Goal: Task Accomplishment & Management: Use online tool/utility

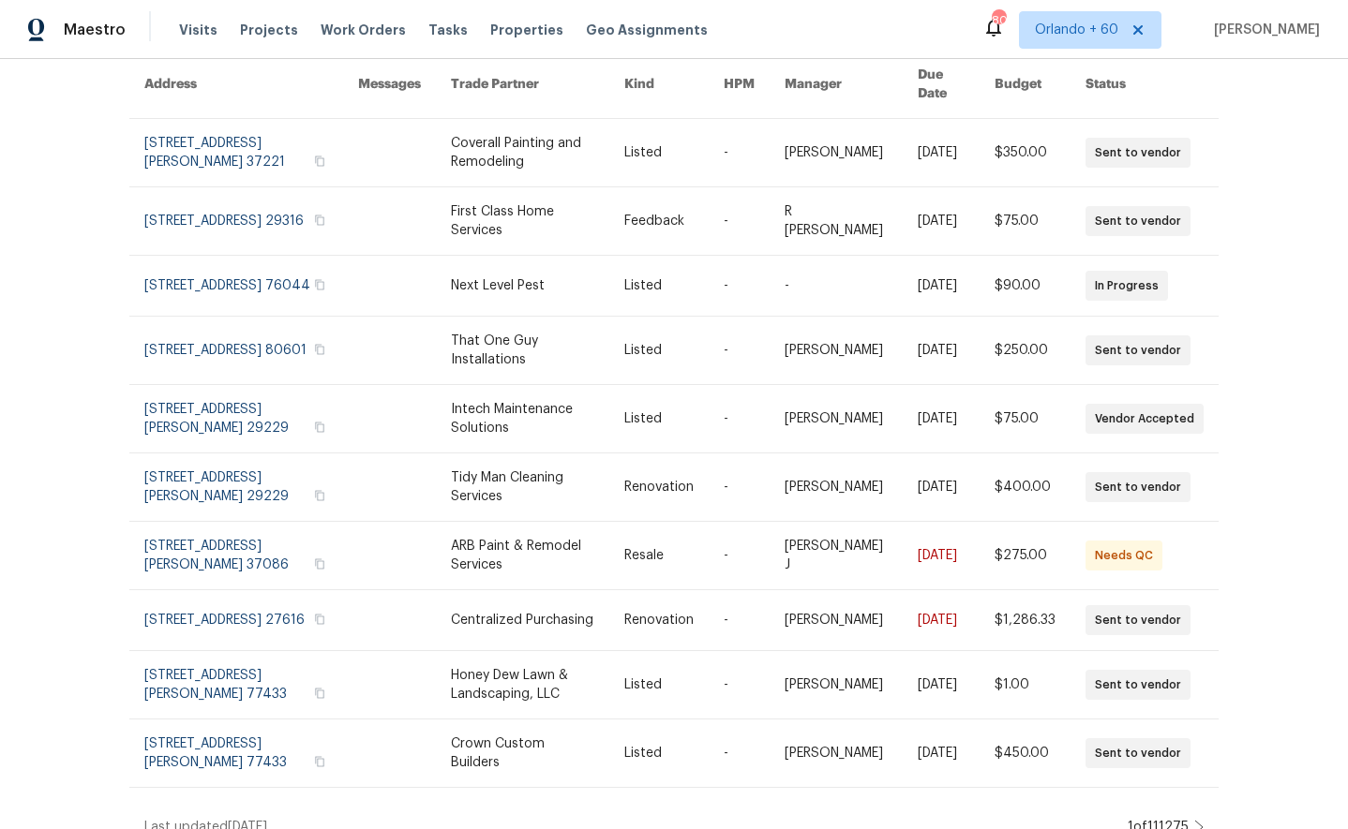
scroll to position [189, 0]
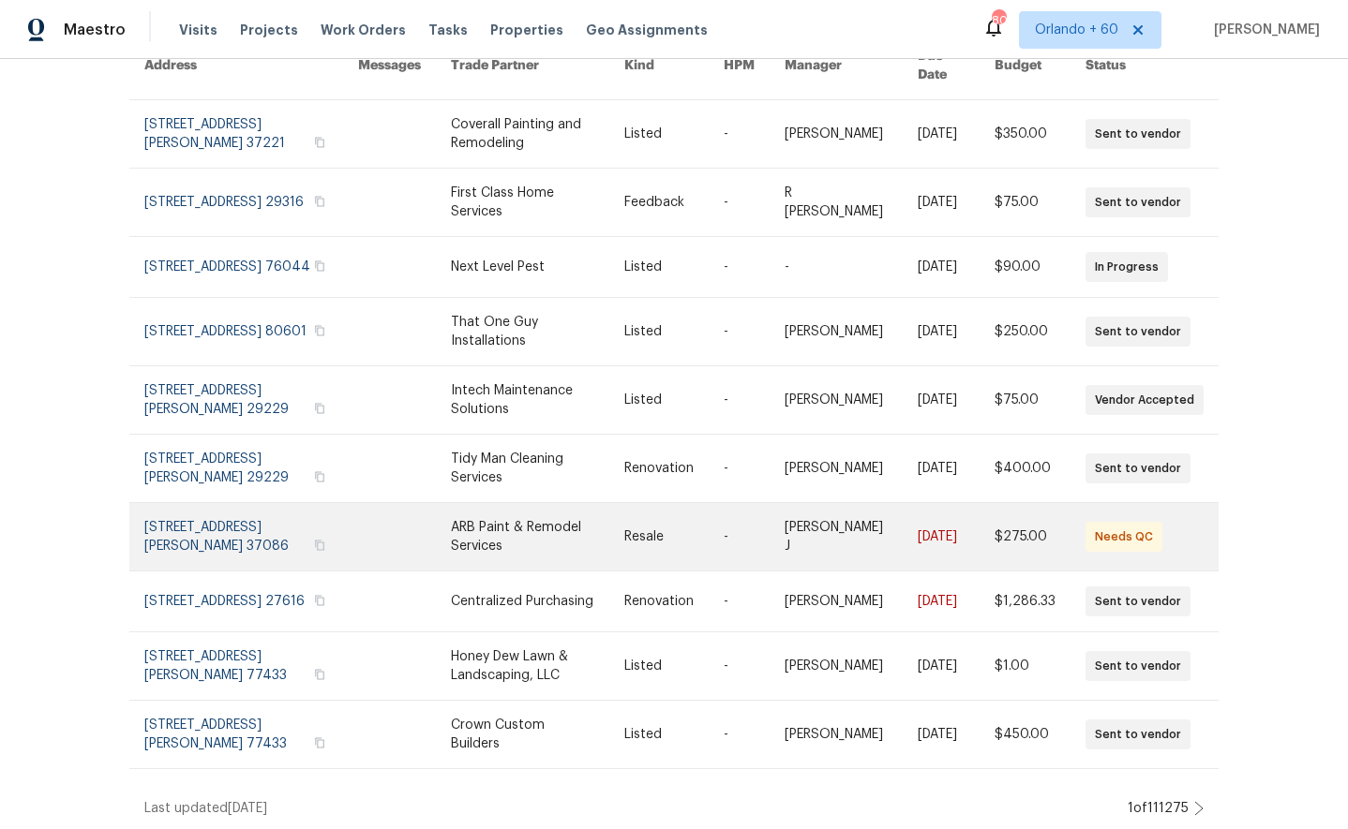
click at [208, 510] on link at bounding box center [251, 536] width 214 height 67
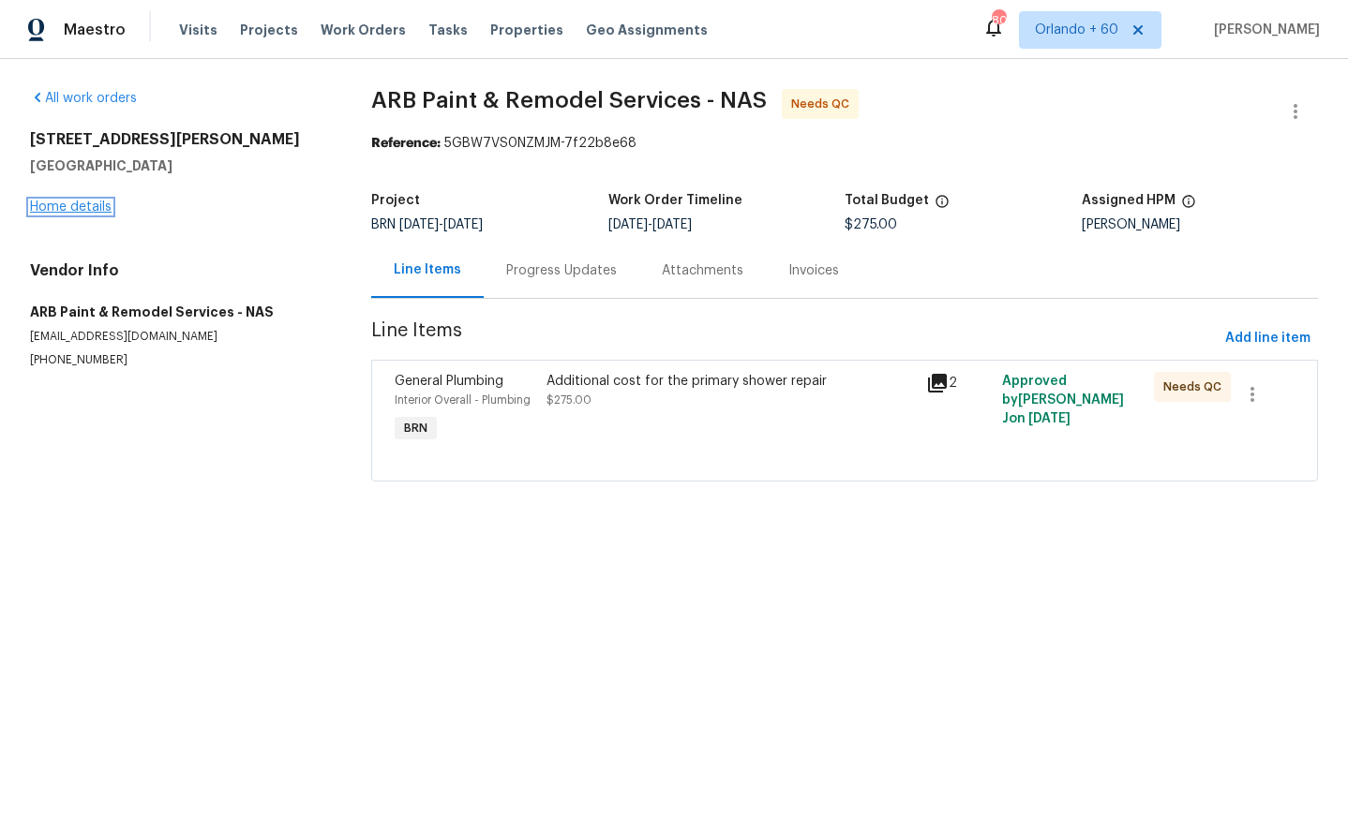
click at [78, 204] on link "Home details" at bounding box center [71, 207] width 82 height 13
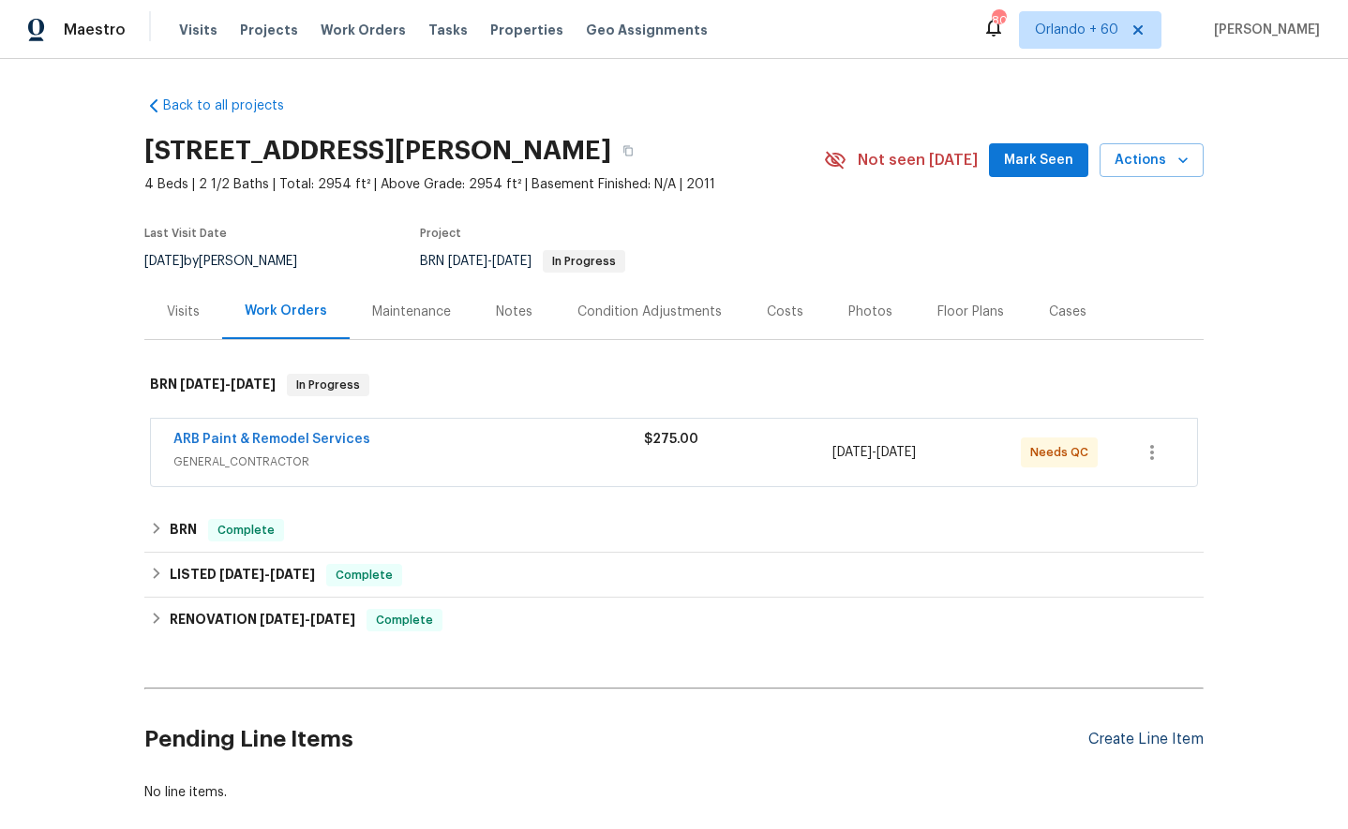
click at [1155, 744] on div "Create Line Item" at bounding box center [1145, 740] width 115 height 18
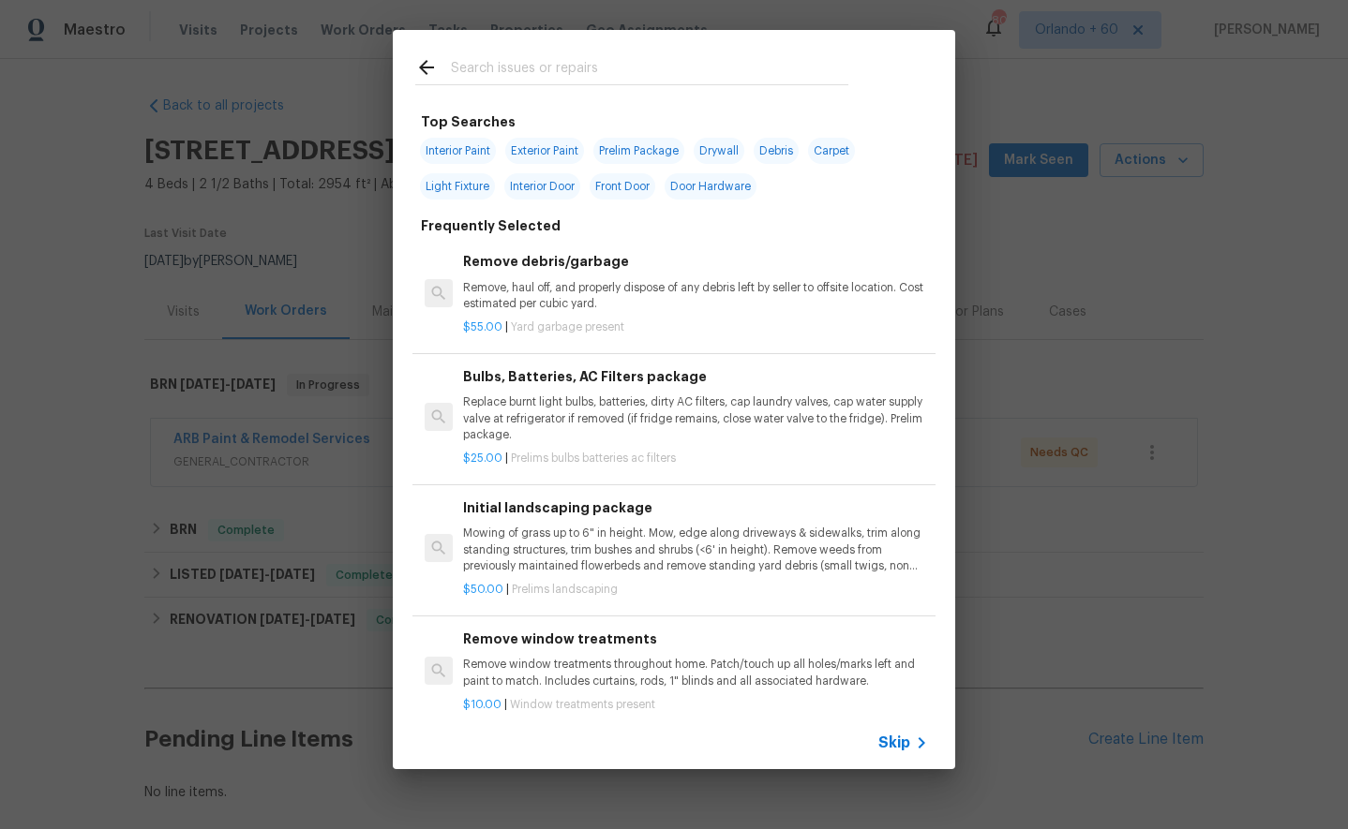
click at [619, 69] on input "text" at bounding box center [649, 70] width 397 height 28
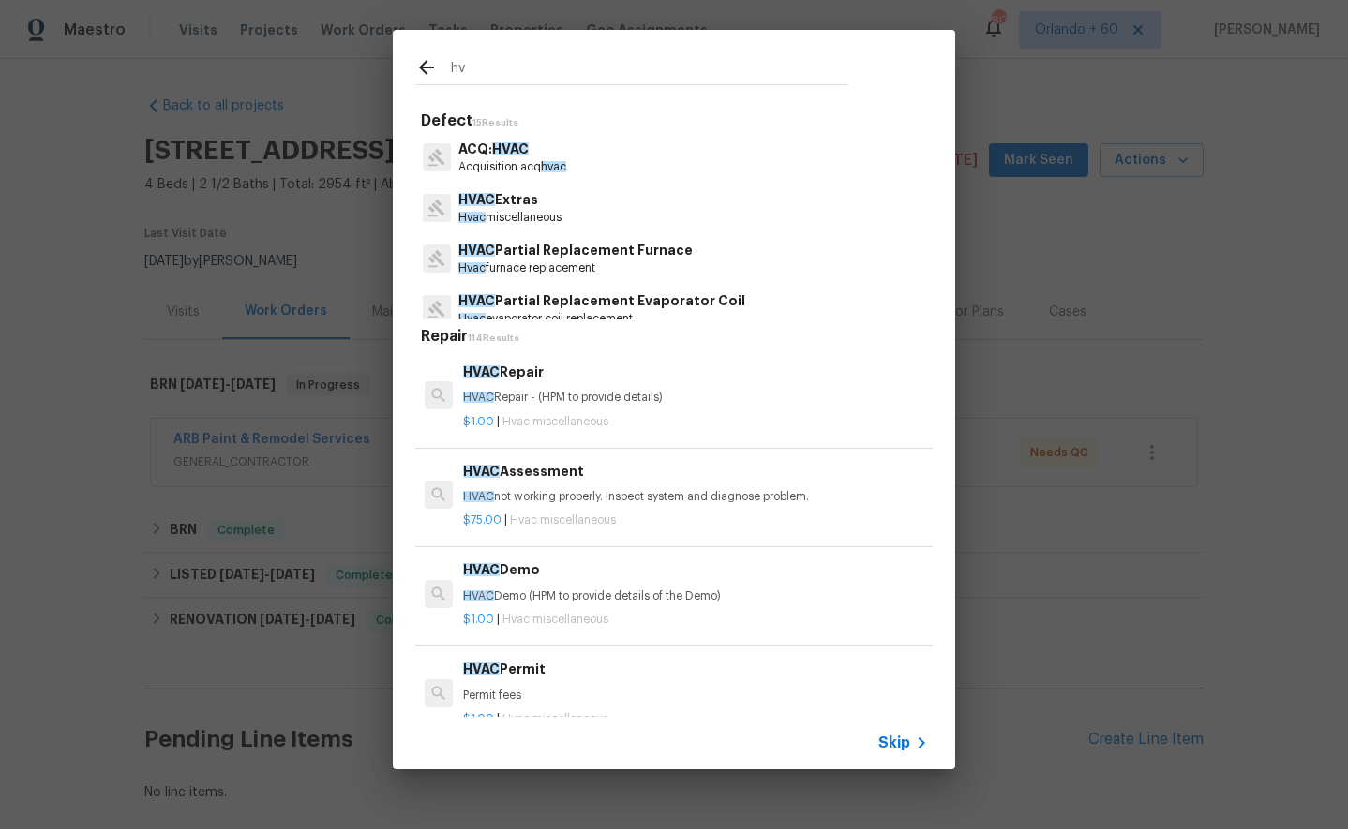
type input "h"
type input "hvac"
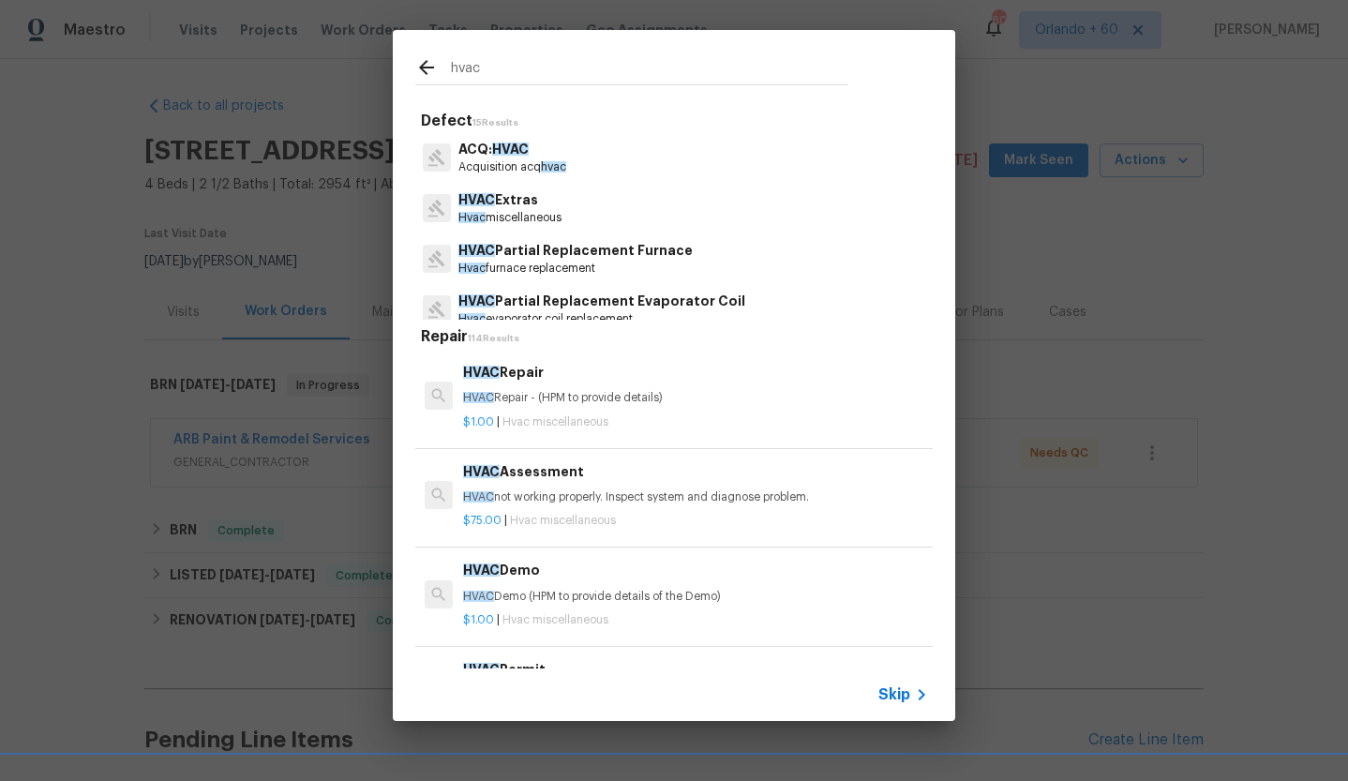
click at [423, 62] on icon at bounding box center [426, 67] width 22 height 22
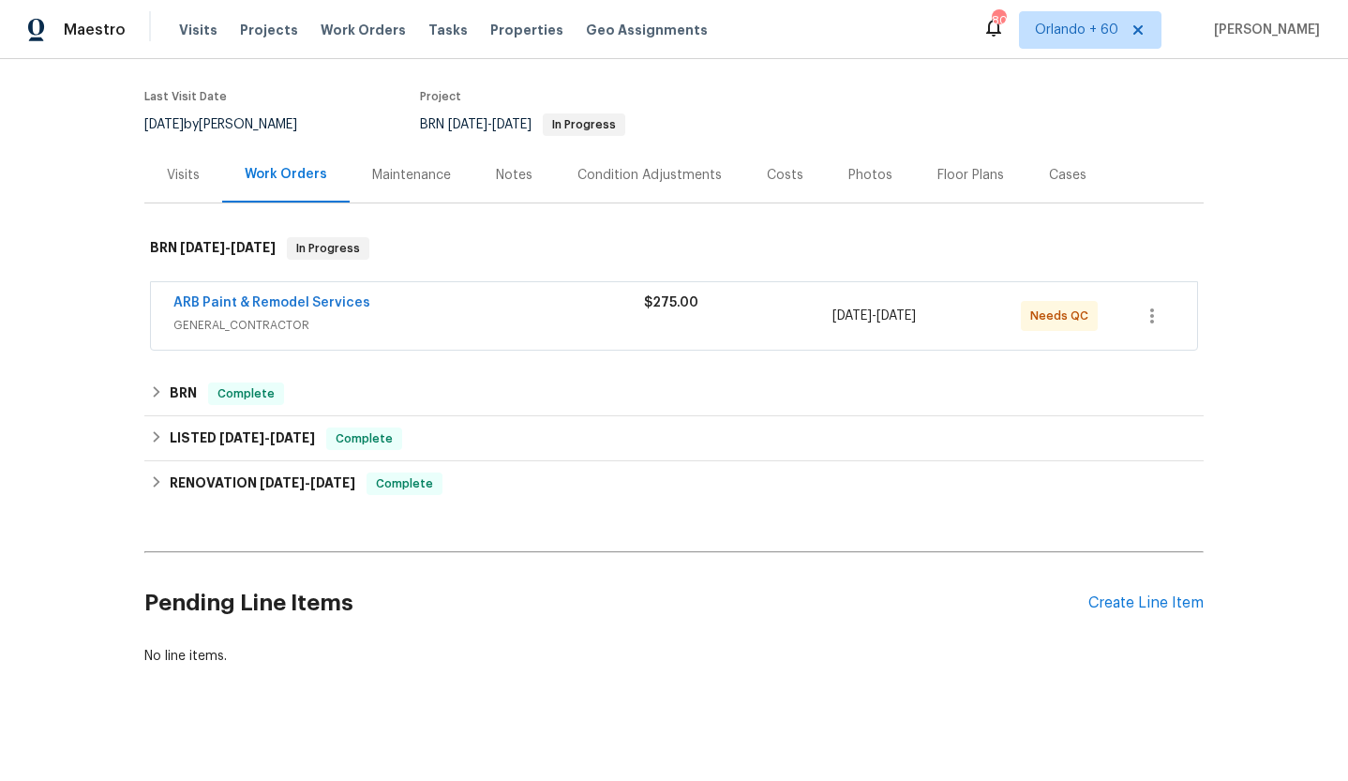
scroll to position [149, 0]
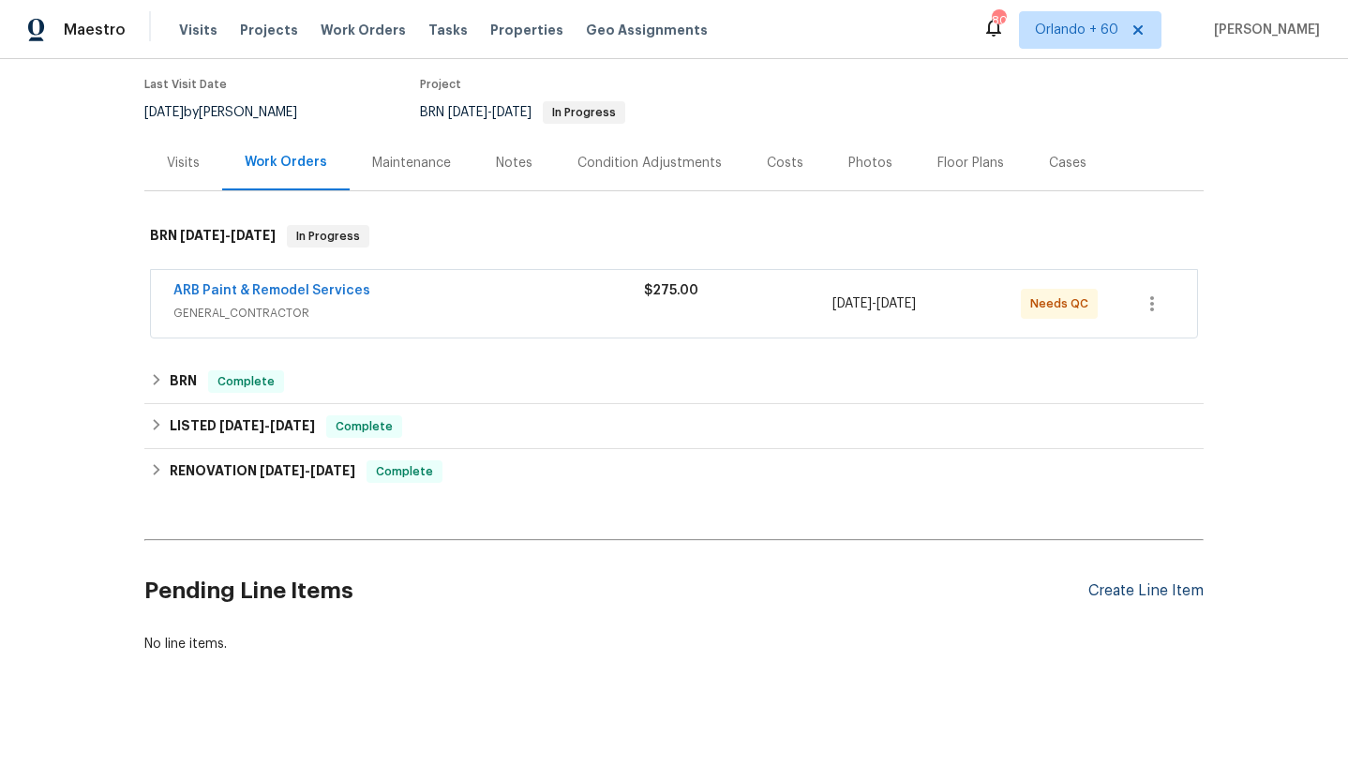
click at [1142, 597] on div "Create Line Item" at bounding box center [1145, 591] width 115 height 18
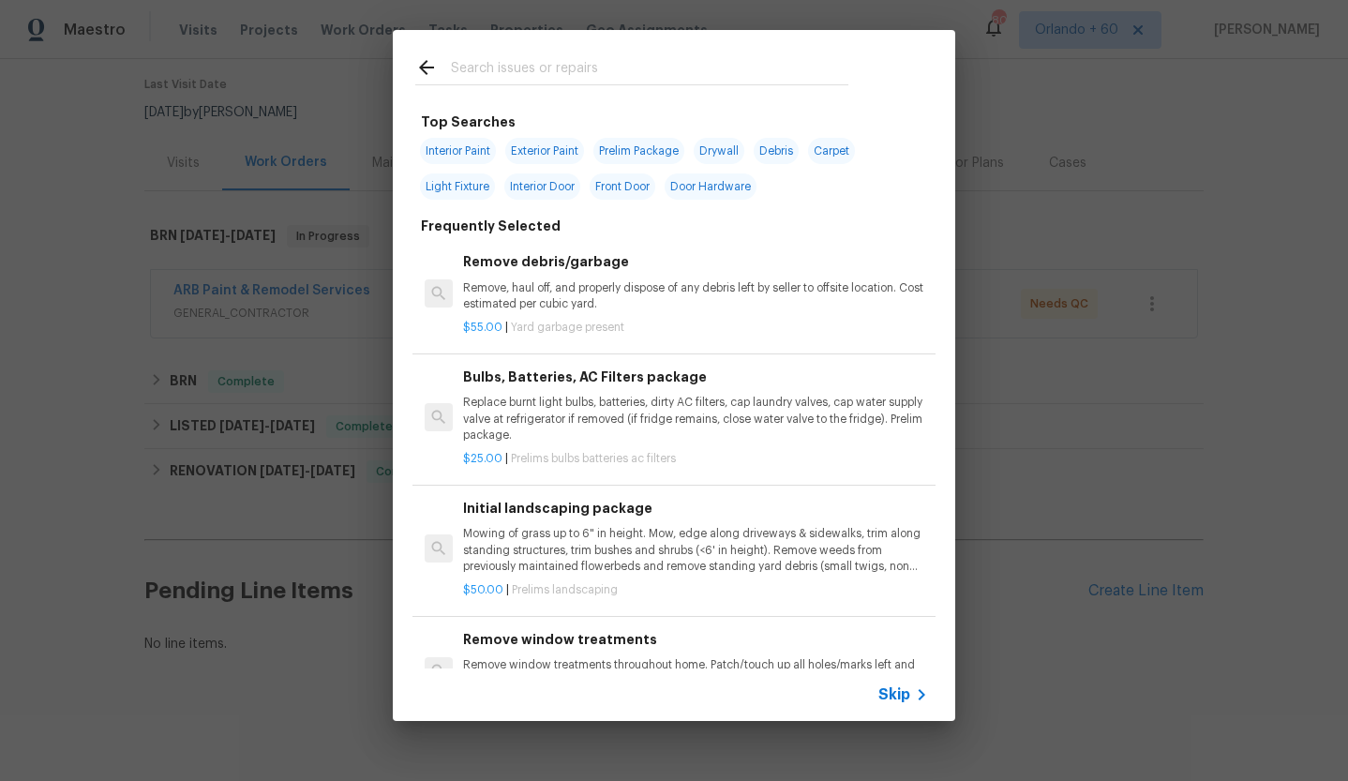
click at [522, 64] on input "text" at bounding box center [649, 70] width 397 height 28
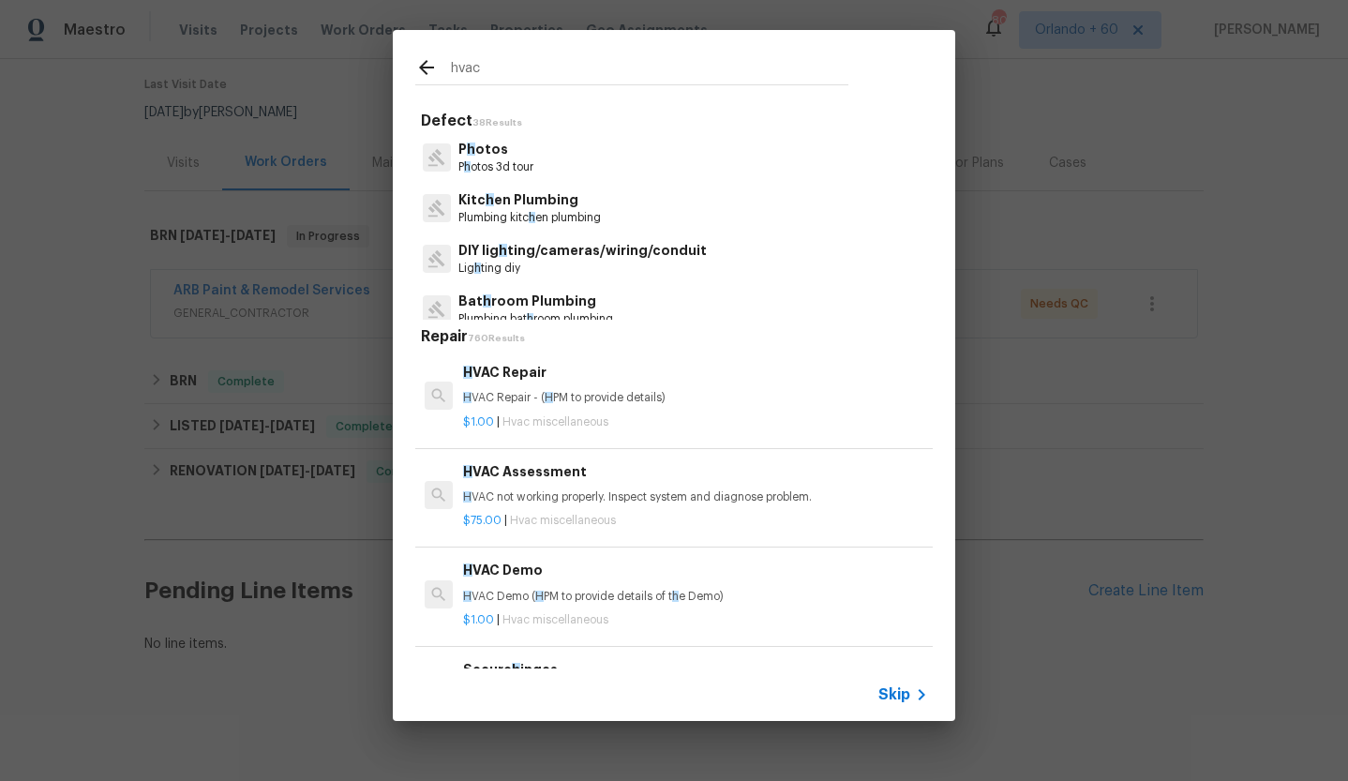
click at [629, 82] on input "hvac" at bounding box center [649, 70] width 397 height 28
click at [610, 67] on input "hvac" at bounding box center [649, 70] width 397 height 28
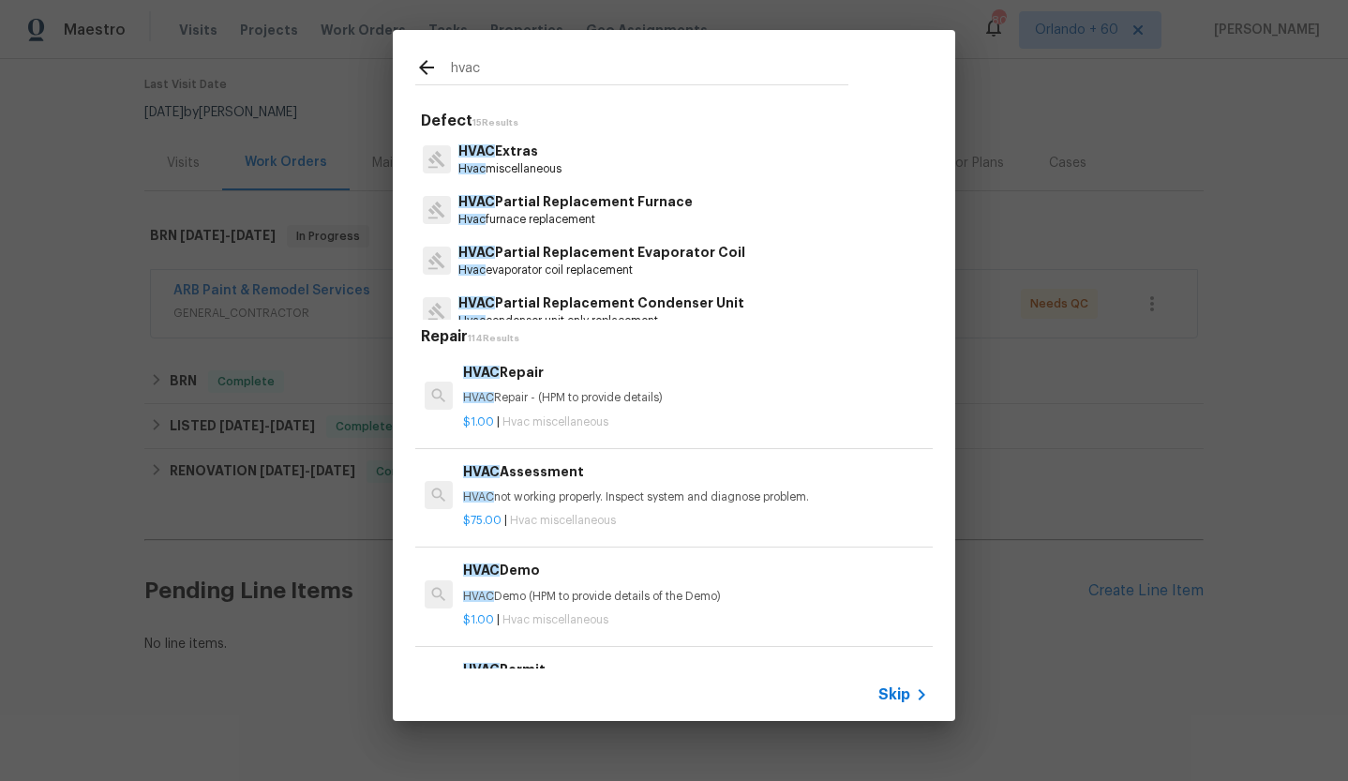
scroll to position [0, 0]
drag, startPoint x: 491, startPoint y: 71, endPoint x: 450, endPoint y: 69, distance: 41.3
click at [450, 69] on div "hvac" at bounding box center [631, 70] width 433 height 28
type input "hvac"
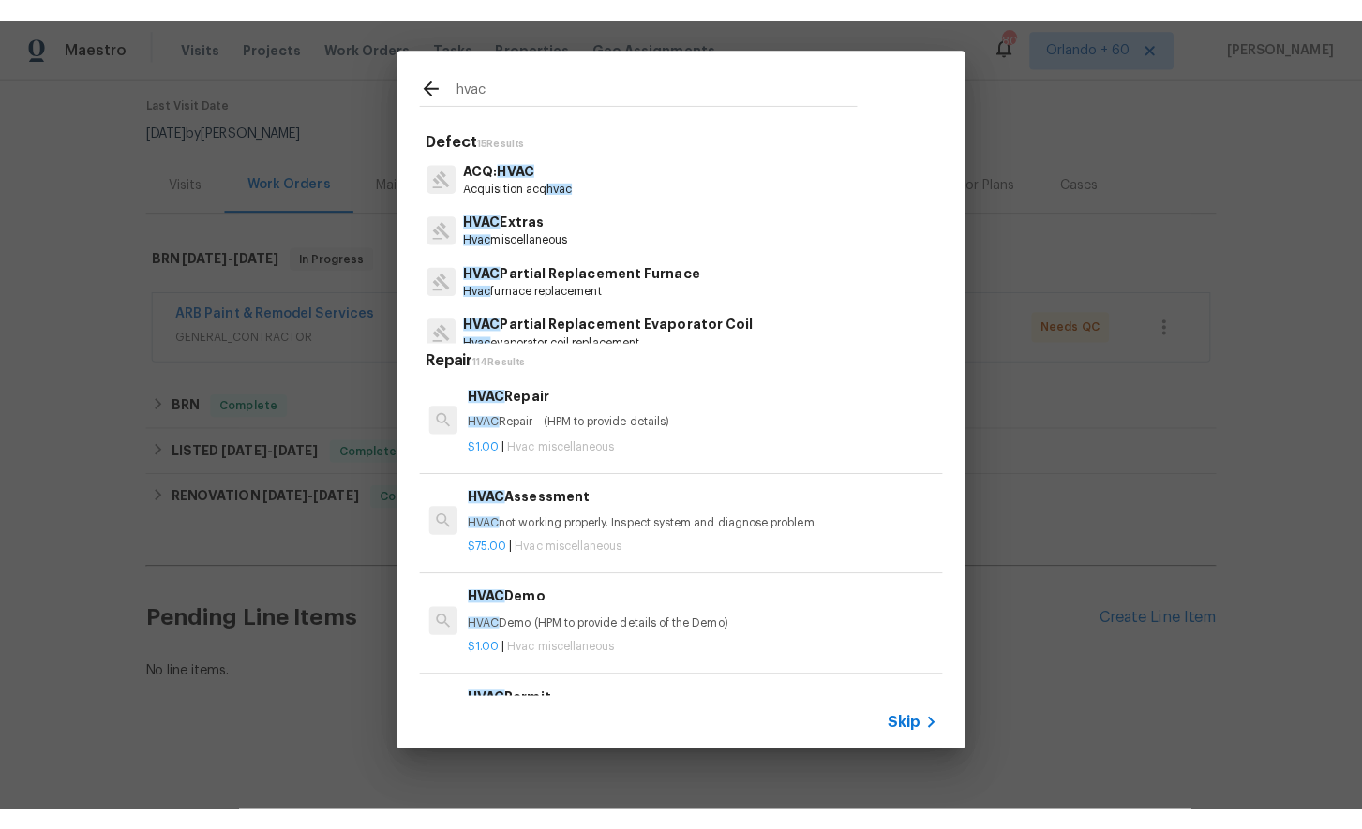
scroll to position [100, 0]
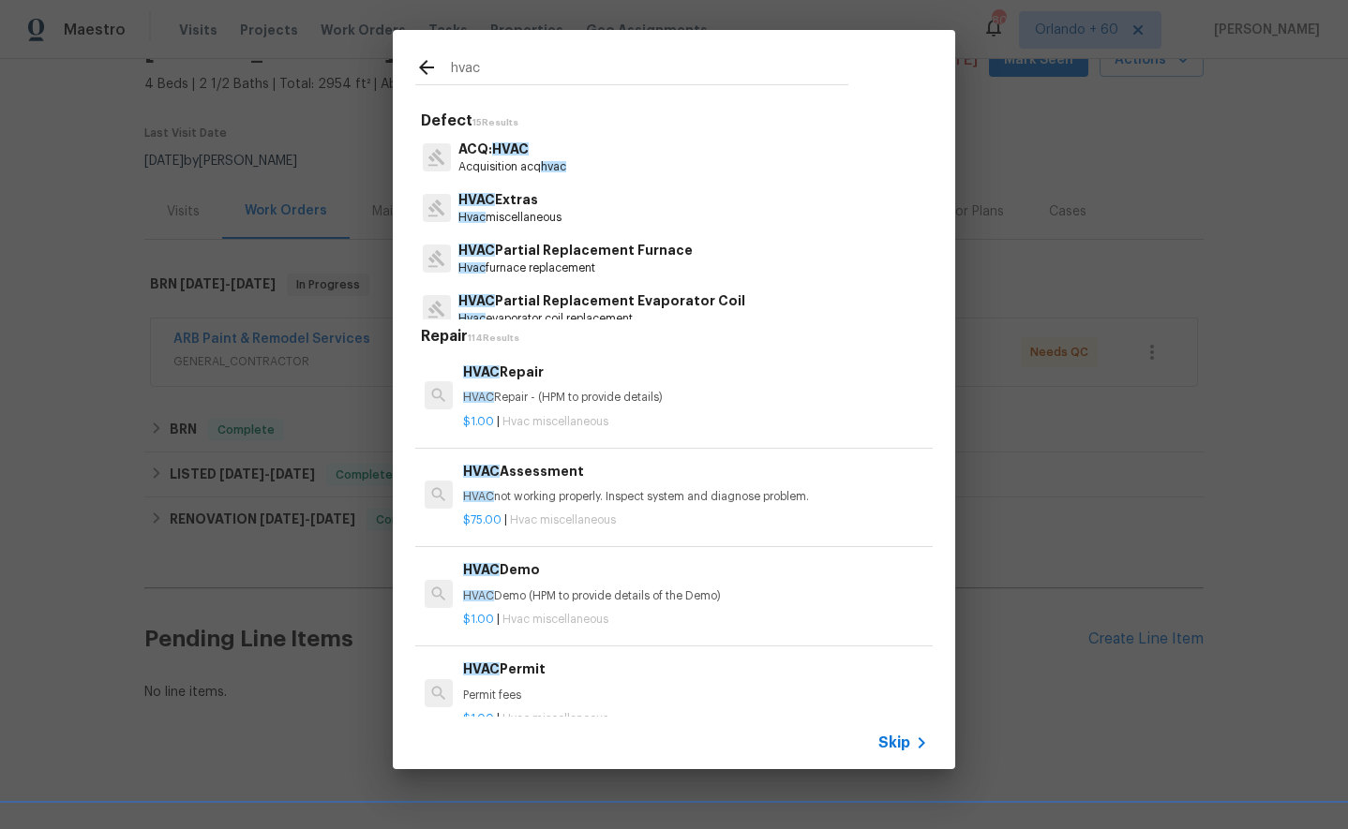
click at [1115, 720] on div "hvac Defect 15 Results ACQ: HVAC Acquisition acq hvac HVAC Extras Hvac miscella…" at bounding box center [674, 399] width 1348 height 799
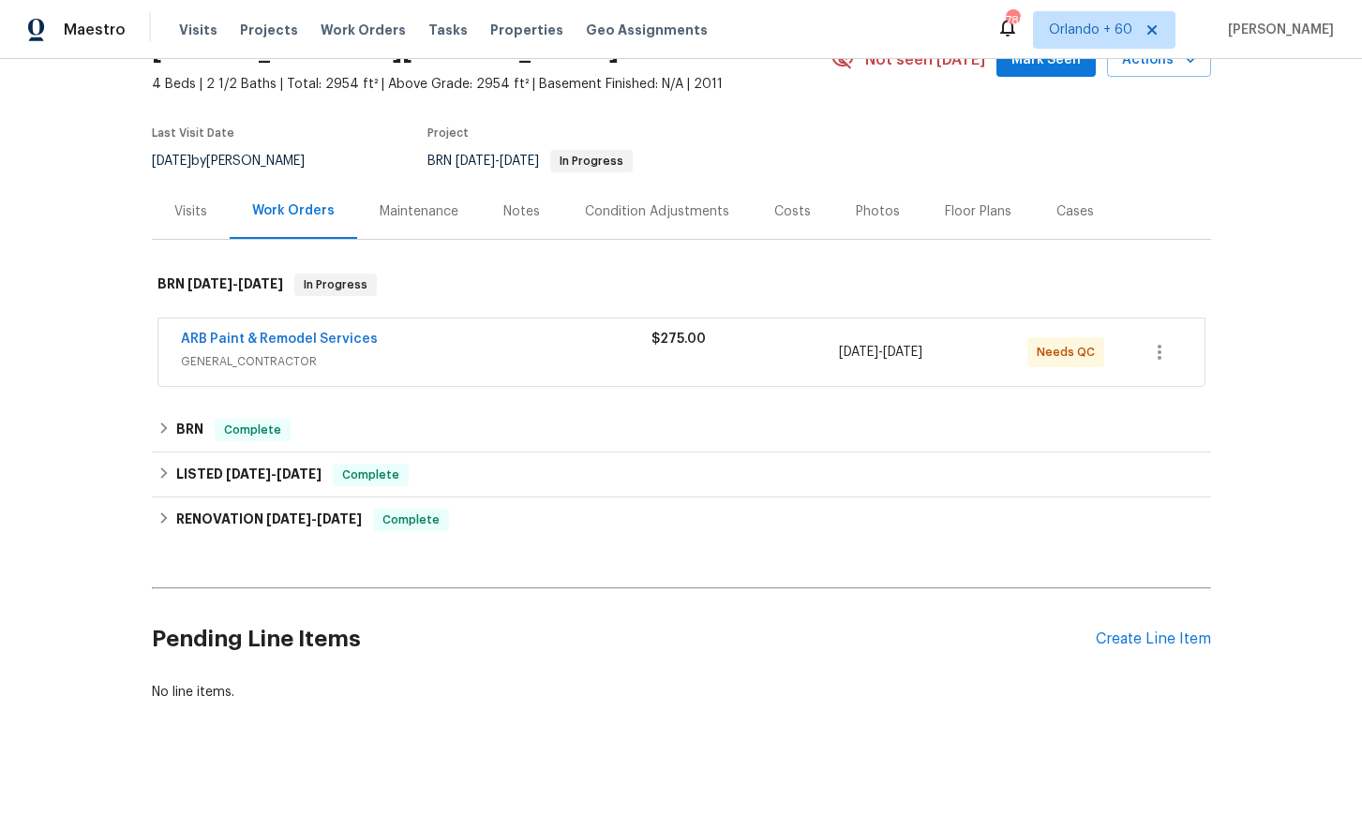
scroll to position [0, 0]
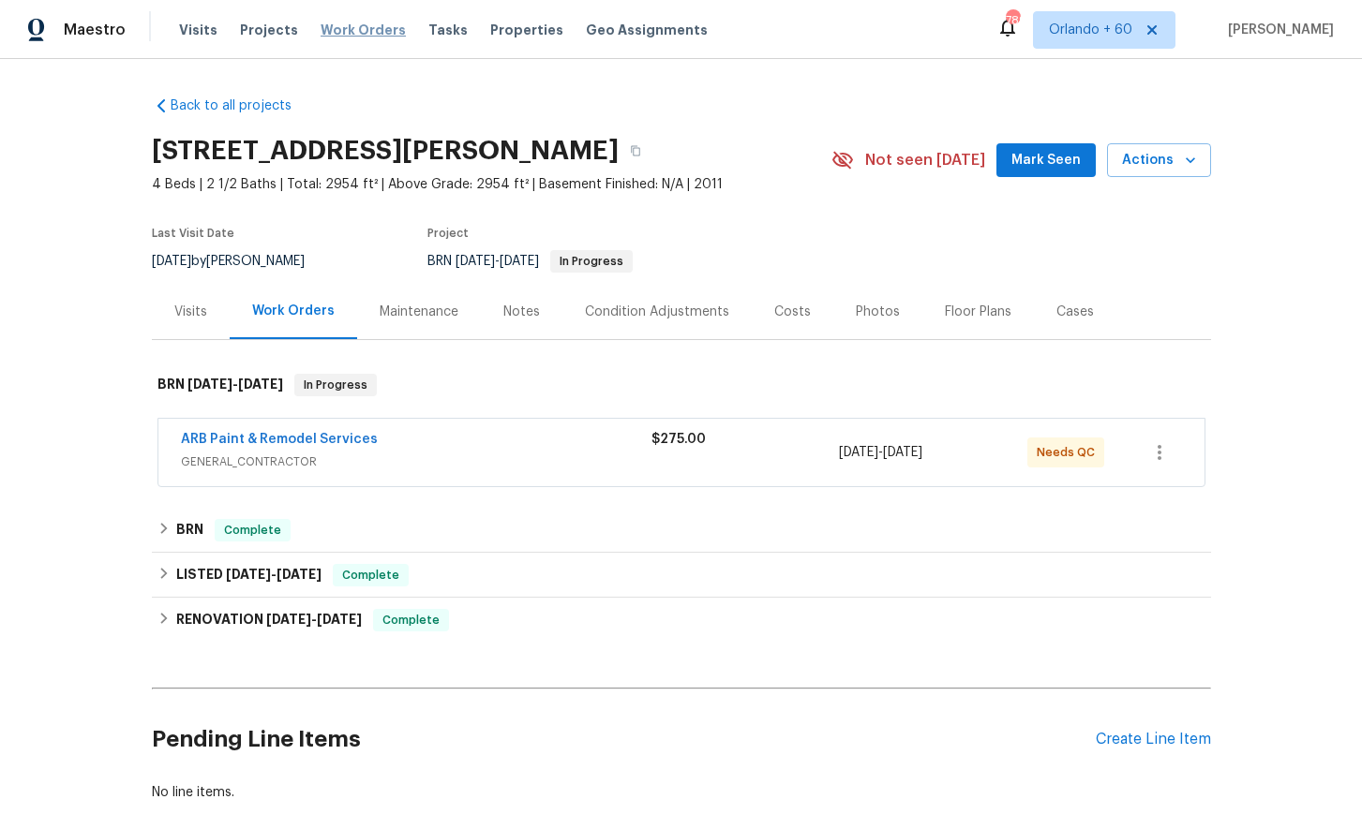
click at [380, 32] on span "Work Orders" at bounding box center [363, 30] width 85 height 19
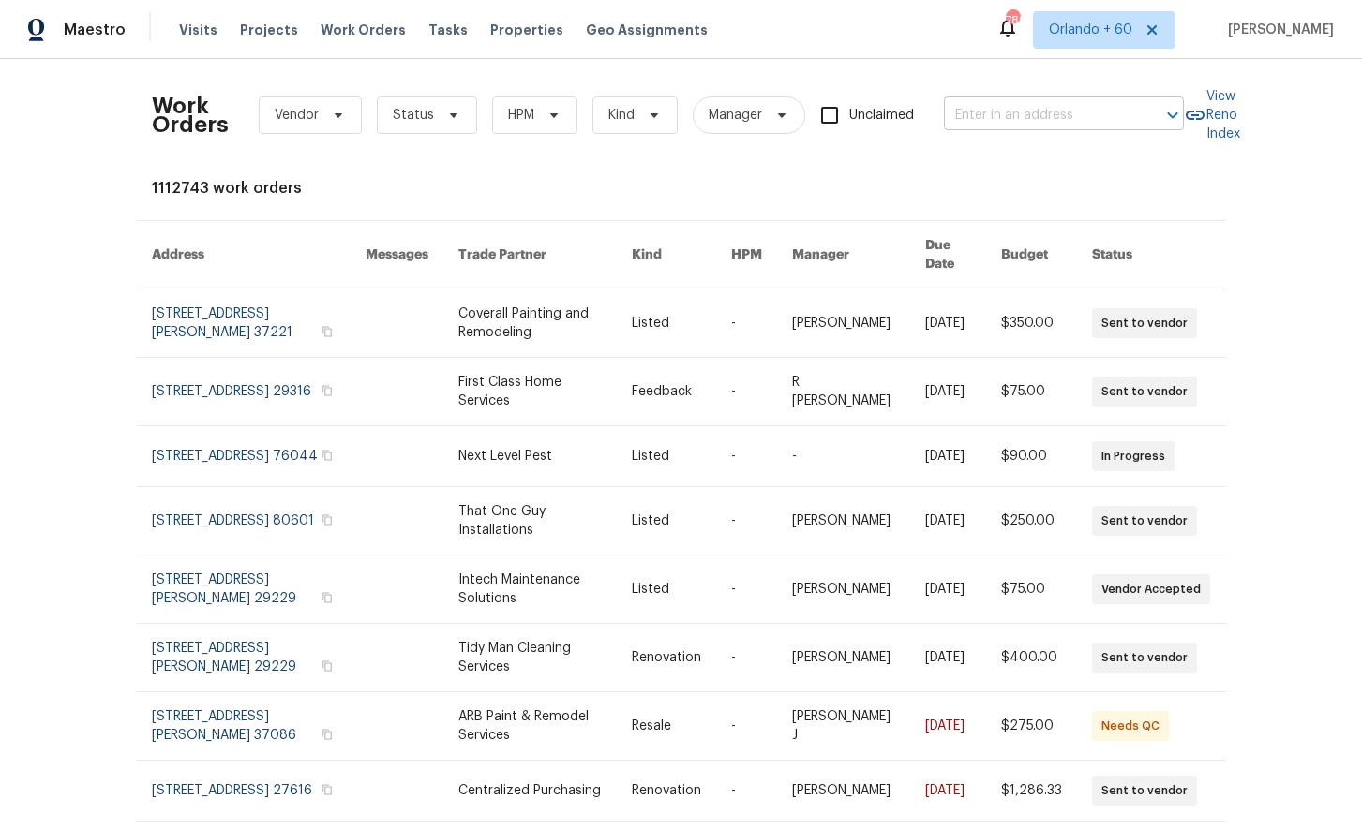
click at [1014, 112] on input "text" at bounding box center [1037, 115] width 187 height 29
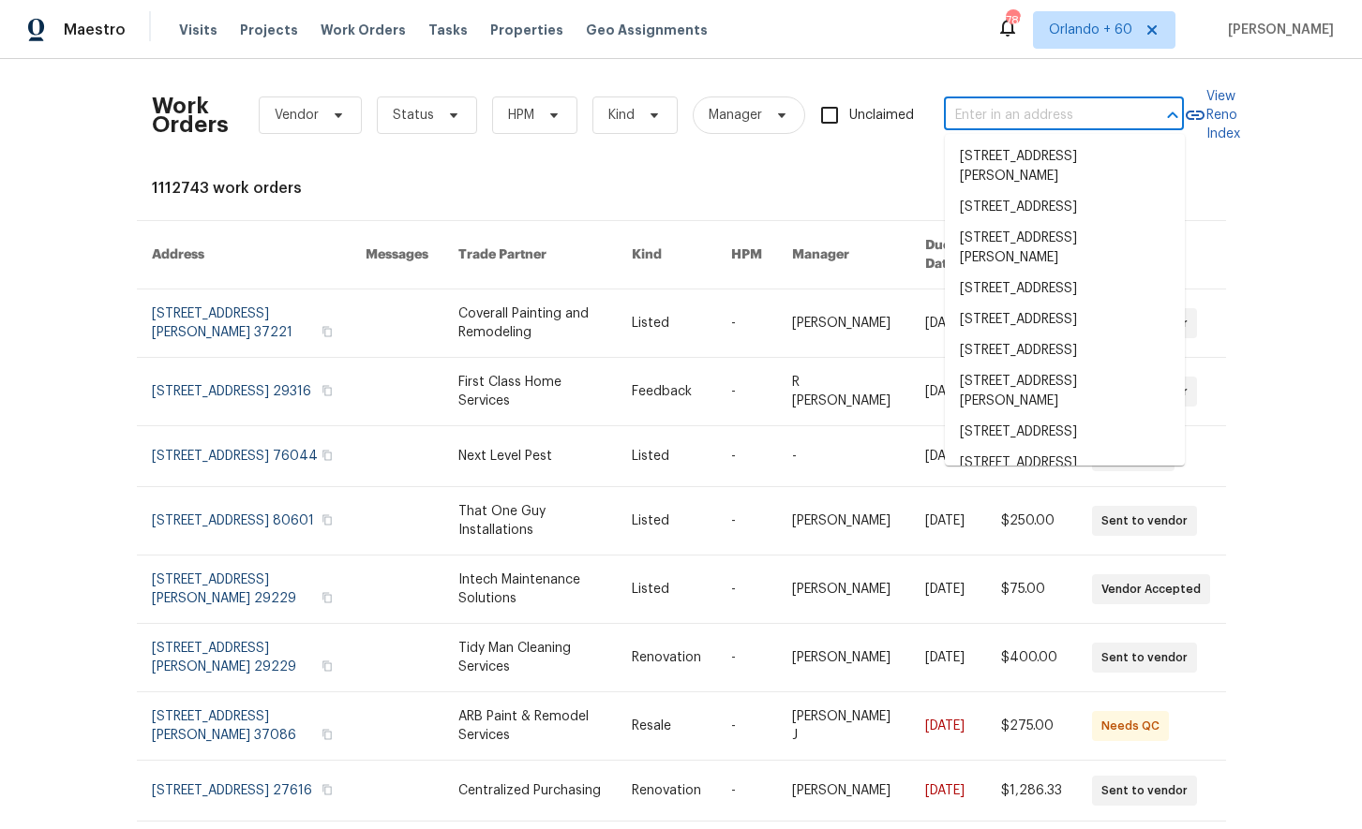
paste input "[STREET_ADDRESS][PERSON_NAME][PERSON_NAME]"
type input "[STREET_ADDRESS][PERSON_NAME][PERSON_NAME]"
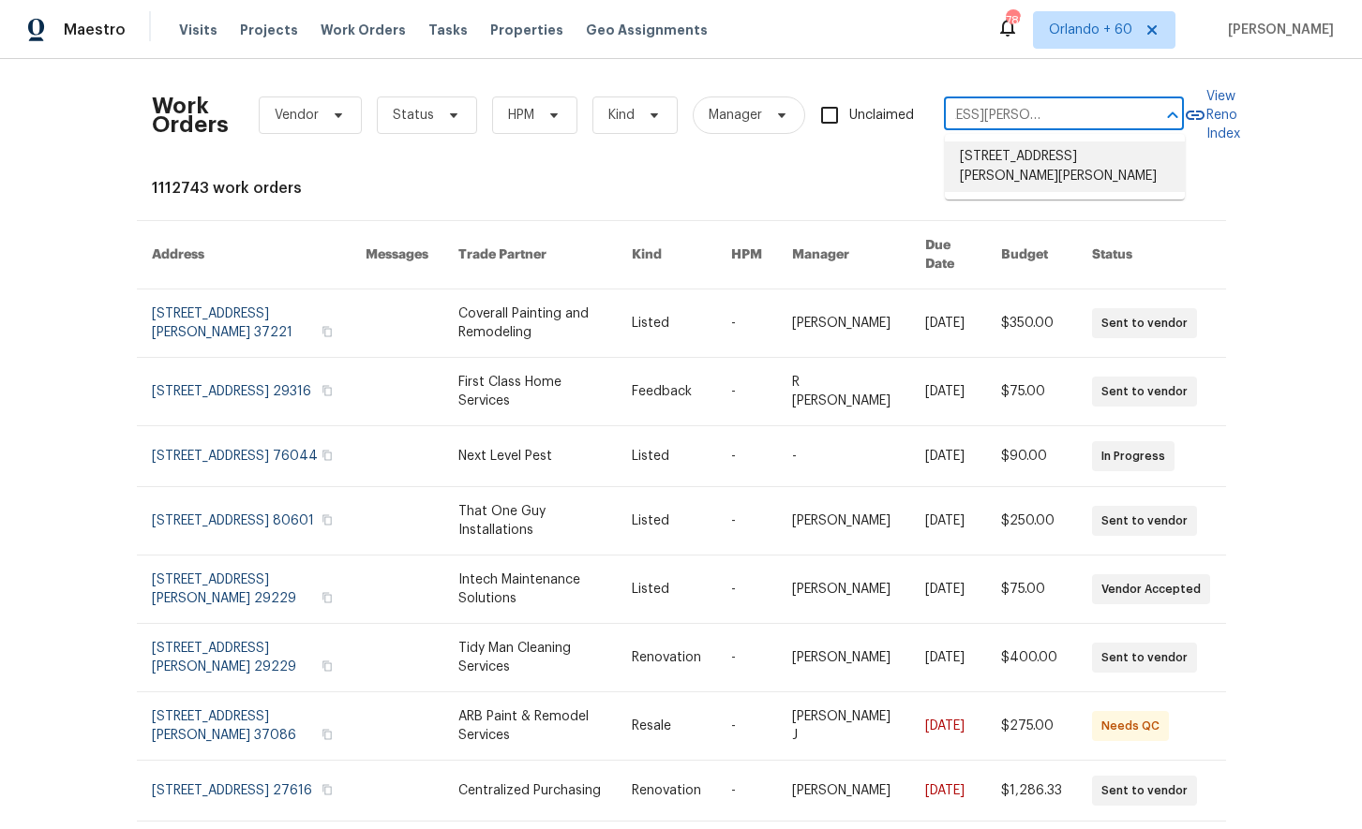
click at [1045, 165] on li "[STREET_ADDRESS][PERSON_NAME][PERSON_NAME]" at bounding box center [1065, 167] width 240 height 51
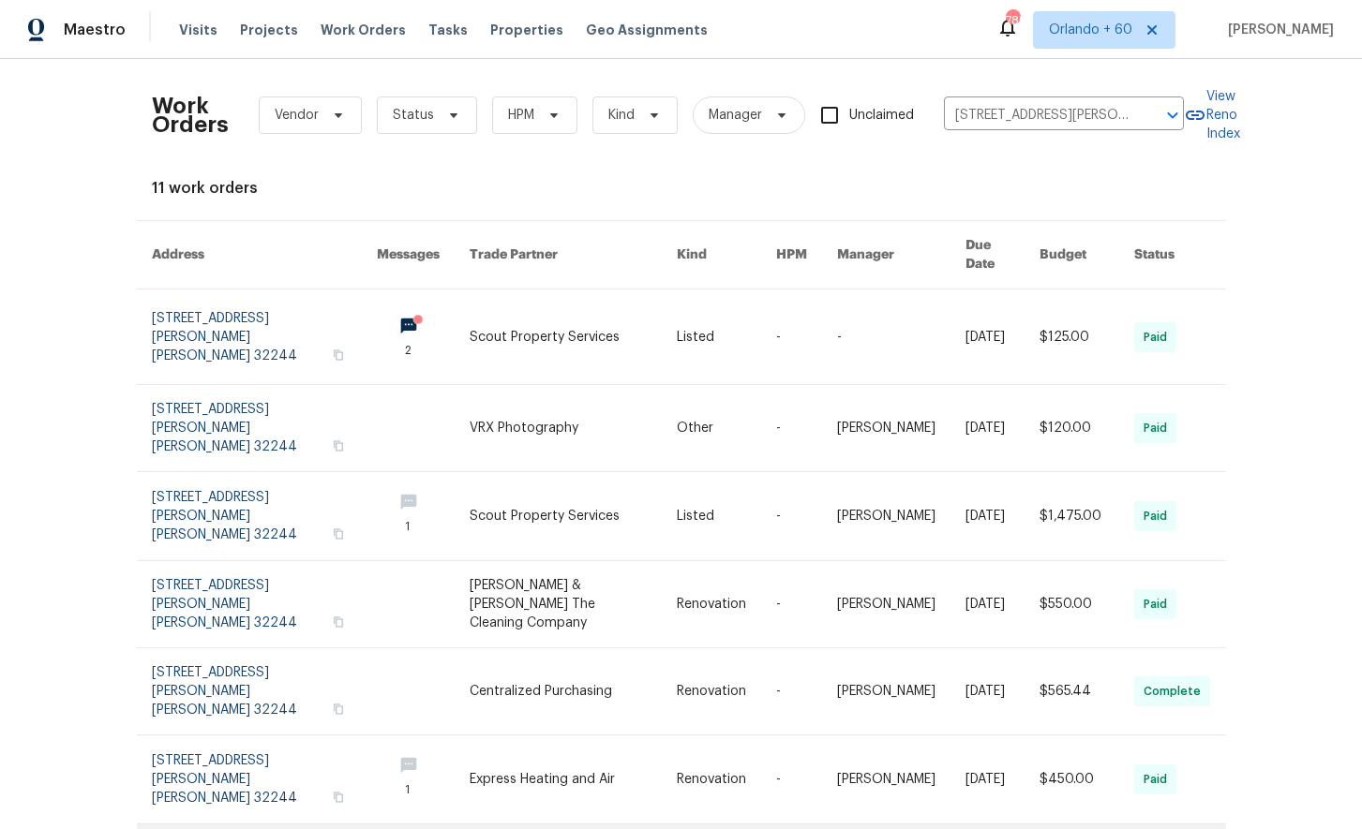
click at [227, 561] on link at bounding box center [264, 604] width 225 height 86
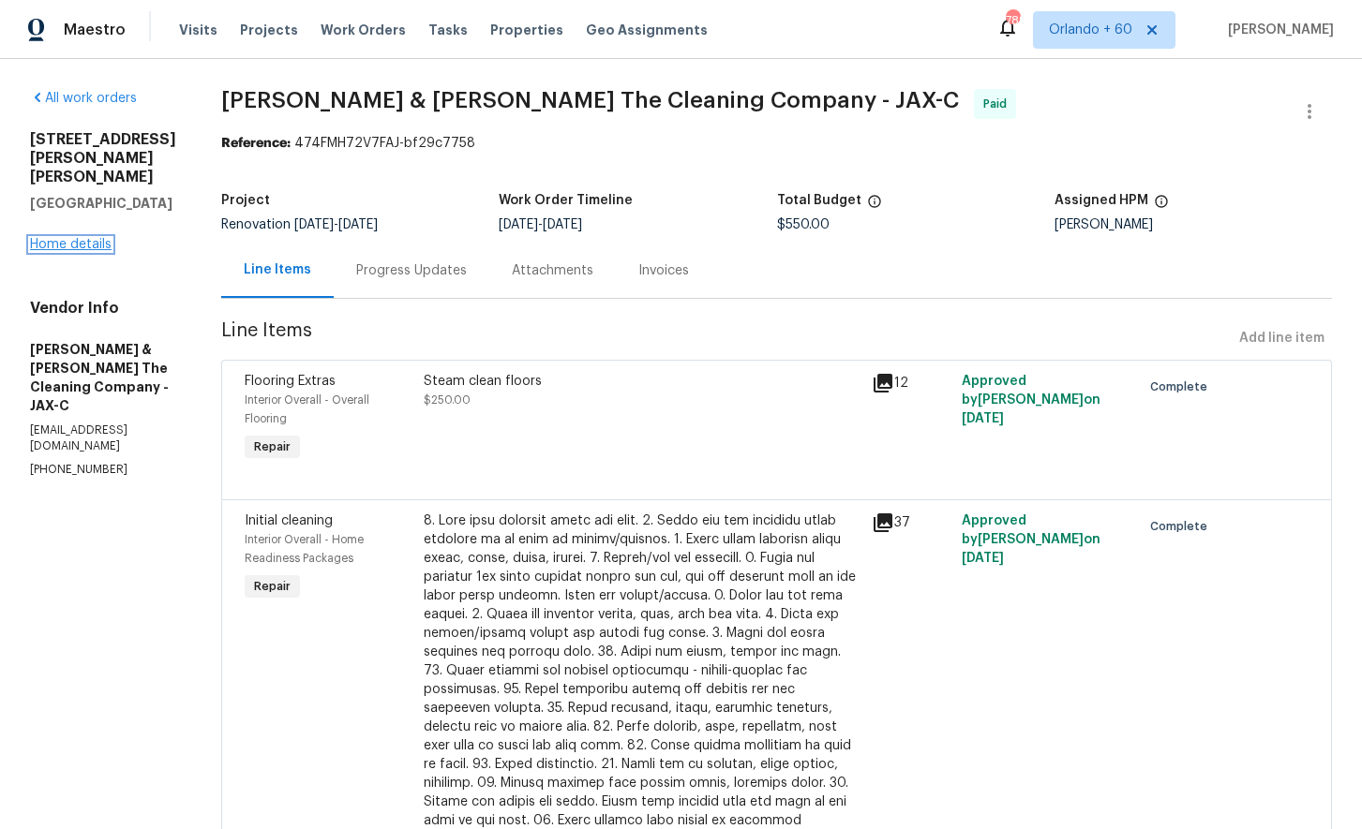
click at [86, 238] on link "Home details" at bounding box center [71, 244] width 82 height 13
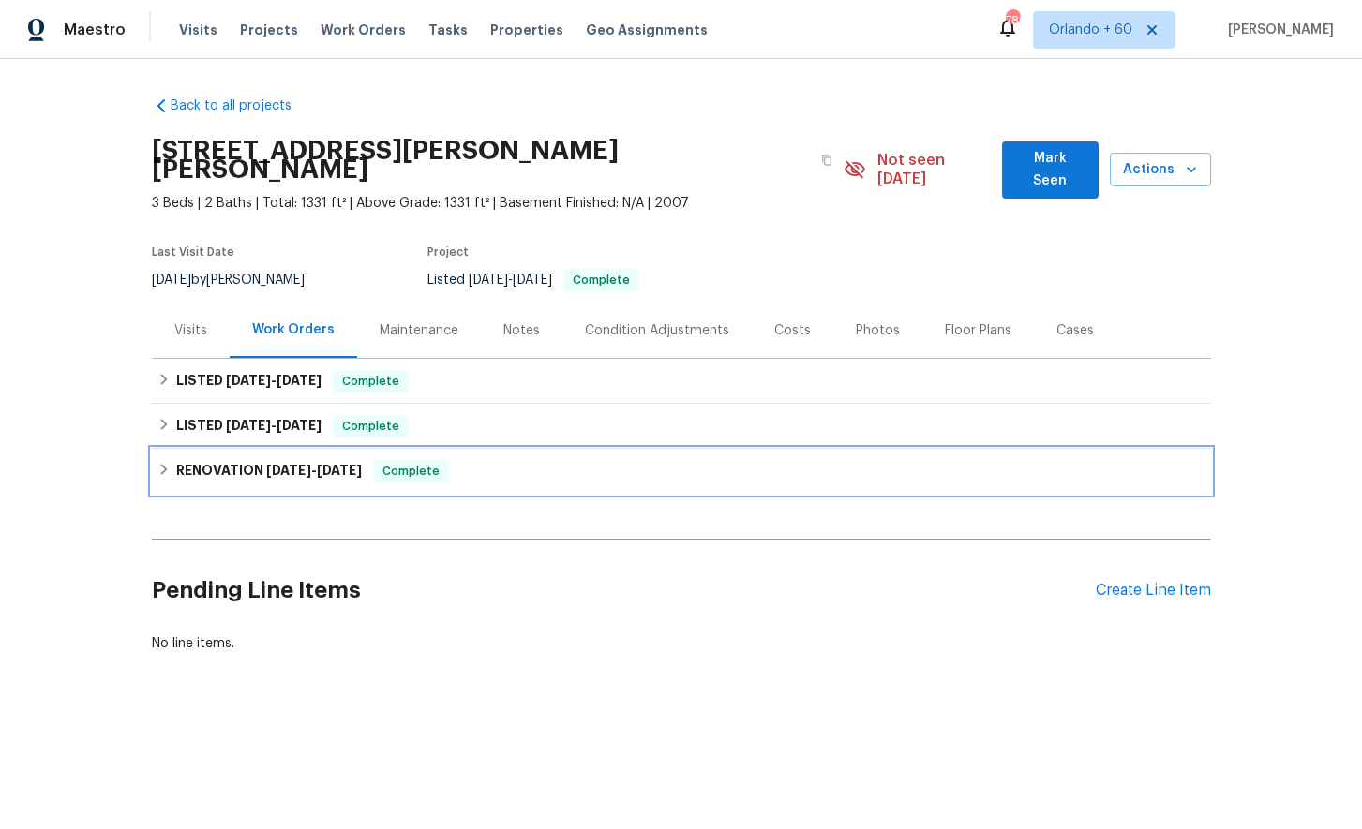
click at [200, 460] on h6 "RENOVATION [DATE] - [DATE]" at bounding box center [269, 471] width 186 height 22
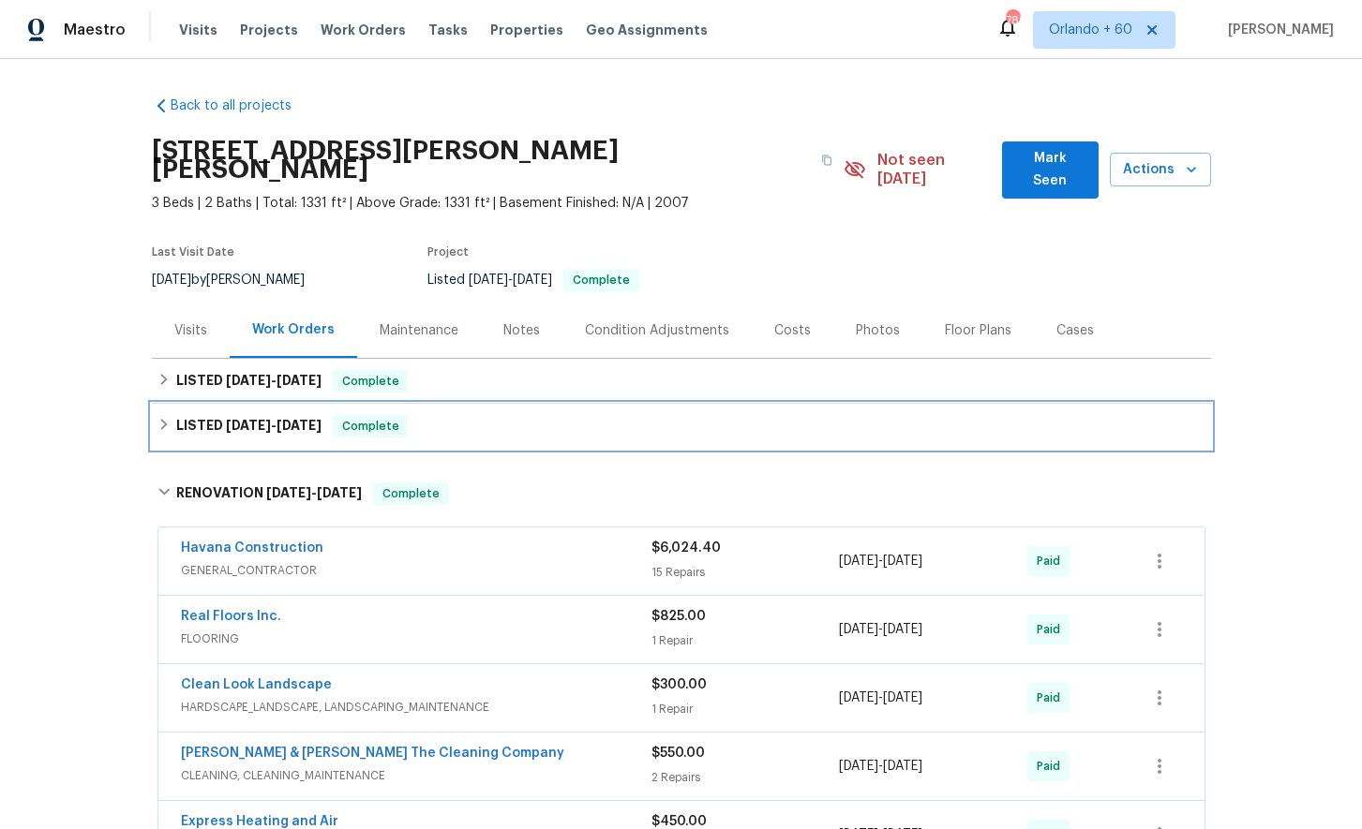
click at [207, 415] on h6 "LISTED [DATE] - [DATE]" at bounding box center [248, 426] width 145 height 22
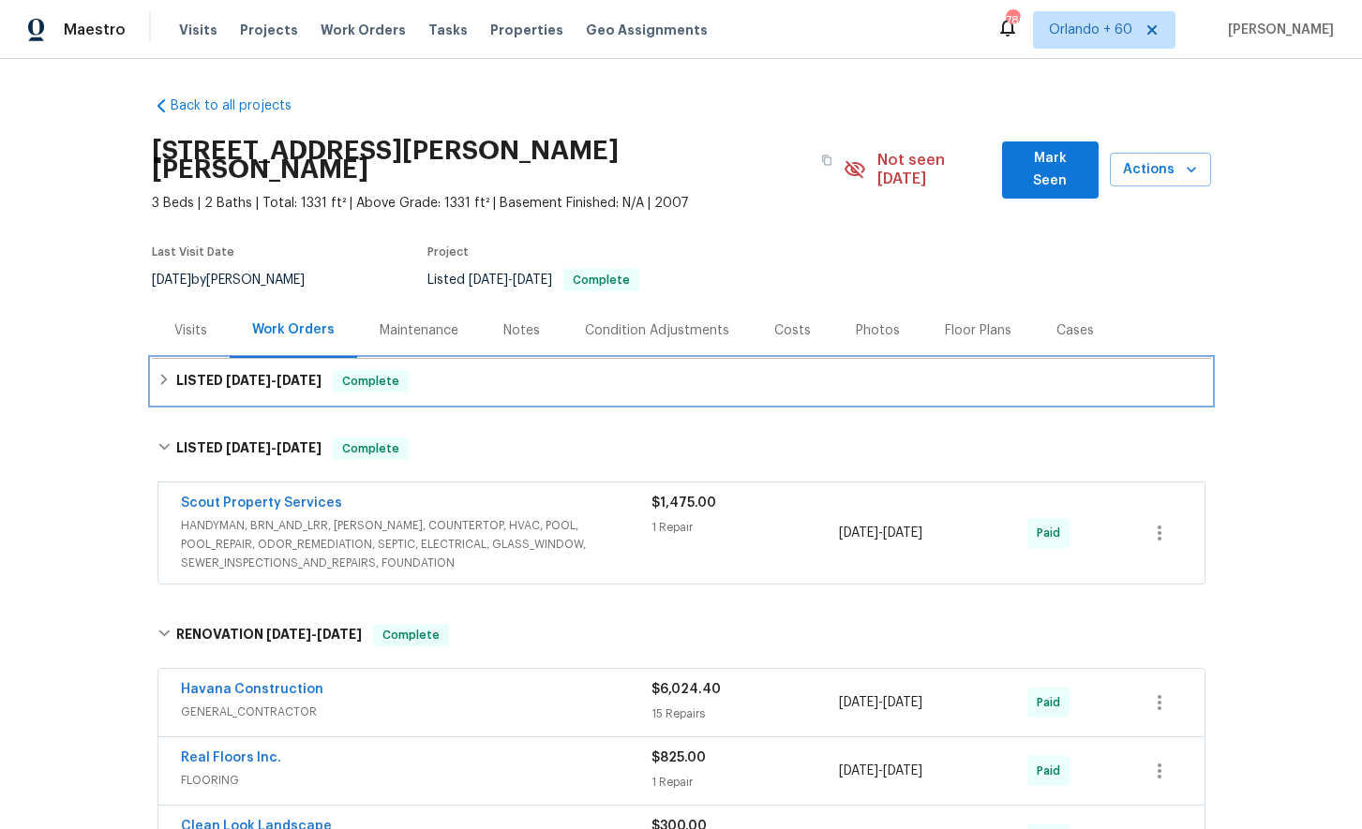
click at [232, 374] on span "[DATE]" at bounding box center [248, 380] width 45 height 13
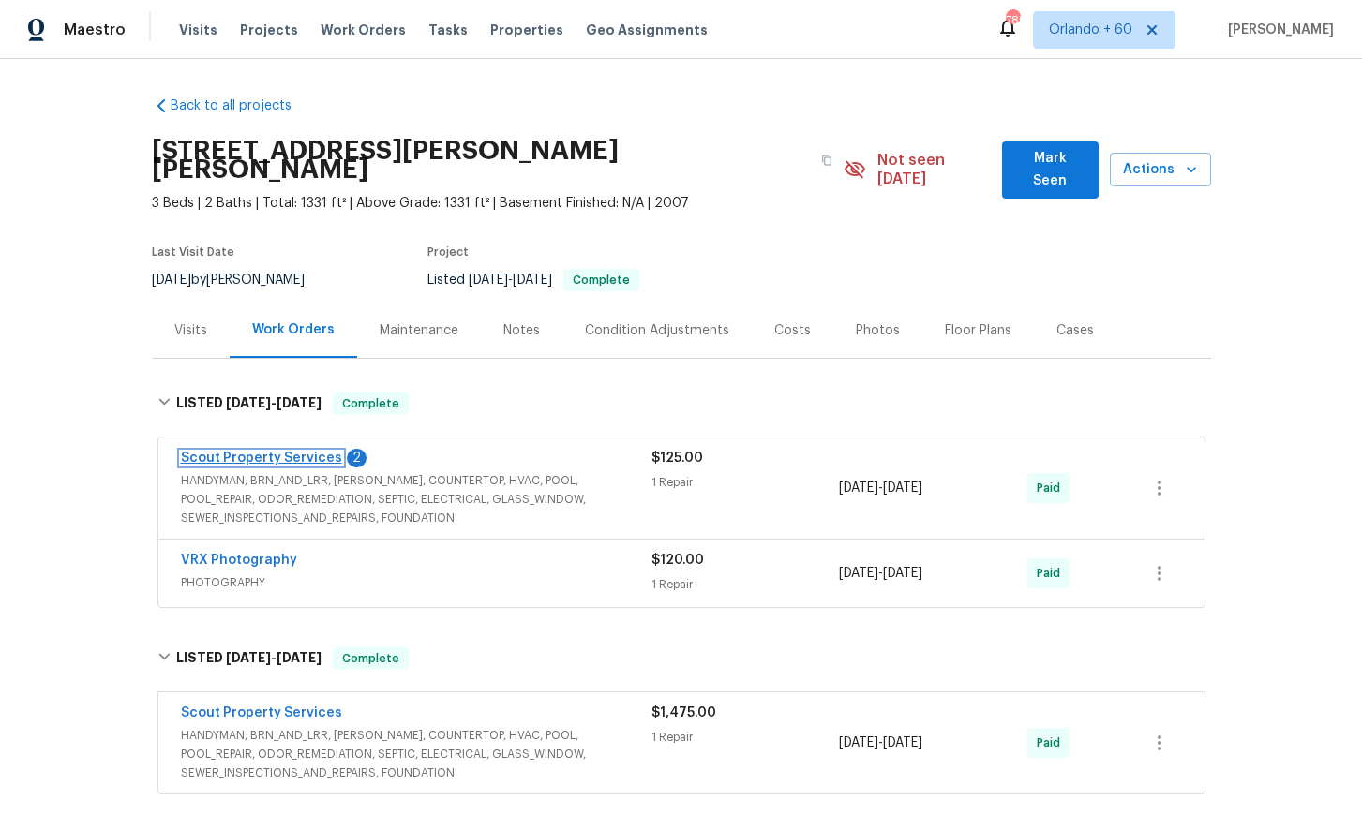
click at [273, 452] on link "Scout Property Services" at bounding box center [261, 458] width 161 height 13
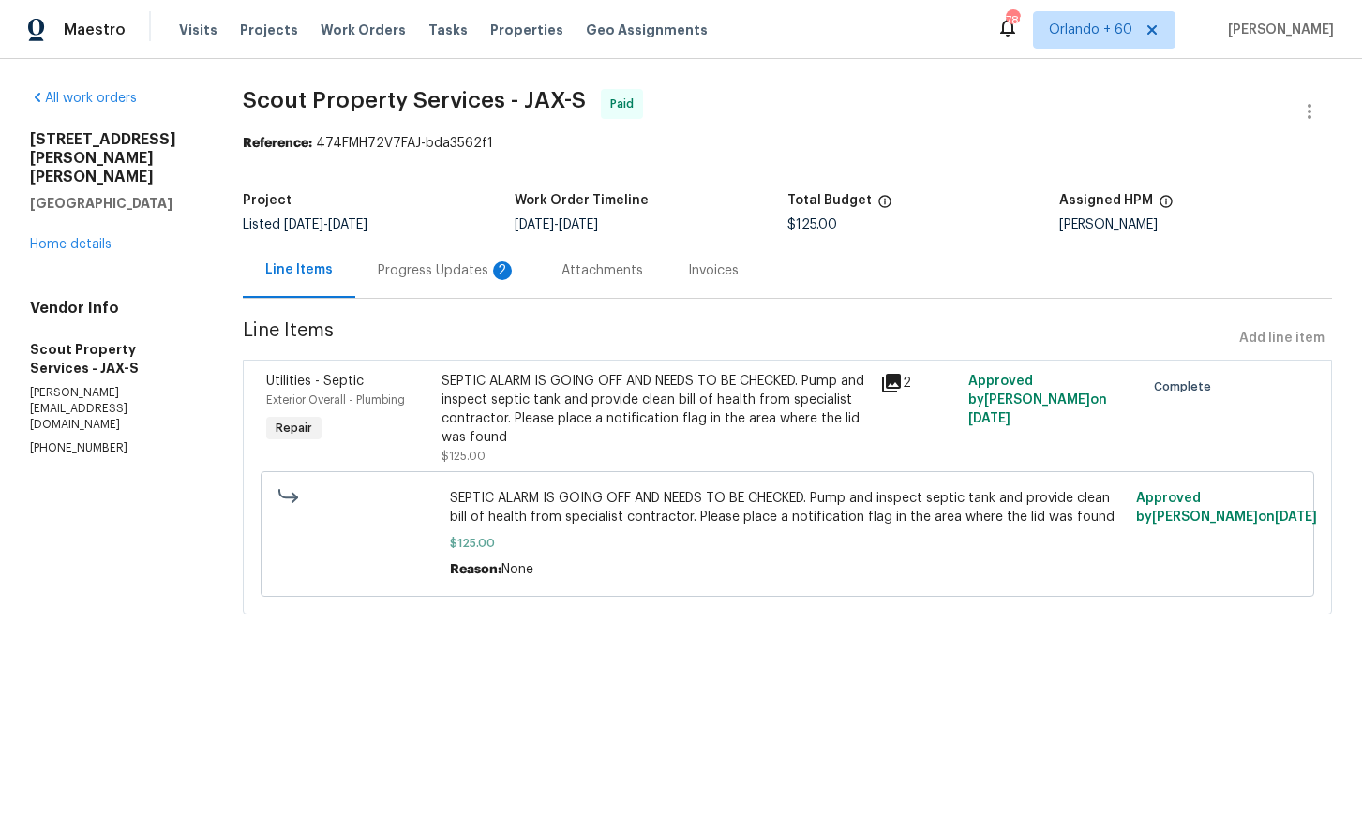
click at [422, 278] on div "Progress Updates 2" at bounding box center [447, 270] width 139 height 19
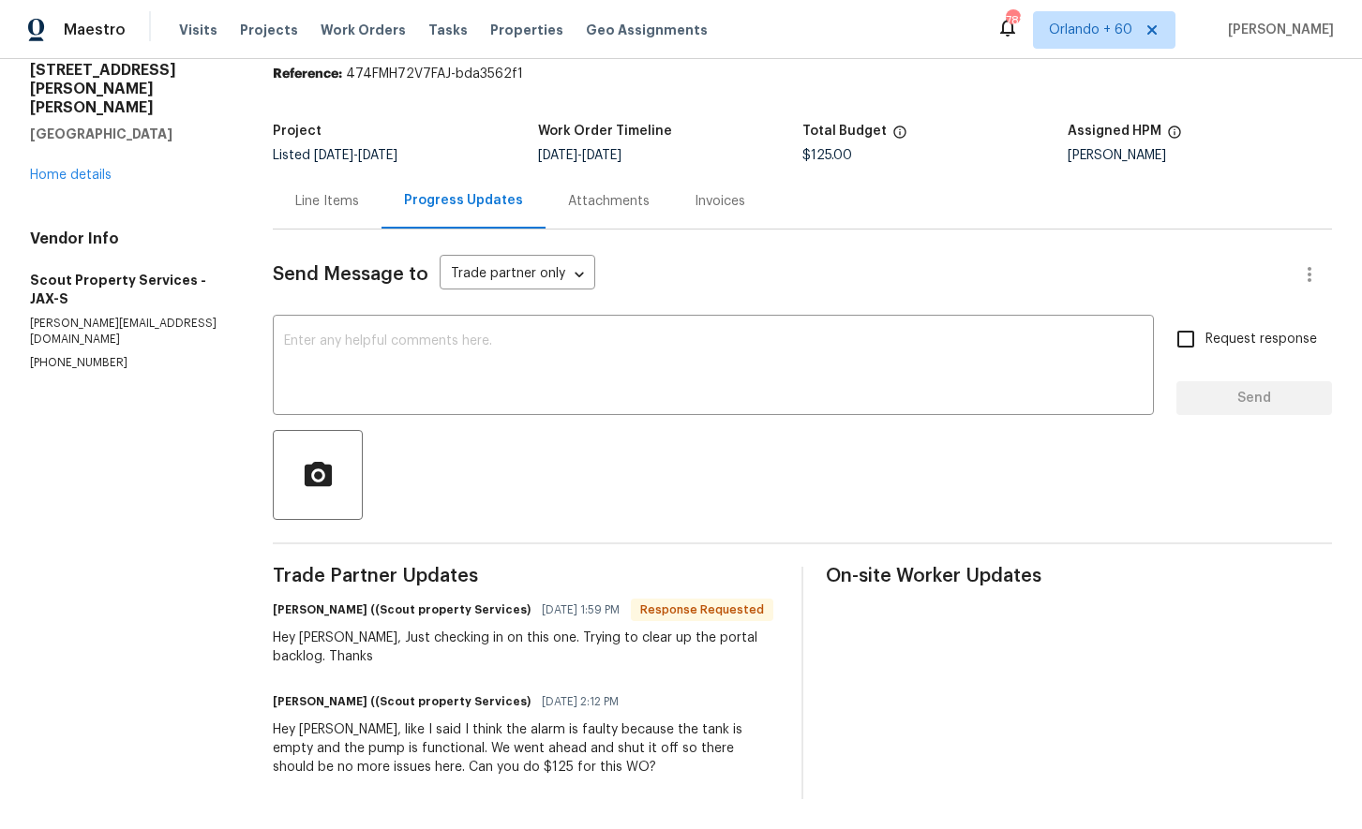
scroll to position [69, 0]
click at [79, 169] on link "Home details" at bounding box center [71, 175] width 82 height 13
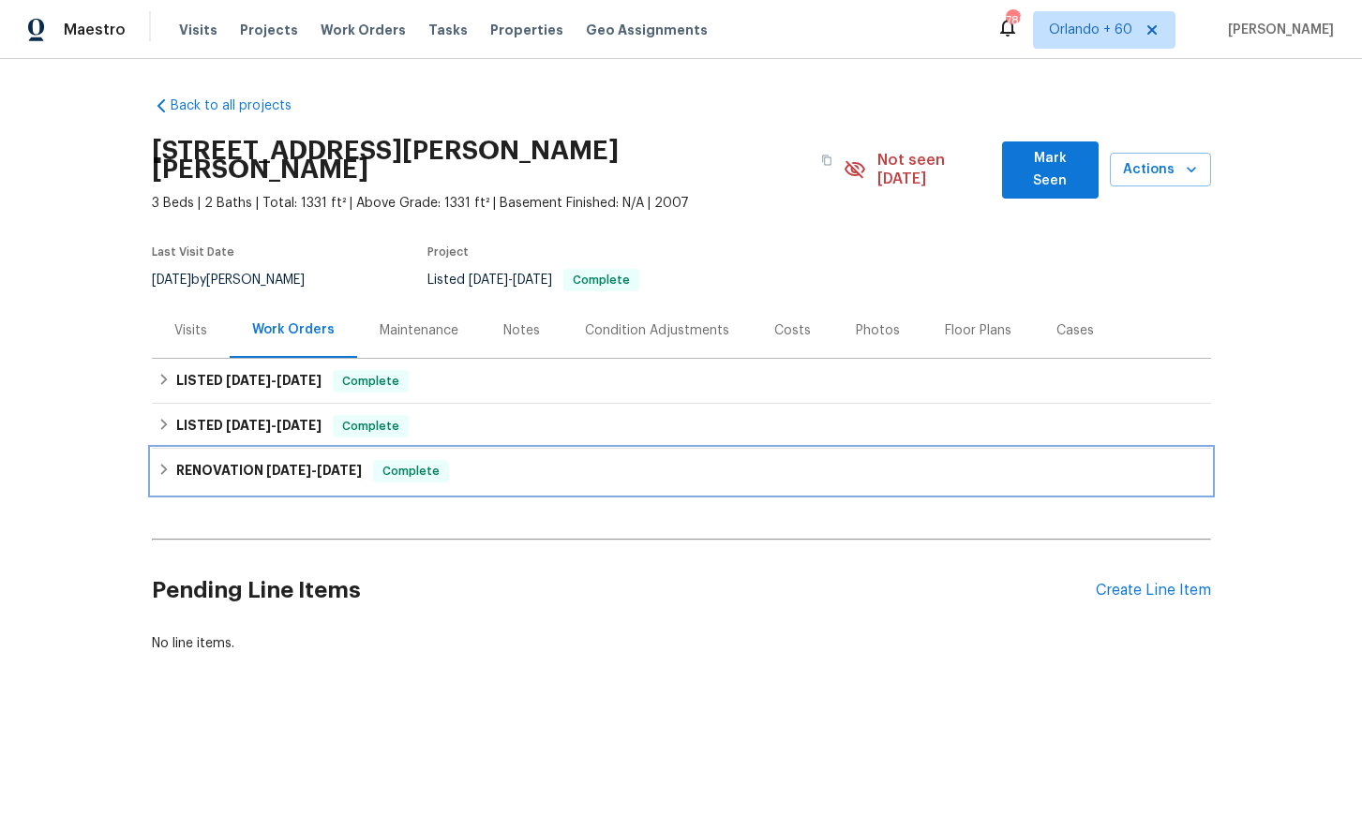
click at [292, 464] on span "[DATE]" at bounding box center [288, 470] width 45 height 13
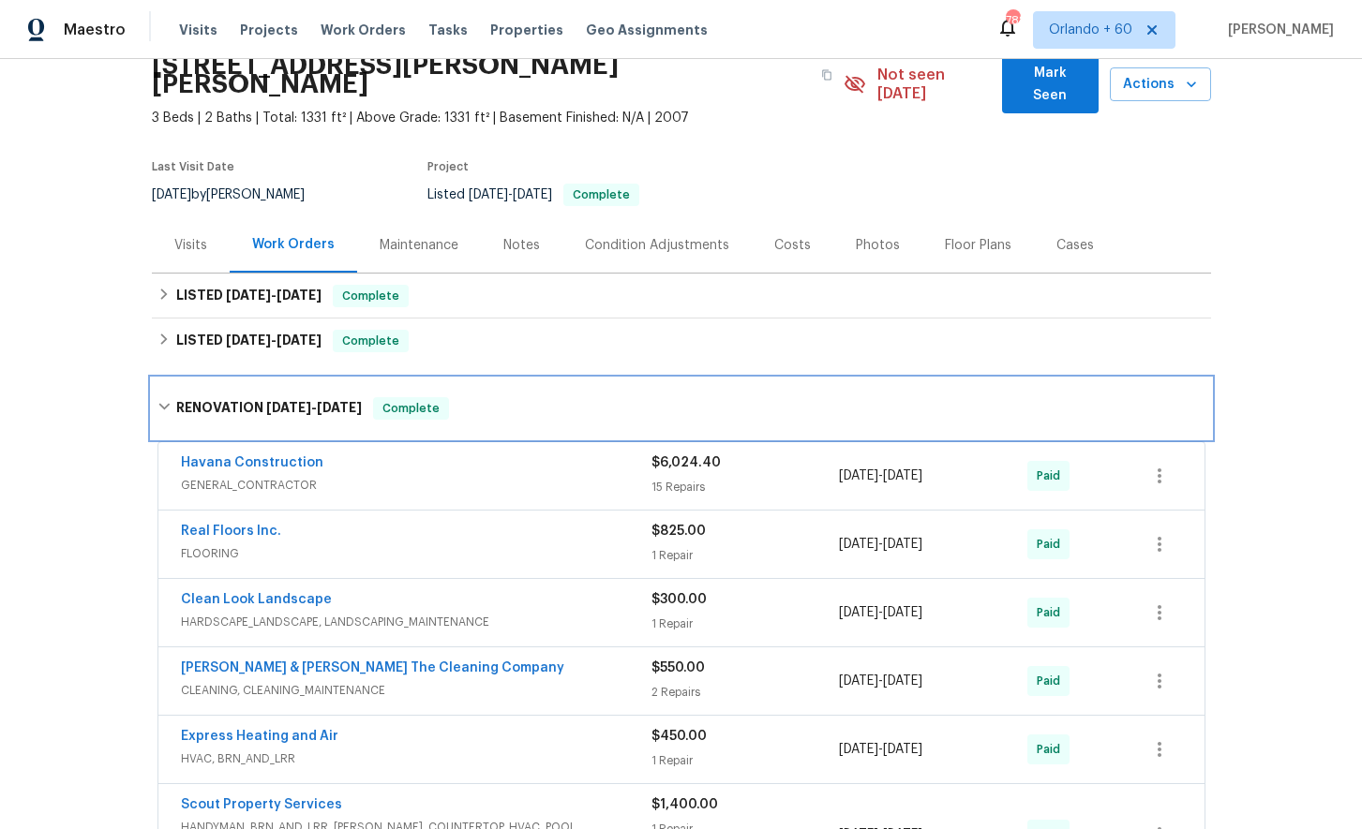
scroll to position [78, 0]
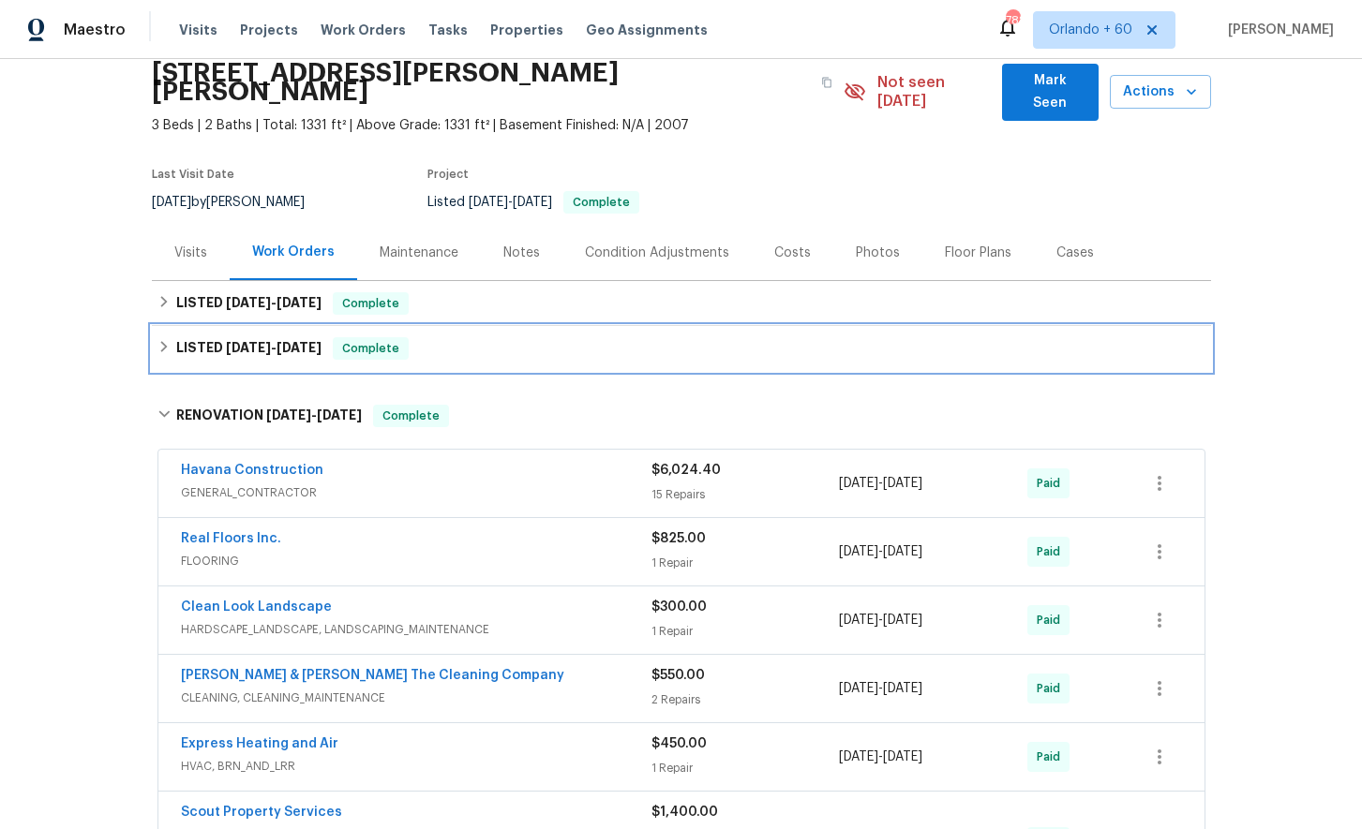
click at [235, 341] on span "[DATE]" at bounding box center [248, 347] width 45 height 13
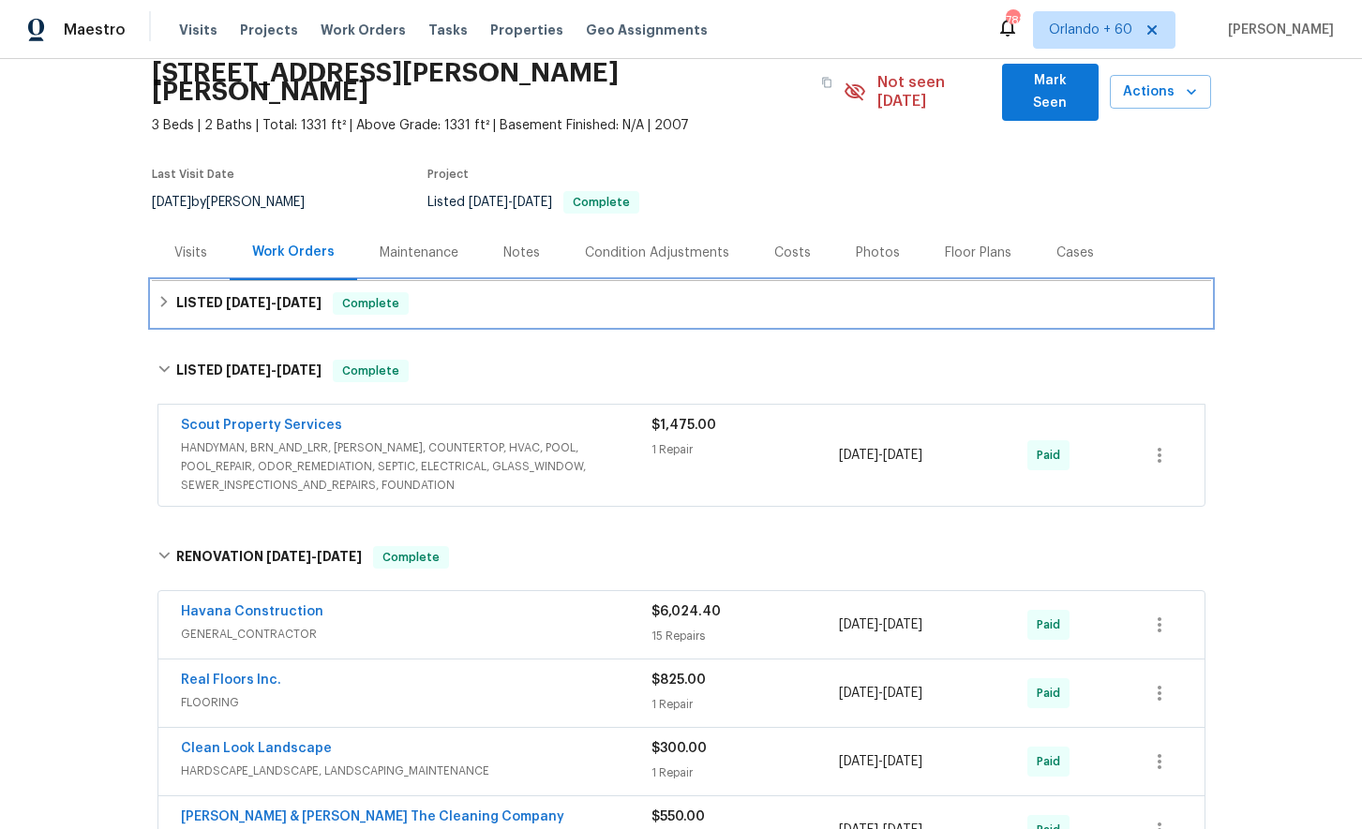
click at [250, 293] on h6 "LISTED [DATE] - [DATE]" at bounding box center [248, 303] width 145 height 22
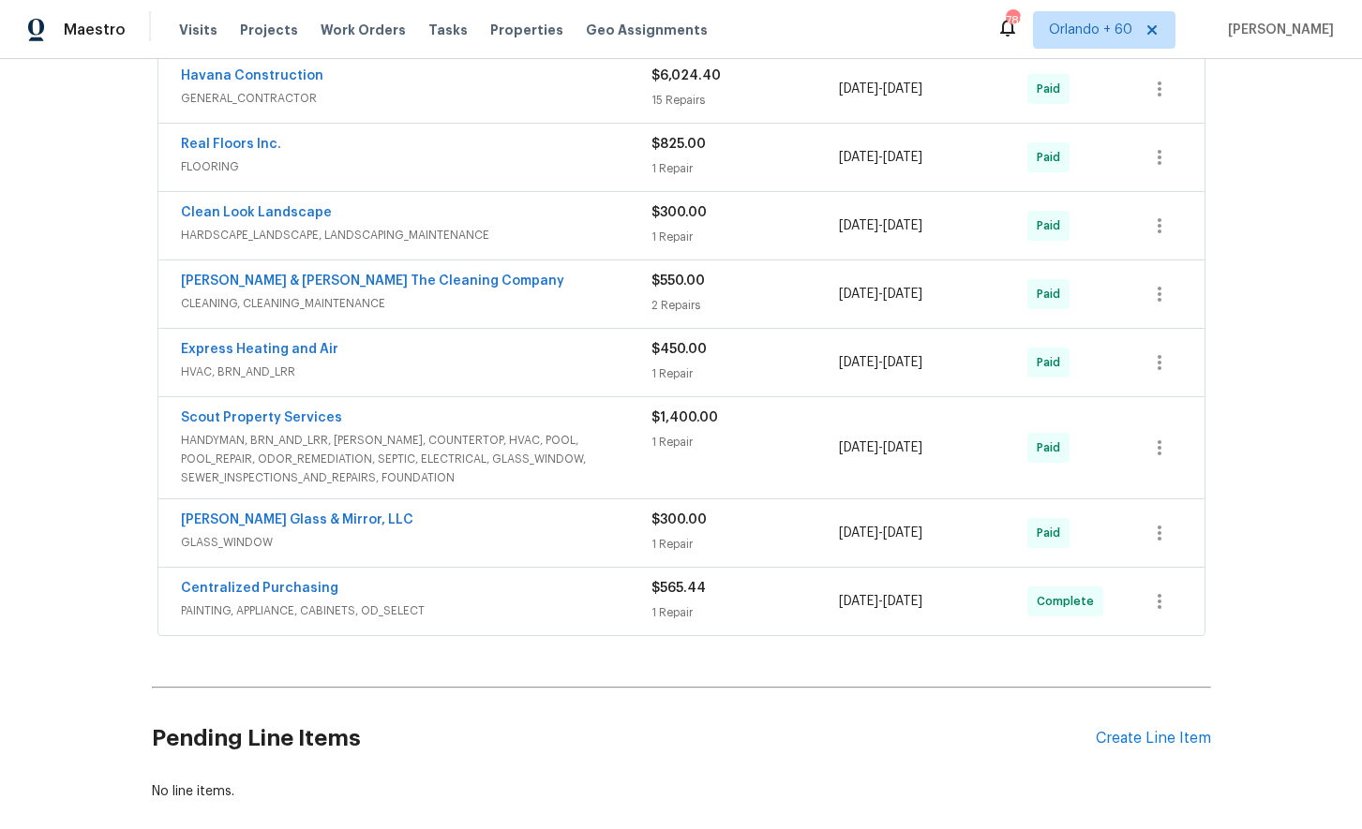
scroll to position [829, 0]
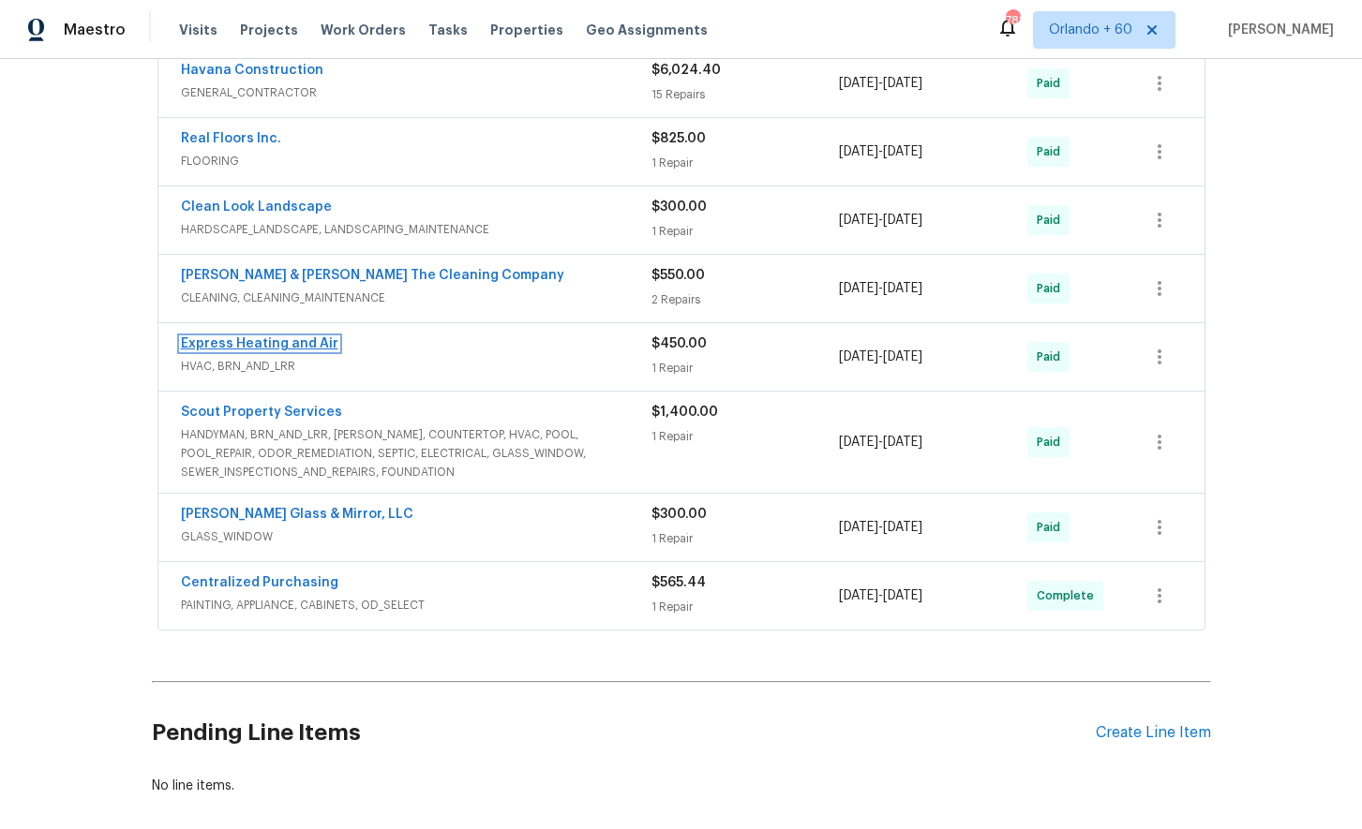
click at [277, 337] on link "Express Heating and Air" at bounding box center [259, 343] width 157 height 13
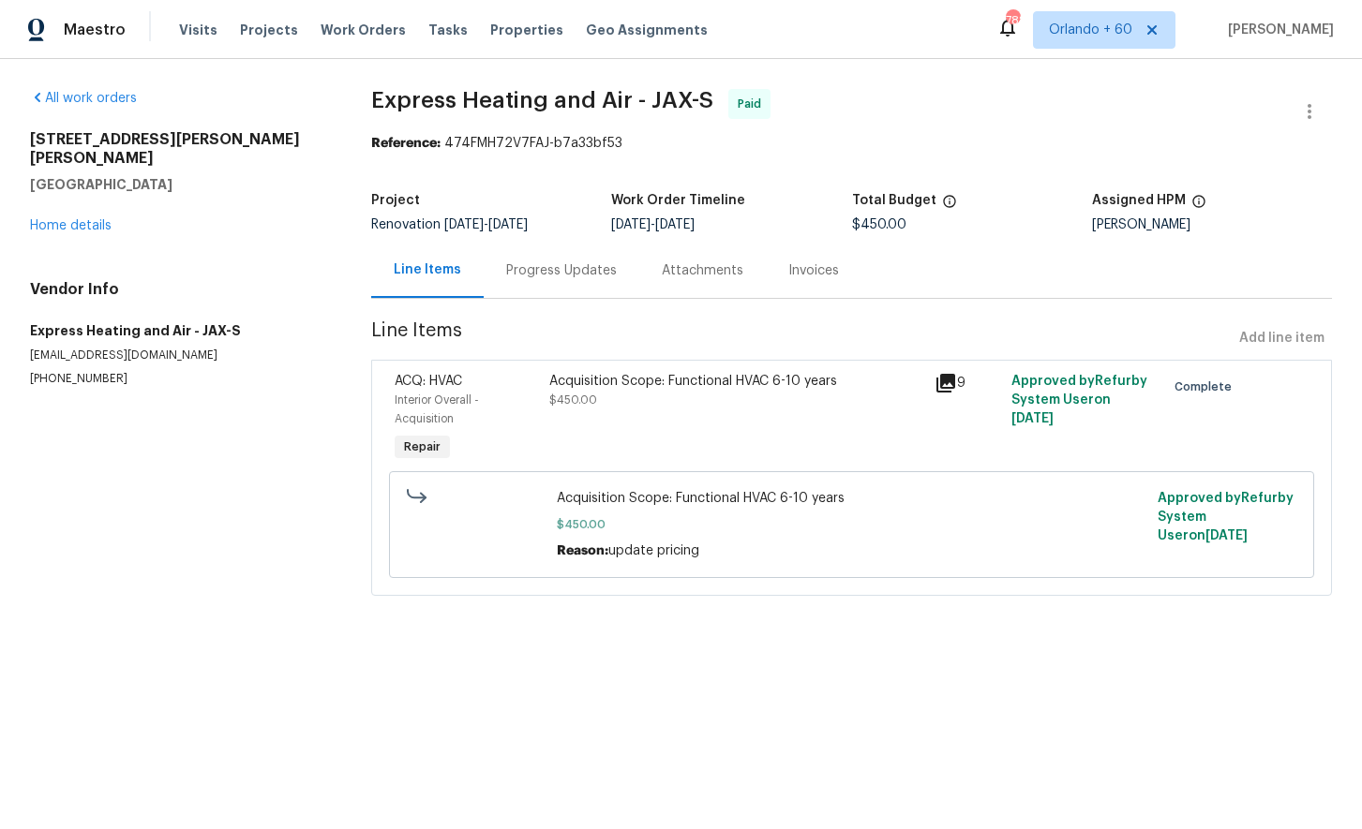
click at [573, 278] on div "Progress Updates" at bounding box center [561, 270] width 111 height 19
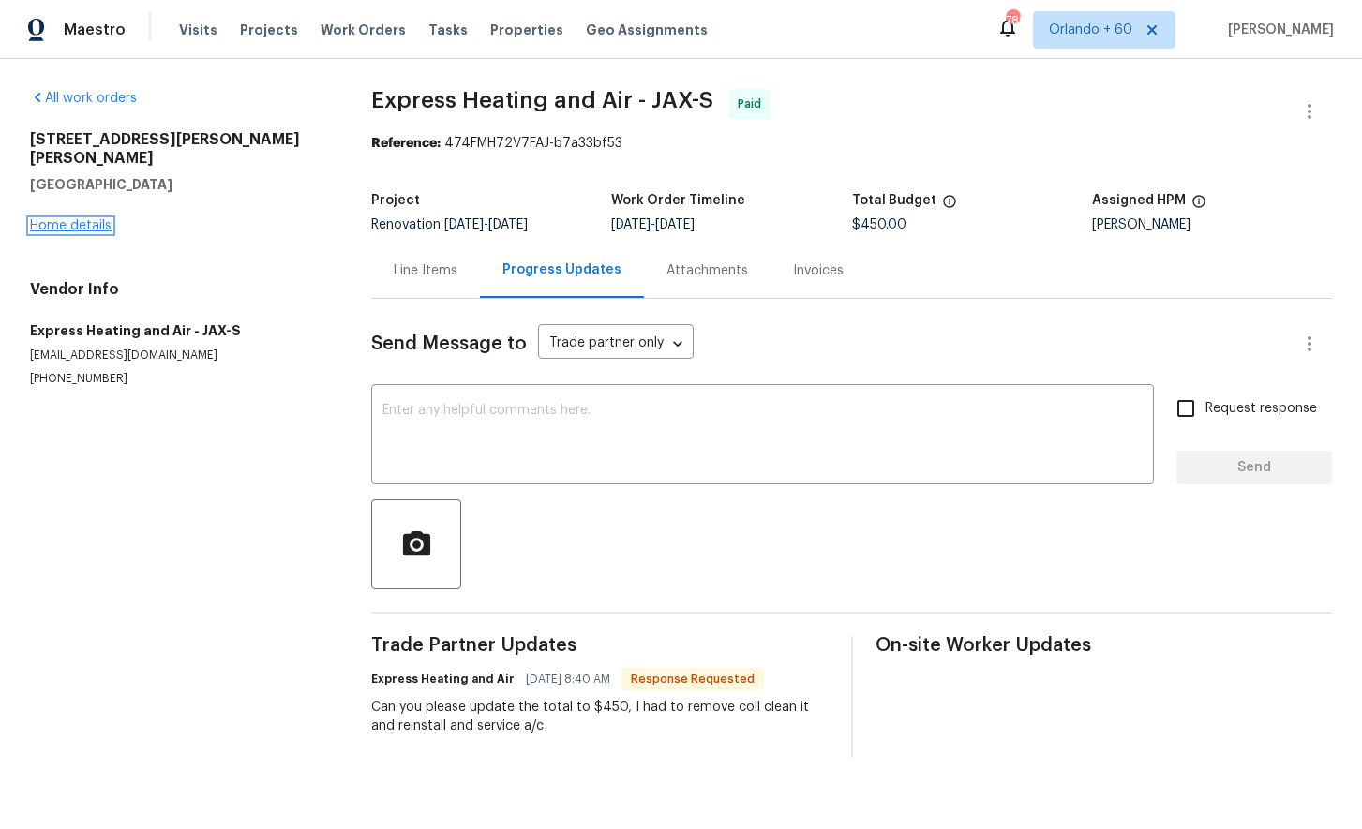
click at [89, 219] on link "Home details" at bounding box center [71, 225] width 82 height 13
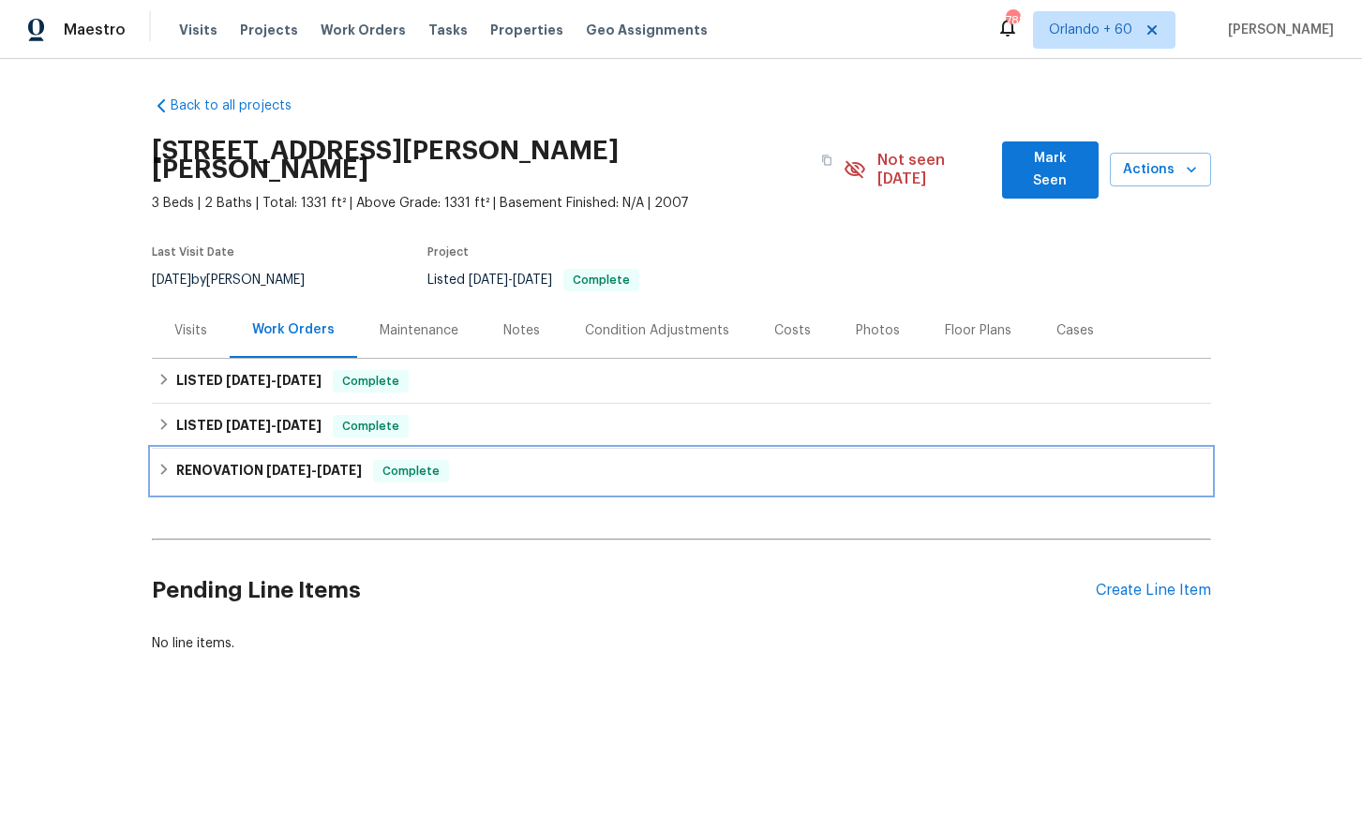
click at [211, 460] on h6 "RENOVATION [DATE] - [DATE]" at bounding box center [269, 471] width 186 height 22
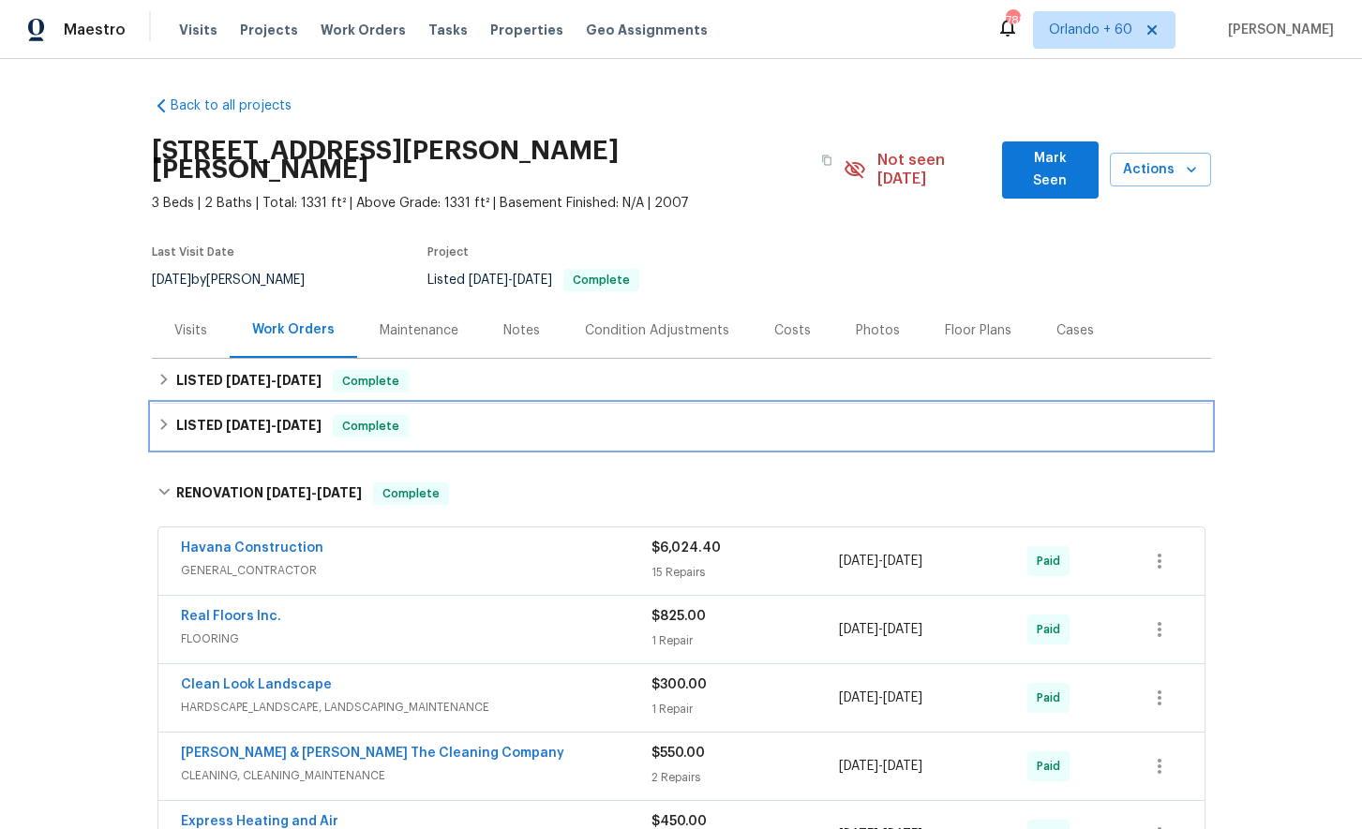
click at [256, 419] on span "[DATE]" at bounding box center [248, 425] width 45 height 13
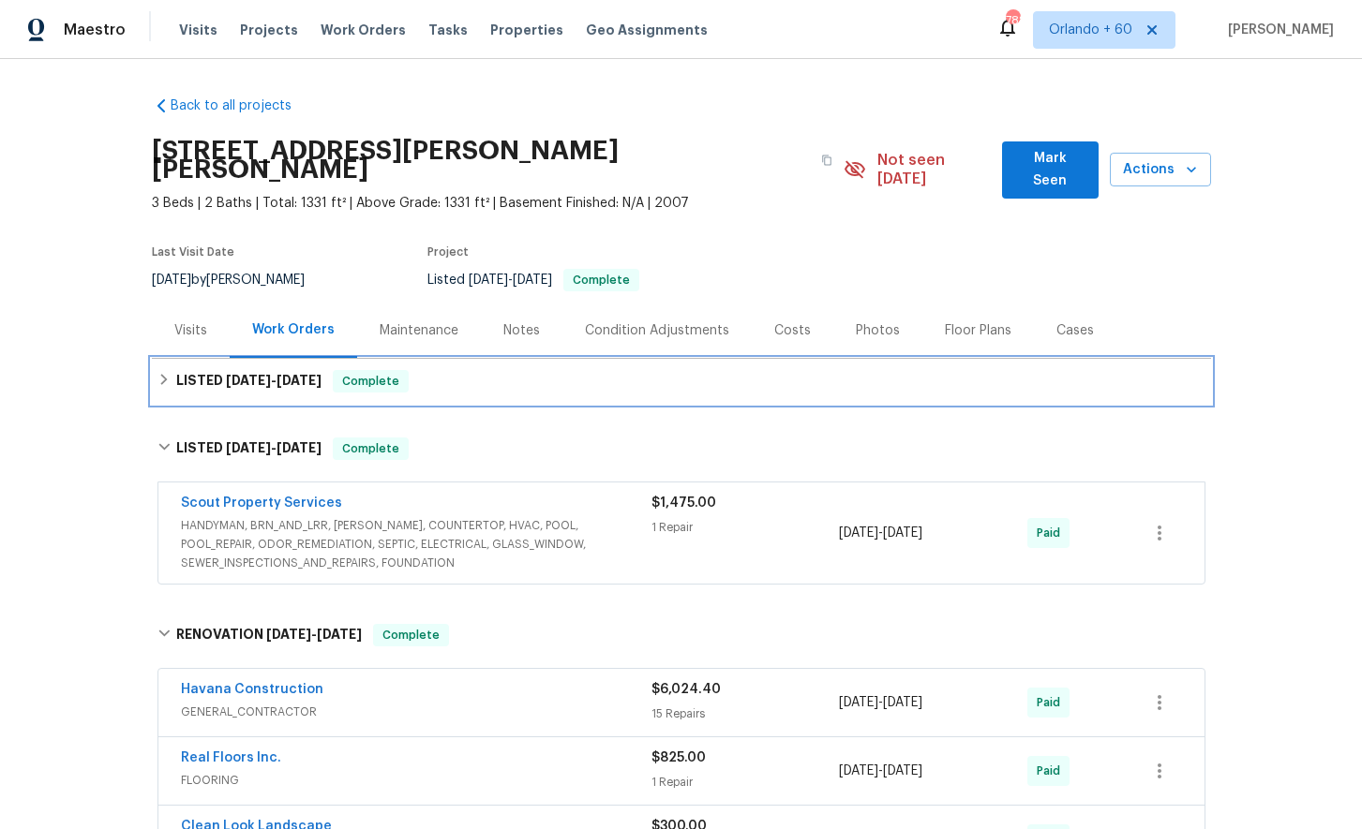
click at [285, 374] on span "[DATE]" at bounding box center [298, 380] width 45 height 13
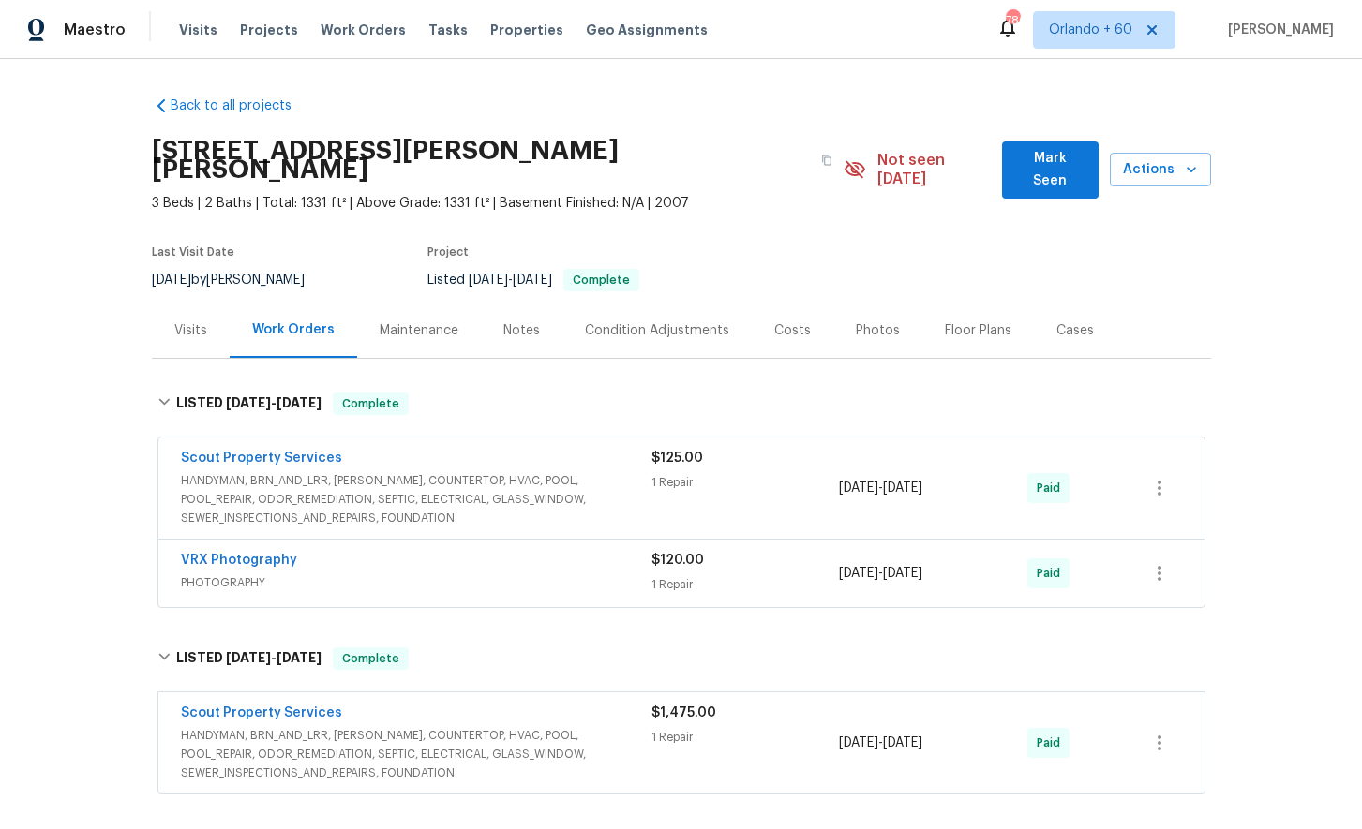
click at [81, 350] on div "Back to all projects [STREET_ADDRESS][PERSON_NAME][PERSON_NAME] 3 Beds | 2 Bath…" at bounding box center [681, 444] width 1362 height 770
drag, startPoint x: 395, startPoint y: 313, endPoint x: 329, endPoint y: 320, distance: 66.9
click at [395, 321] on div "Maintenance" at bounding box center [419, 330] width 79 height 19
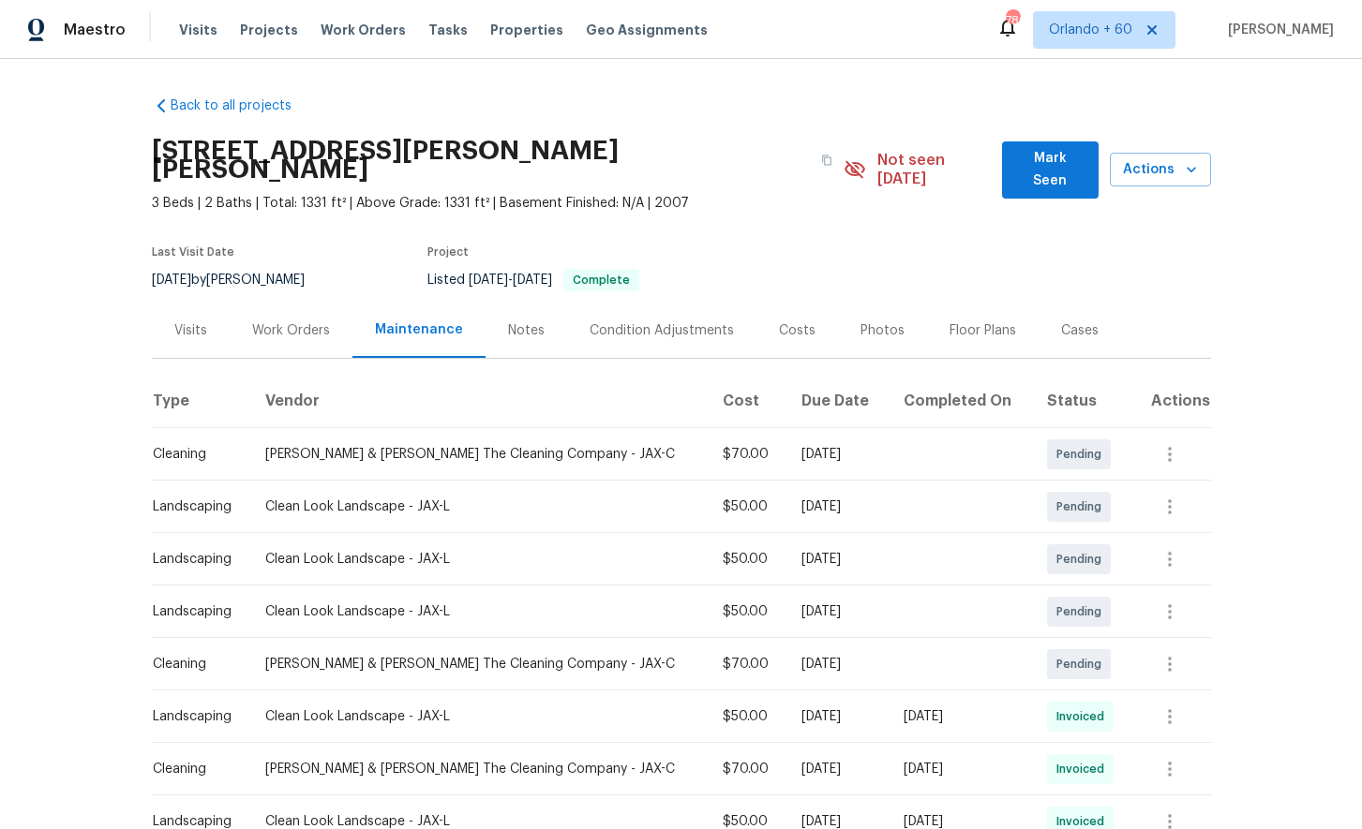
click at [296, 321] on div "Work Orders" at bounding box center [291, 330] width 78 height 19
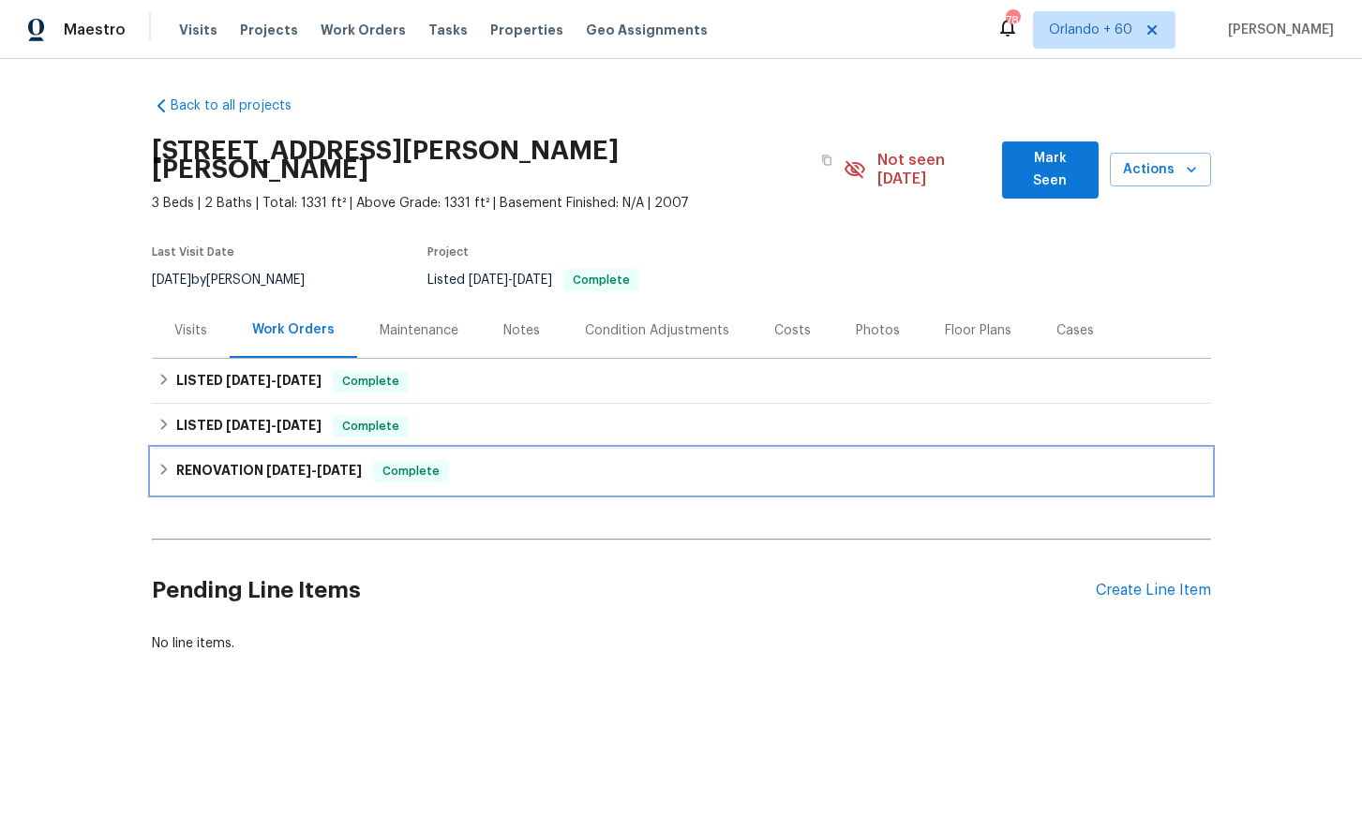
click at [229, 460] on h6 "RENOVATION [DATE] - [DATE]" at bounding box center [269, 471] width 186 height 22
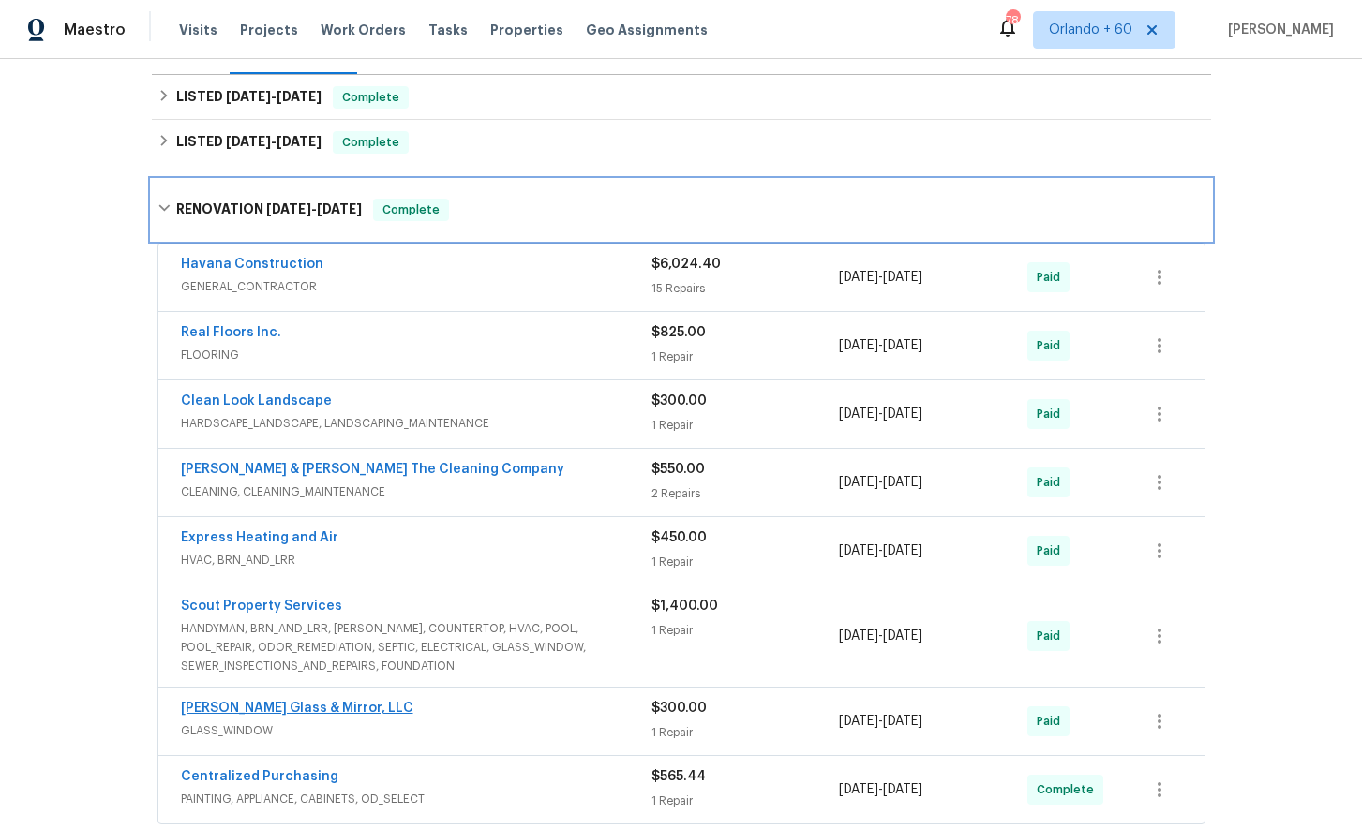
scroll to position [283, 0]
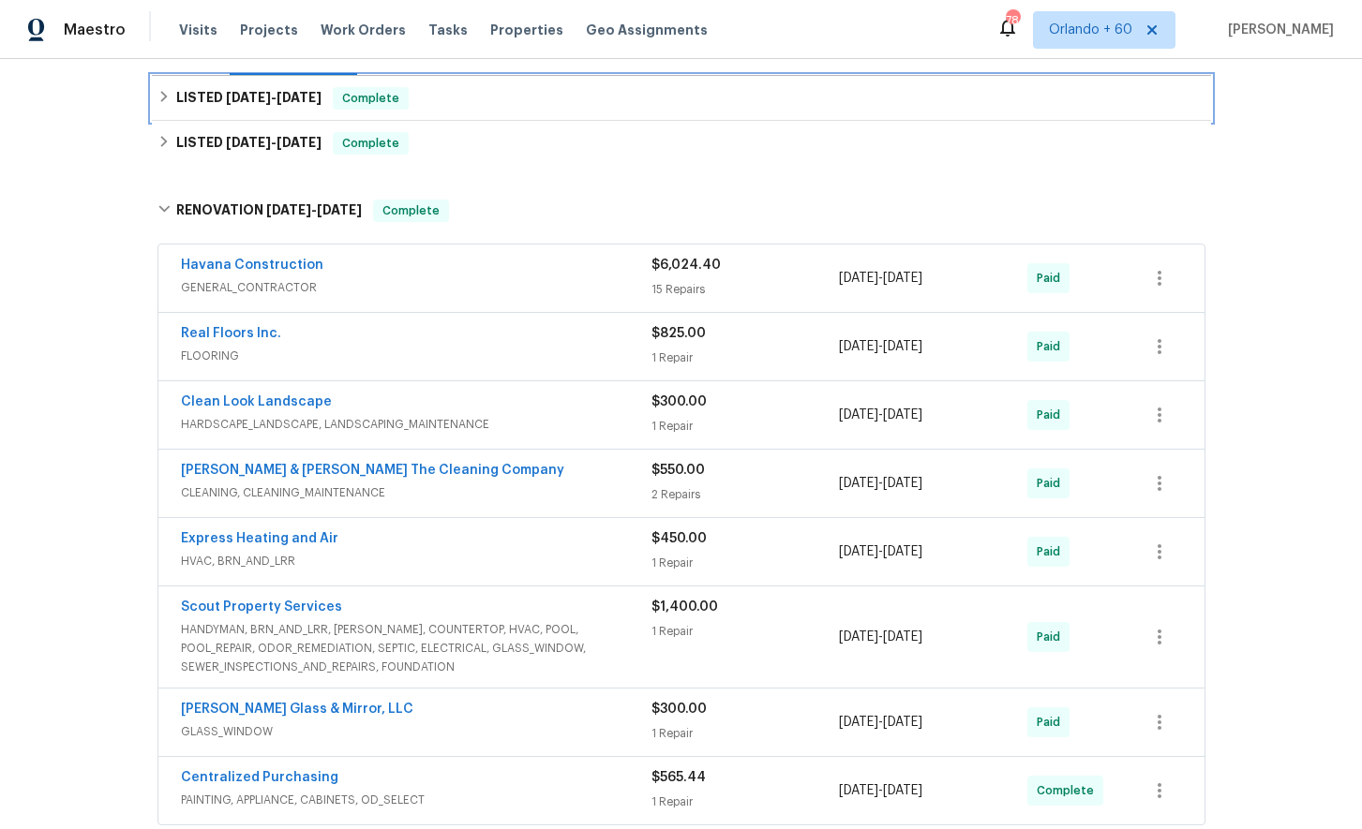
click at [237, 91] on span "[DATE]" at bounding box center [248, 97] width 45 height 13
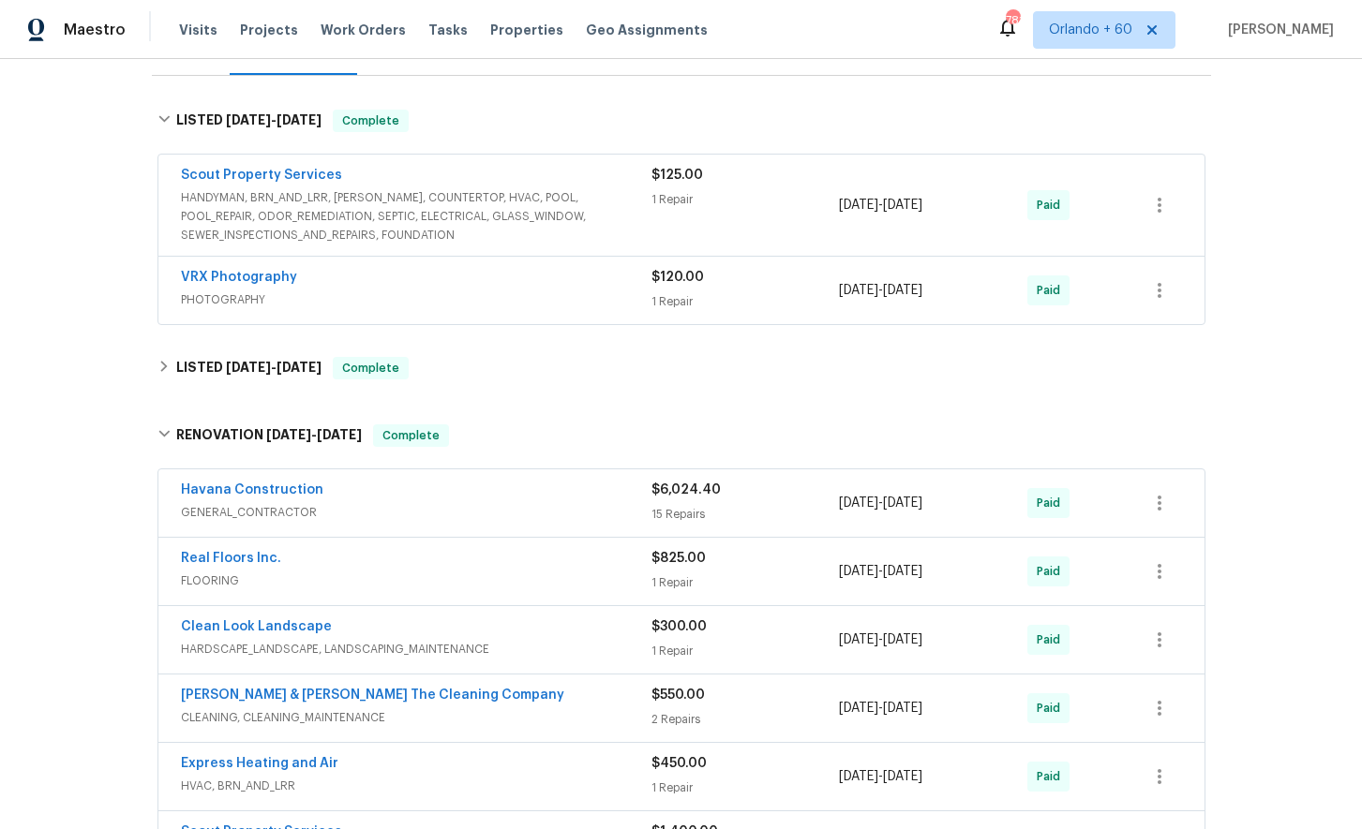
click at [258, 155] on div "Scout Property Services HANDYMAN, BRN_AND_LRR, [PERSON_NAME], COUNTERTOP, HVAC,…" at bounding box center [681, 205] width 1046 height 101
click at [235, 169] on link "Scout Property Services" at bounding box center [261, 175] width 161 height 13
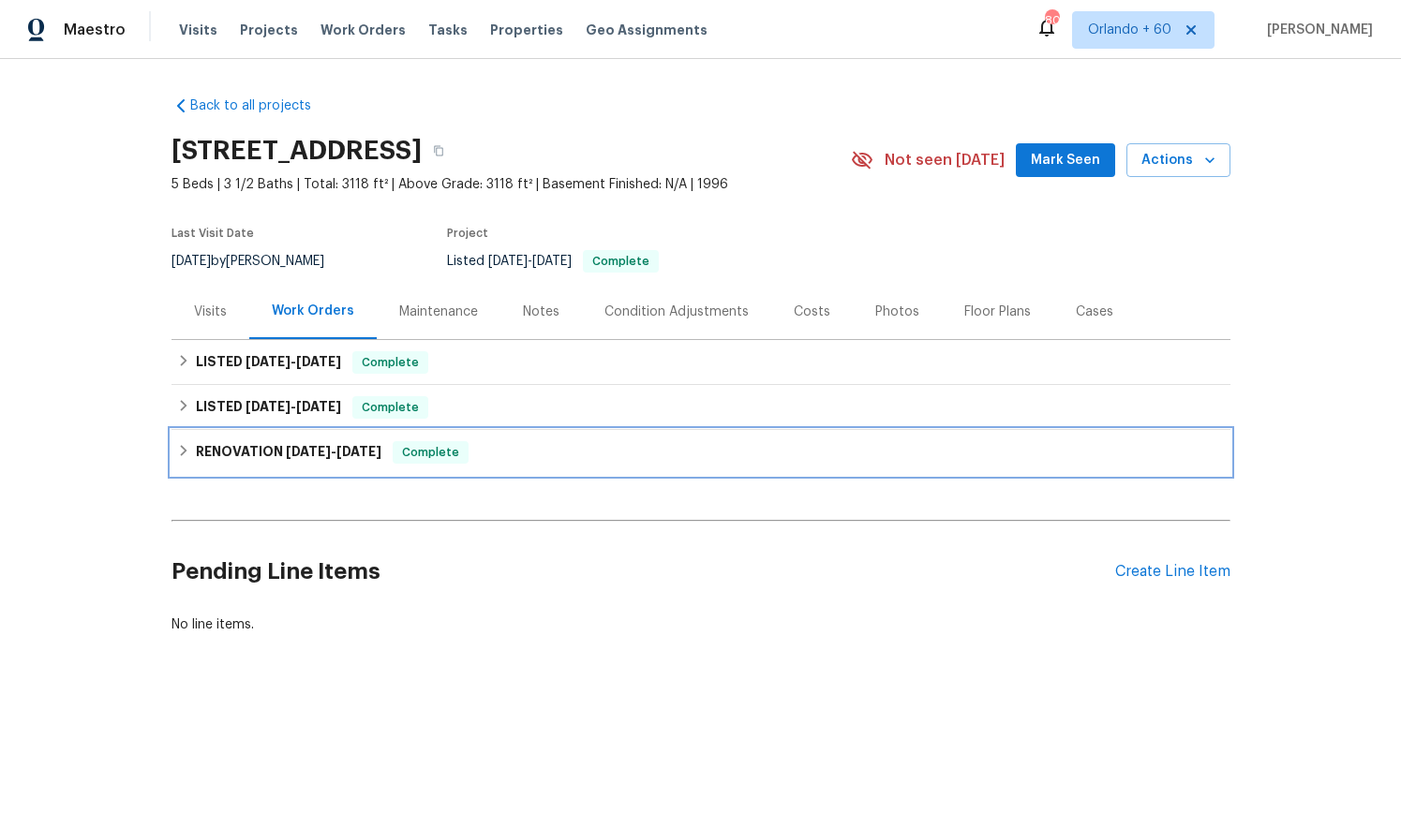
click at [213, 453] on h6 "RENOVATION 4/7/25 - 5/5/25" at bounding box center [289, 452] width 186 height 22
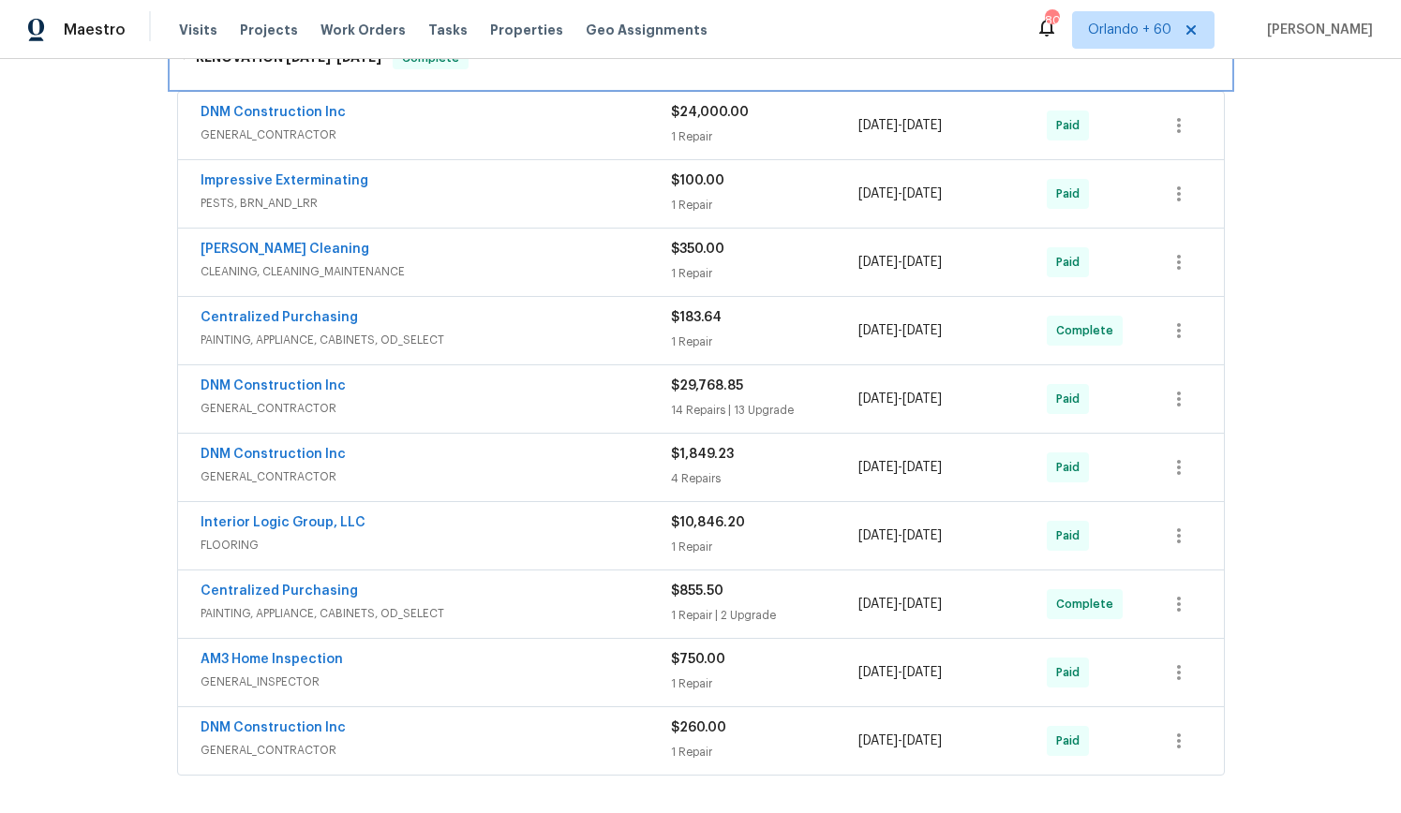
scroll to position [414, 0]
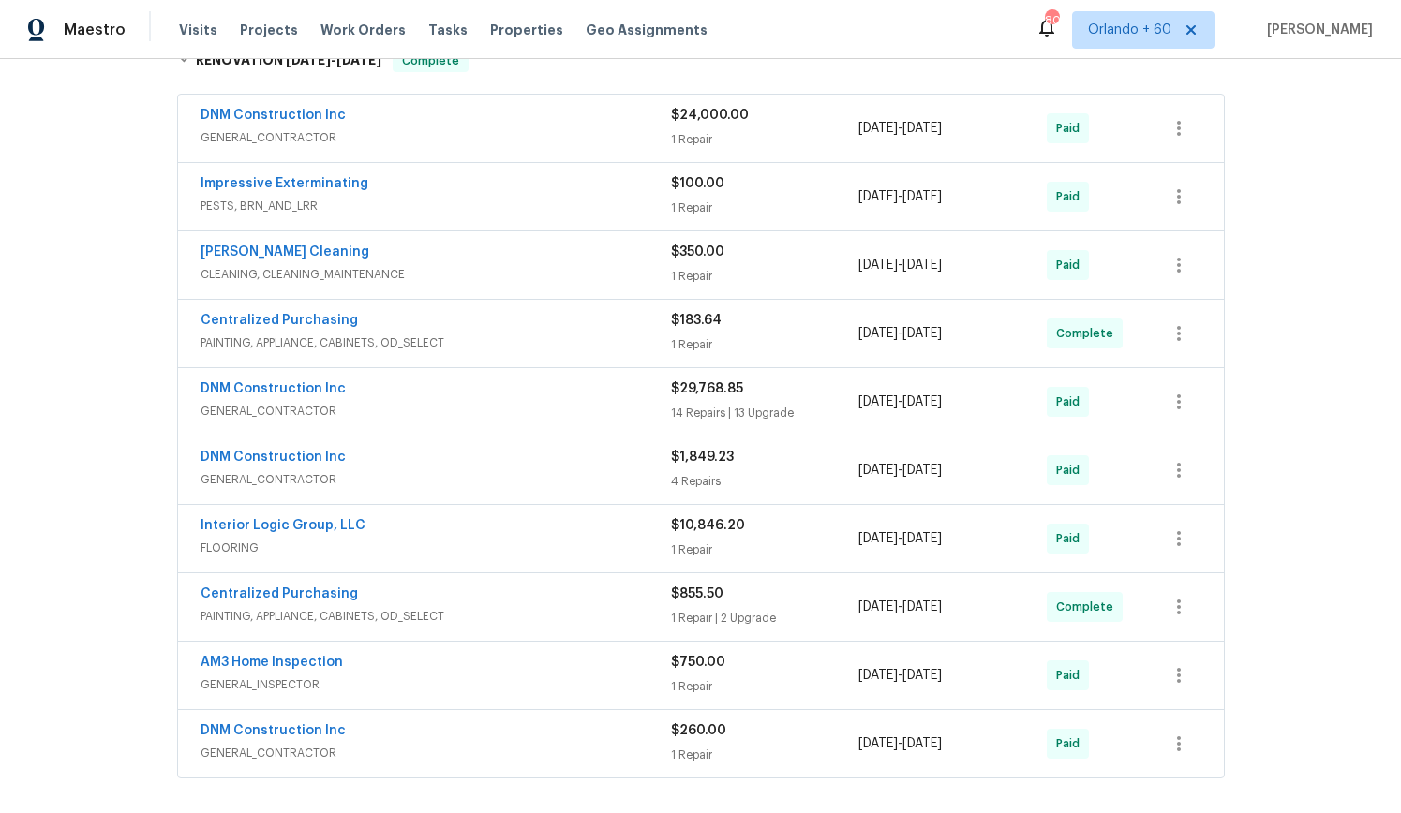
click at [309, 107] on span "DNM Construction Inc" at bounding box center [273, 115] width 145 height 19
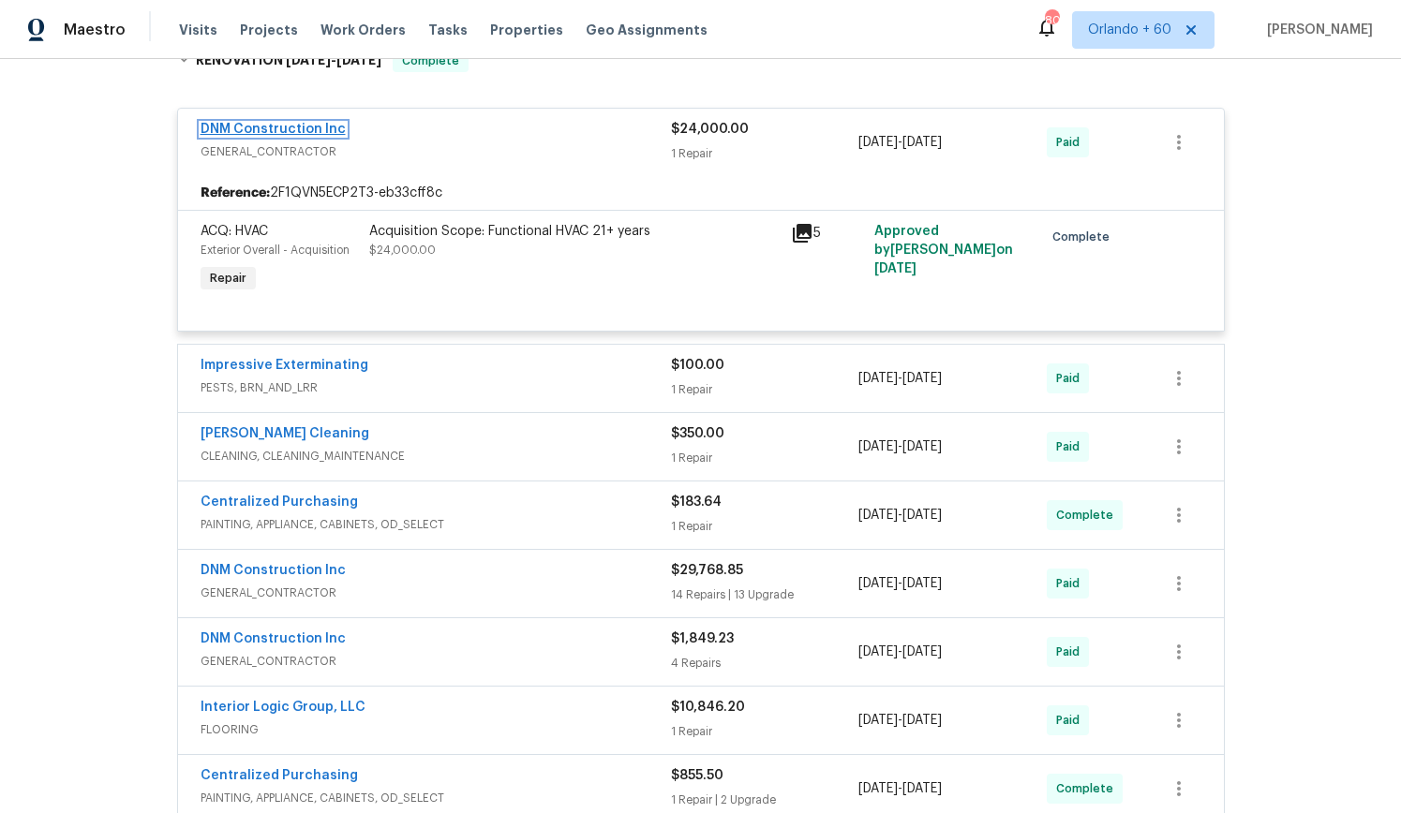
click at [281, 129] on link "DNM Construction Inc" at bounding box center [273, 129] width 145 height 13
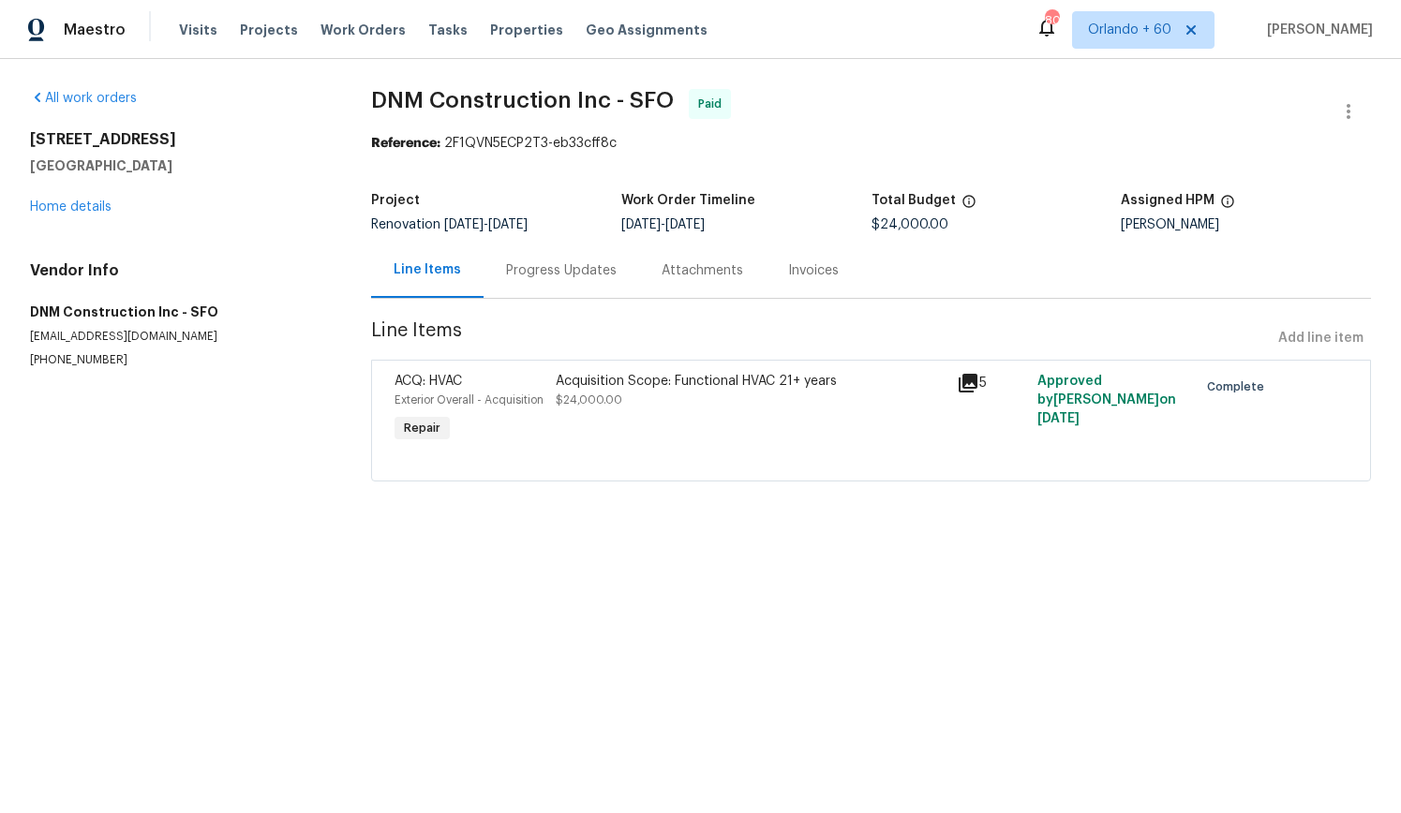
click at [591, 275] on div "Progress Updates" at bounding box center [561, 270] width 111 height 19
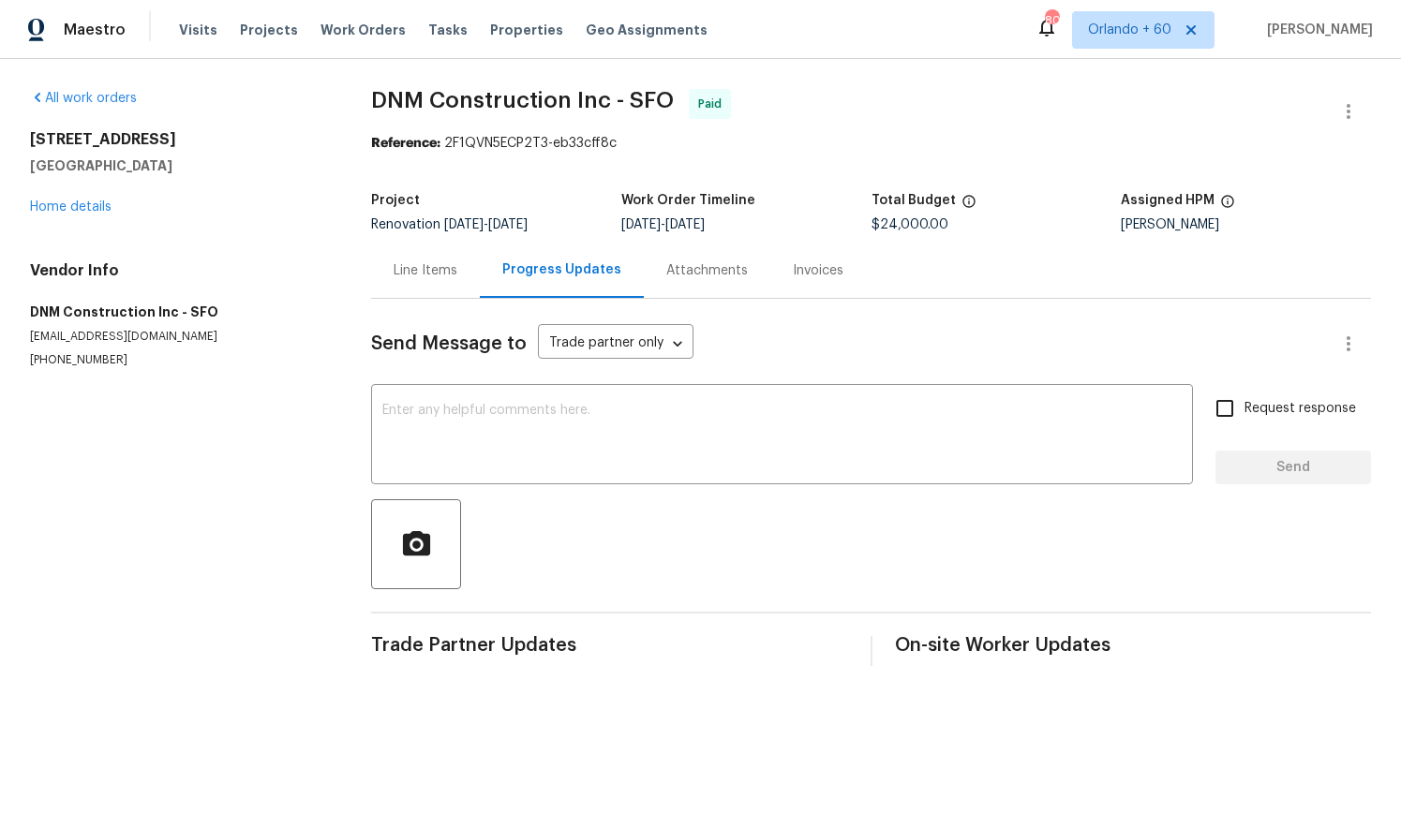
click at [440, 260] on div "Line Items" at bounding box center [425, 270] width 109 height 55
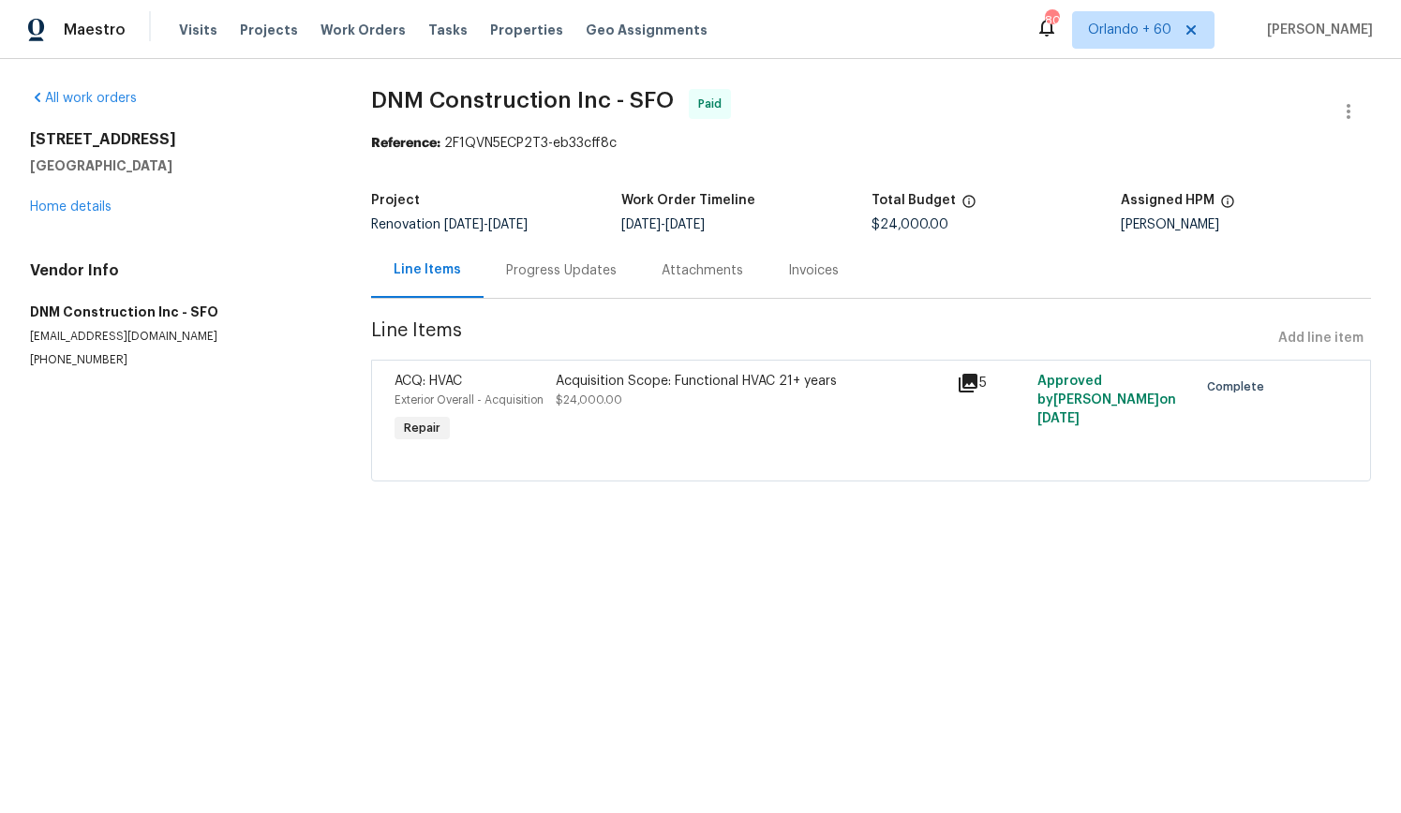
click at [540, 281] on div "Progress Updates" at bounding box center [562, 270] width 156 height 55
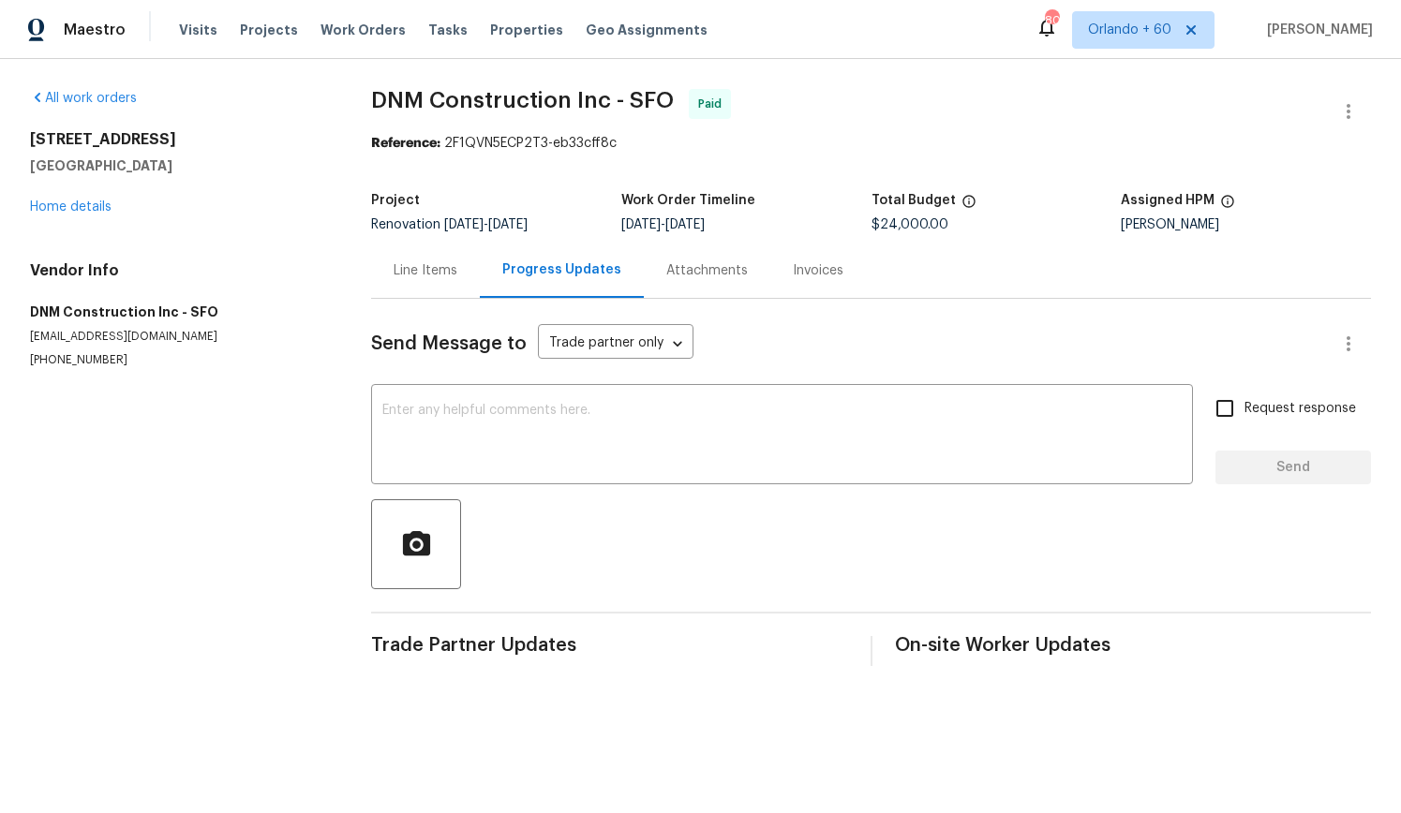
click at [739, 266] on div "Attachments" at bounding box center [707, 270] width 127 height 55
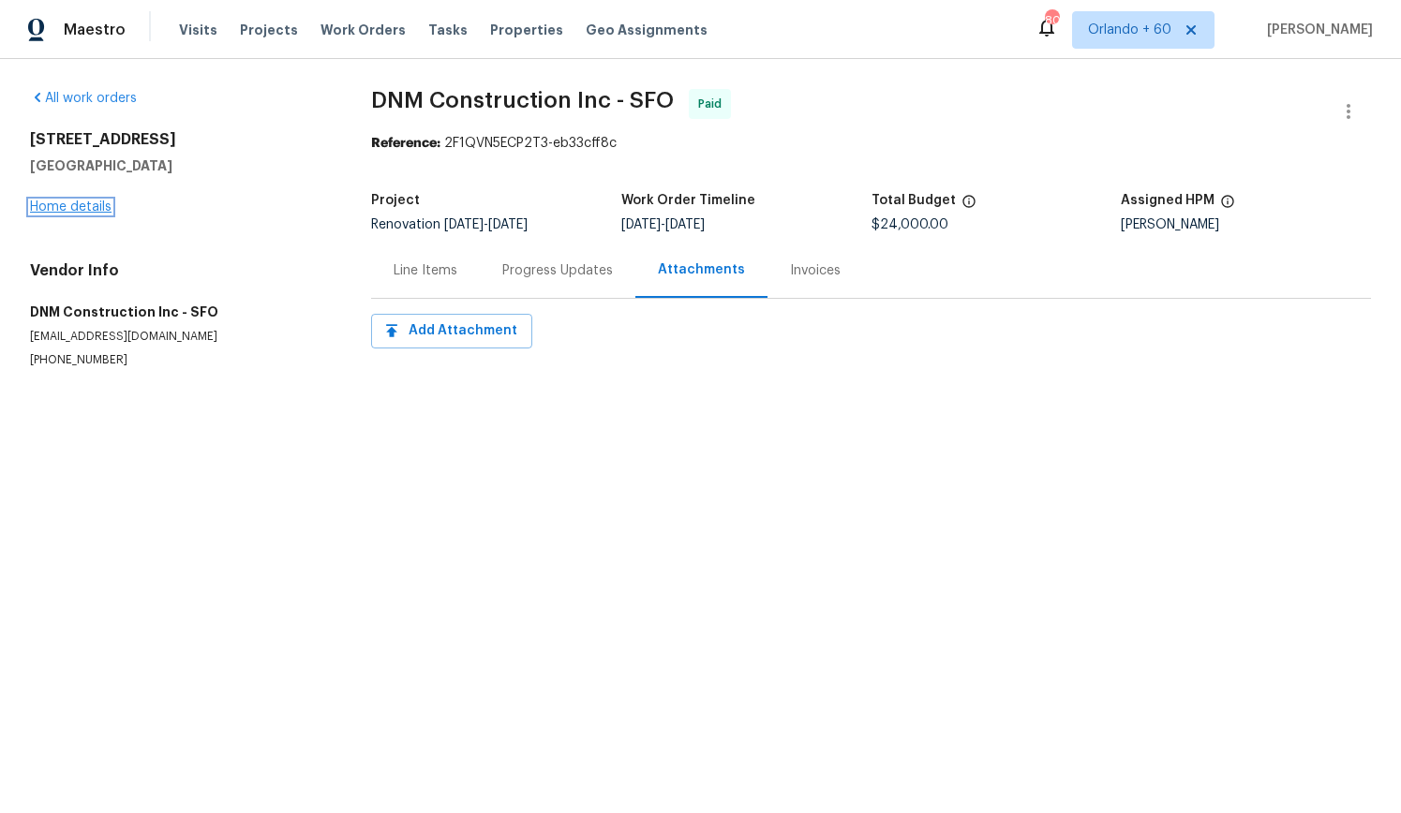
click at [106, 211] on link "Home details" at bounding box center [71, 207] width 82 height 13
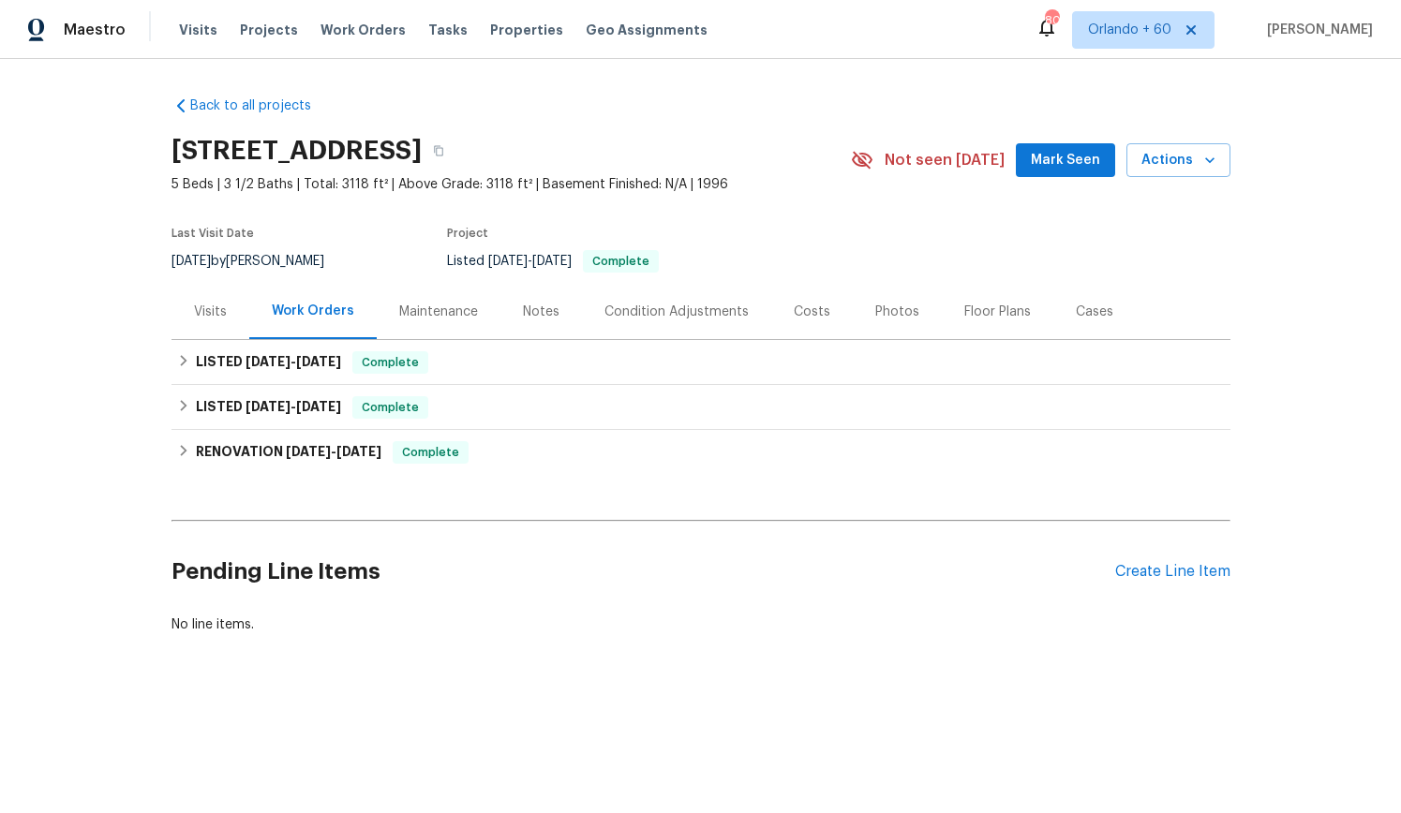
click at [545, 313] on div "Notes" at bounding box center [541, 312] width 37 height 19
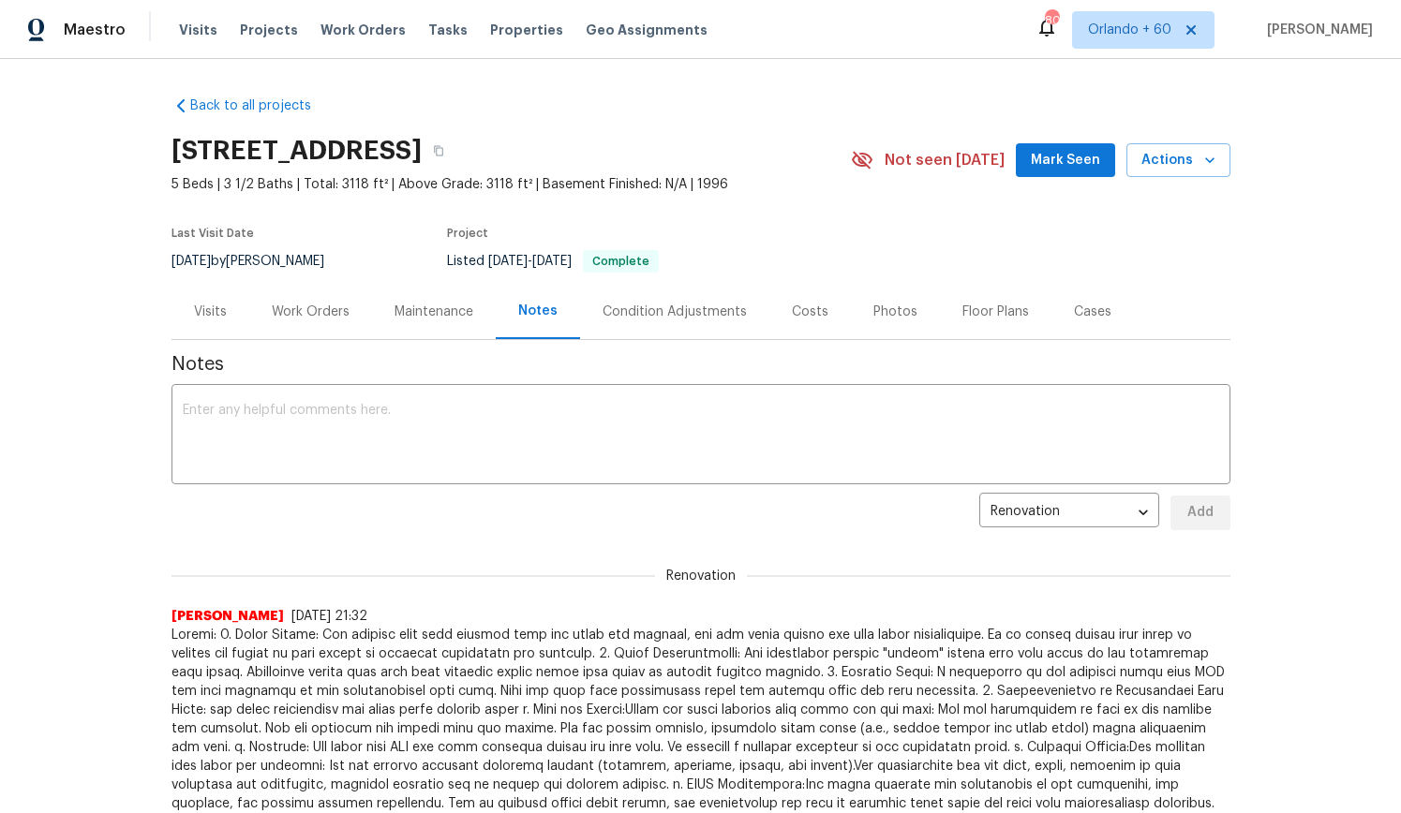
click at [813, 313] on div "Costs" at bounding box center [810, 312] width 37 height 19
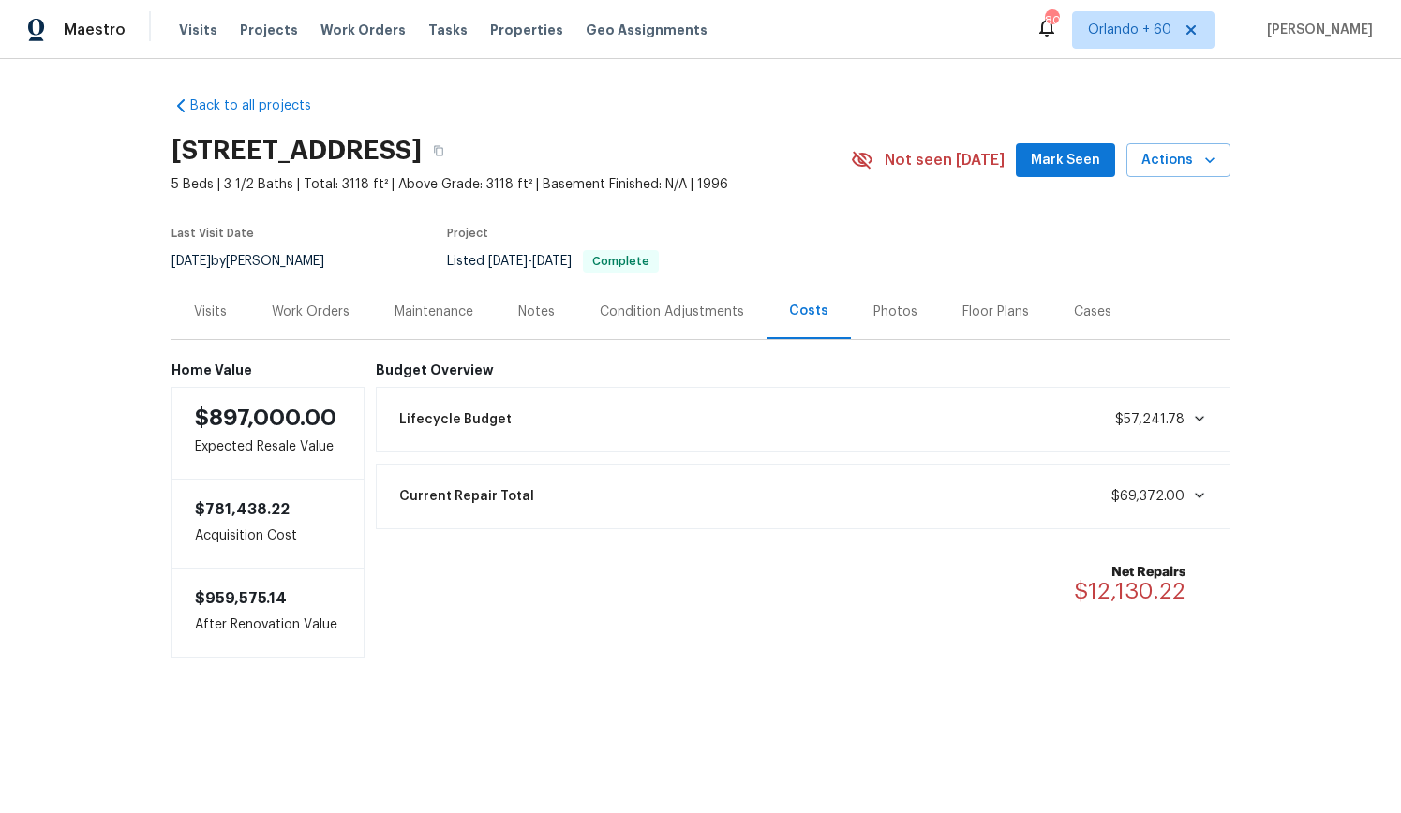
click at [558, 422] on div "Lifecycle Budget $57,241.78" at bounding box center [803, 419] width 830 height 41
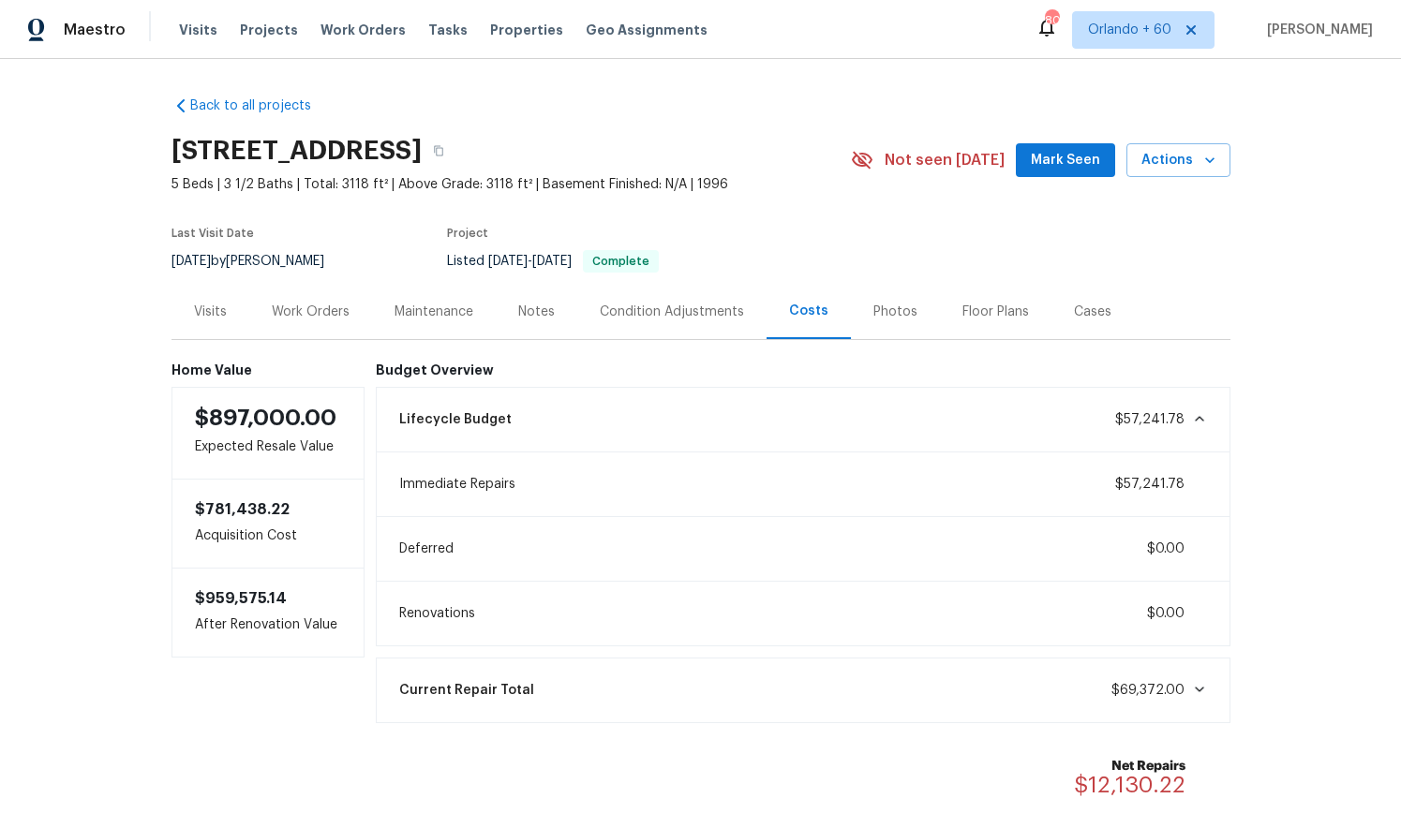
click at [653, 690] on div "Current Repair Total $69,372.00" at bounding box center [803, 690] width 830 height 41
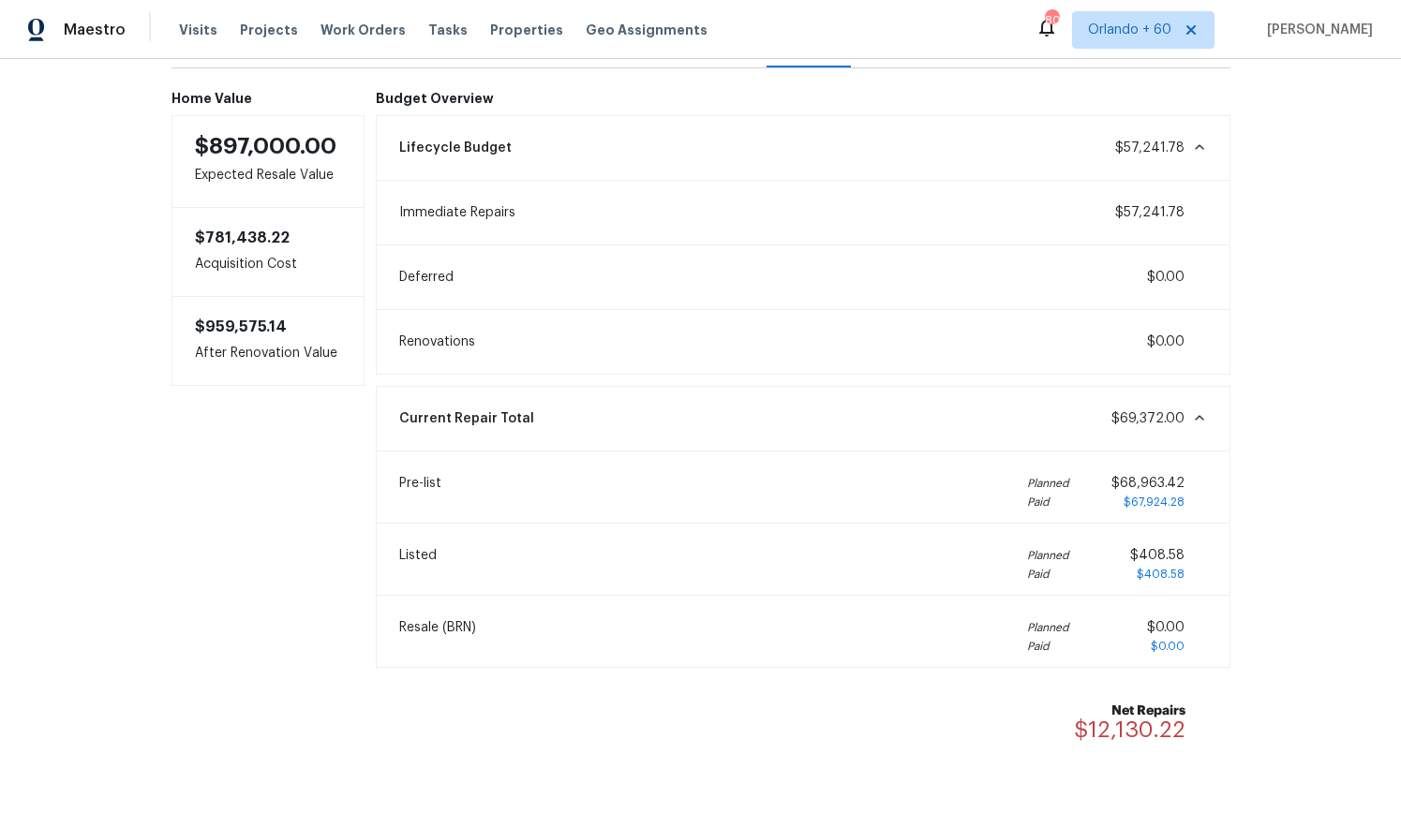
scroll to position [269, 0]
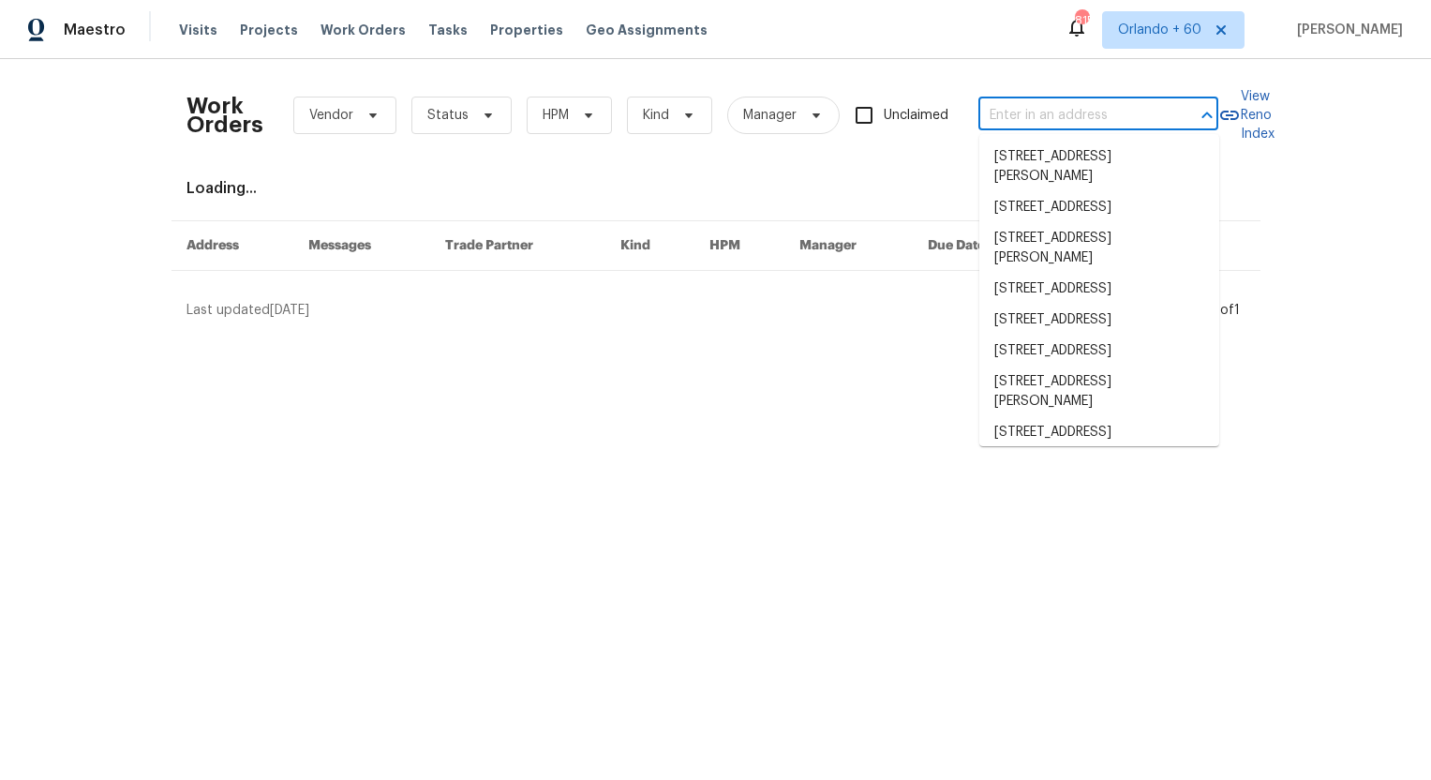
click at [1019, 112] on input "text" at bounding box center [1071, 115] width 187 height 29
paste input "[STREET_ADDRESS][PERSON_NAME][PERSON_NAME] :rotating_light:"
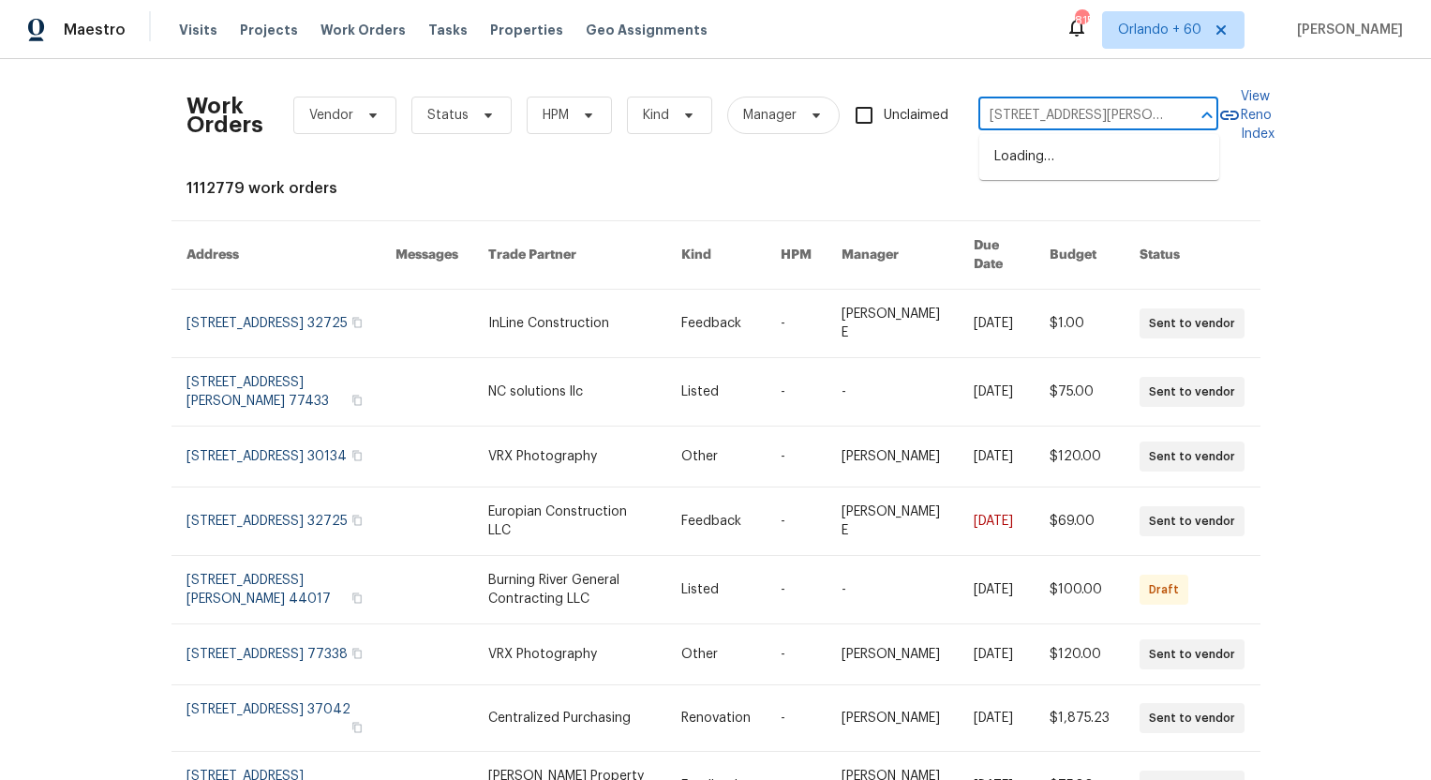
scroll to position [0, 180]
drag, startPoint x: 1165, startPoint y: 115, endPoint x: 1199, endPoint y: 130, distance: 36.9
click at [1084, 112] on div "[STREET_ADDRESS][PERSON_NAME][PERSON_NAME] :rotating_light: ​" at bounding box center [1098, 115] width 240 height 29
type input "[STREET_ADDRESS][PERSON_NAME][PERSON_NAME]"
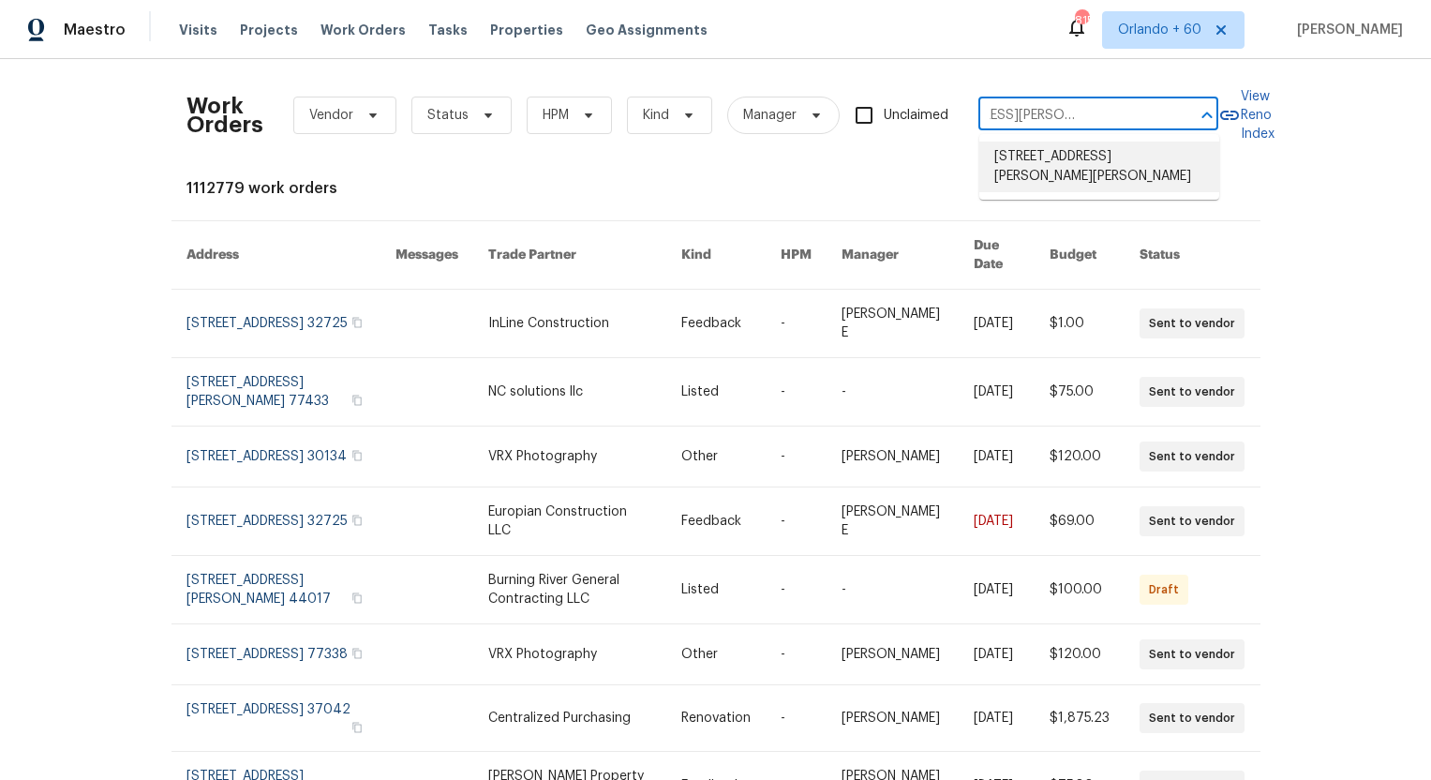
click at [1054, 172] on li "[STREET_ADDRESS][PERSON_NAME][PERSON_NAME]" at bounding box center [1099, 167] width 240 height 51
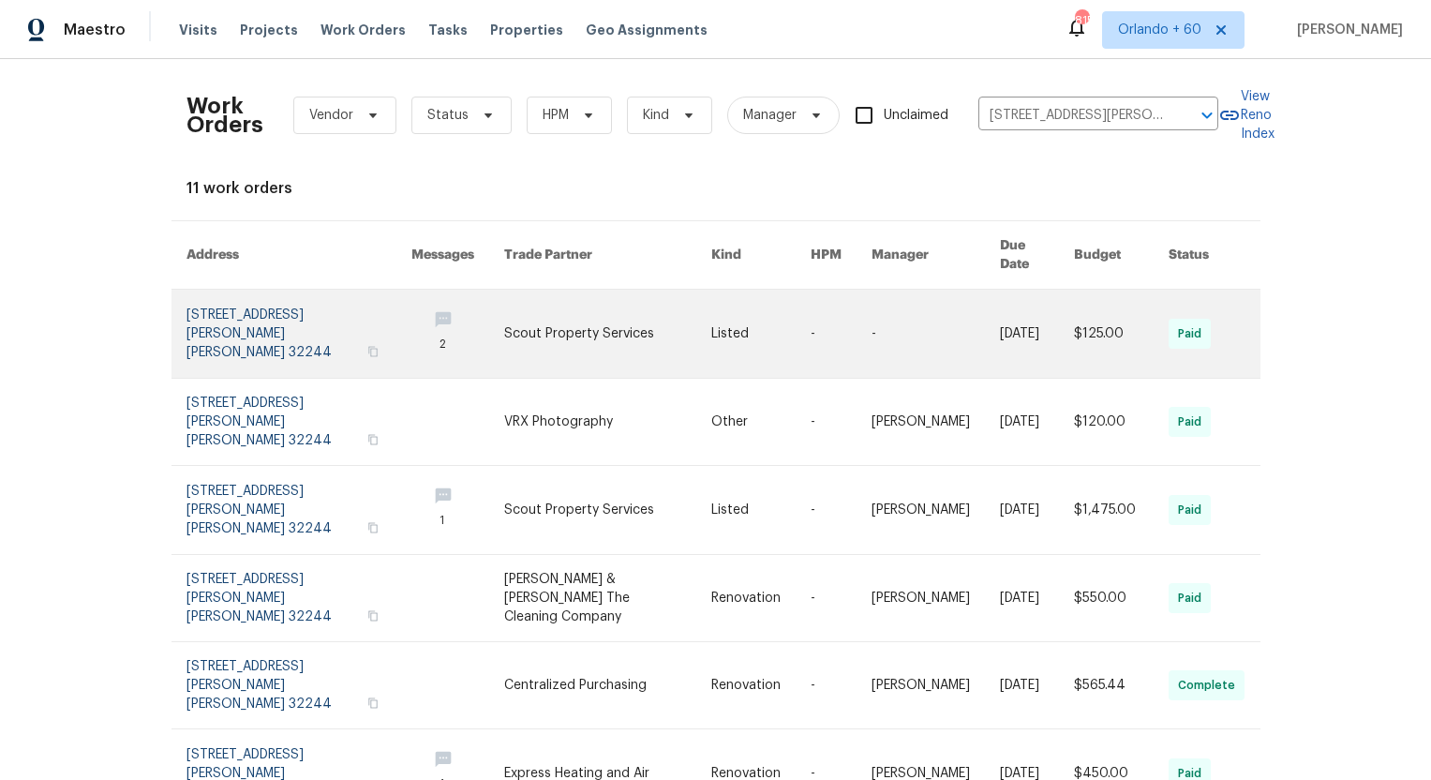
click at [259, 316] on link at bounding box center [298, 334] width 225 height 88
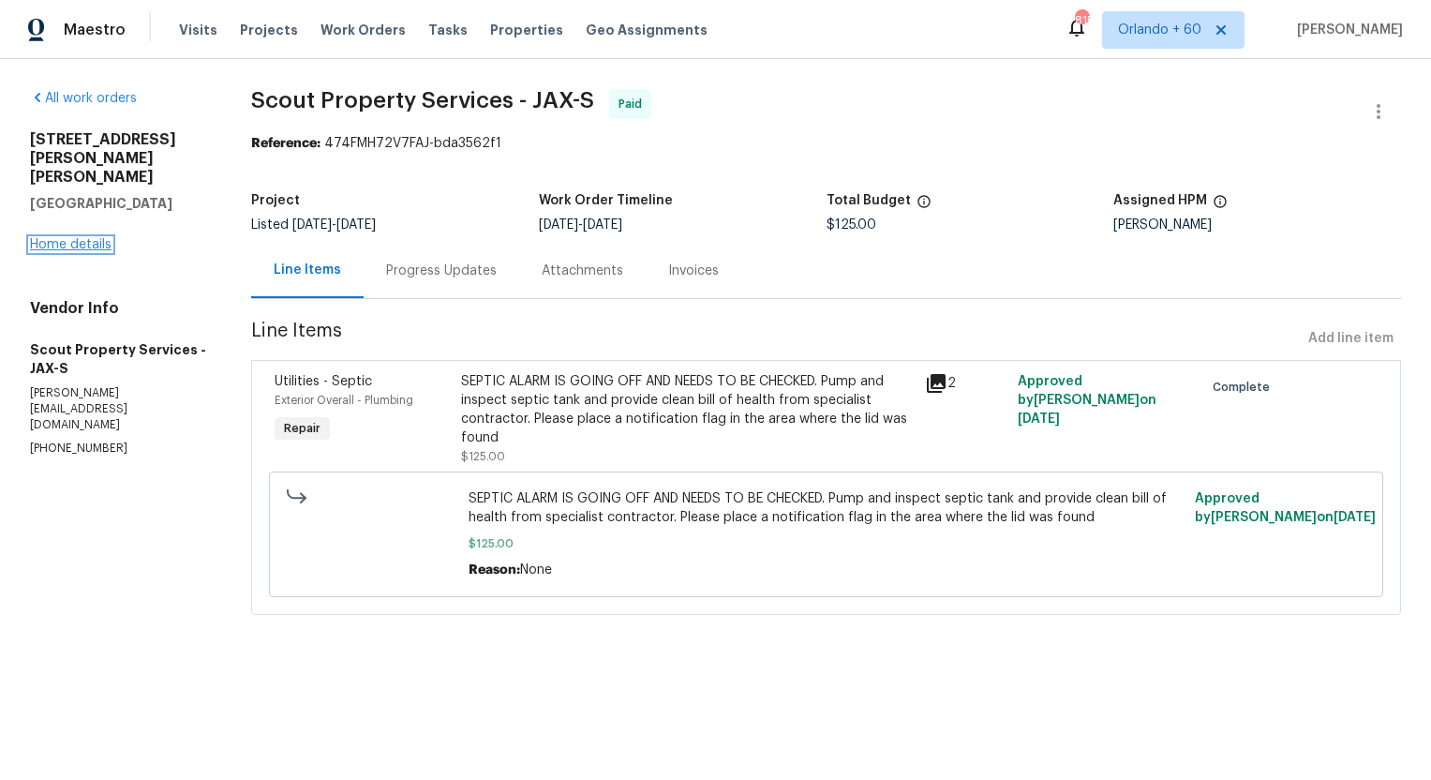
click at [97, 238] on link "Home details" at bounding box center [71, 244] width 82 height 13
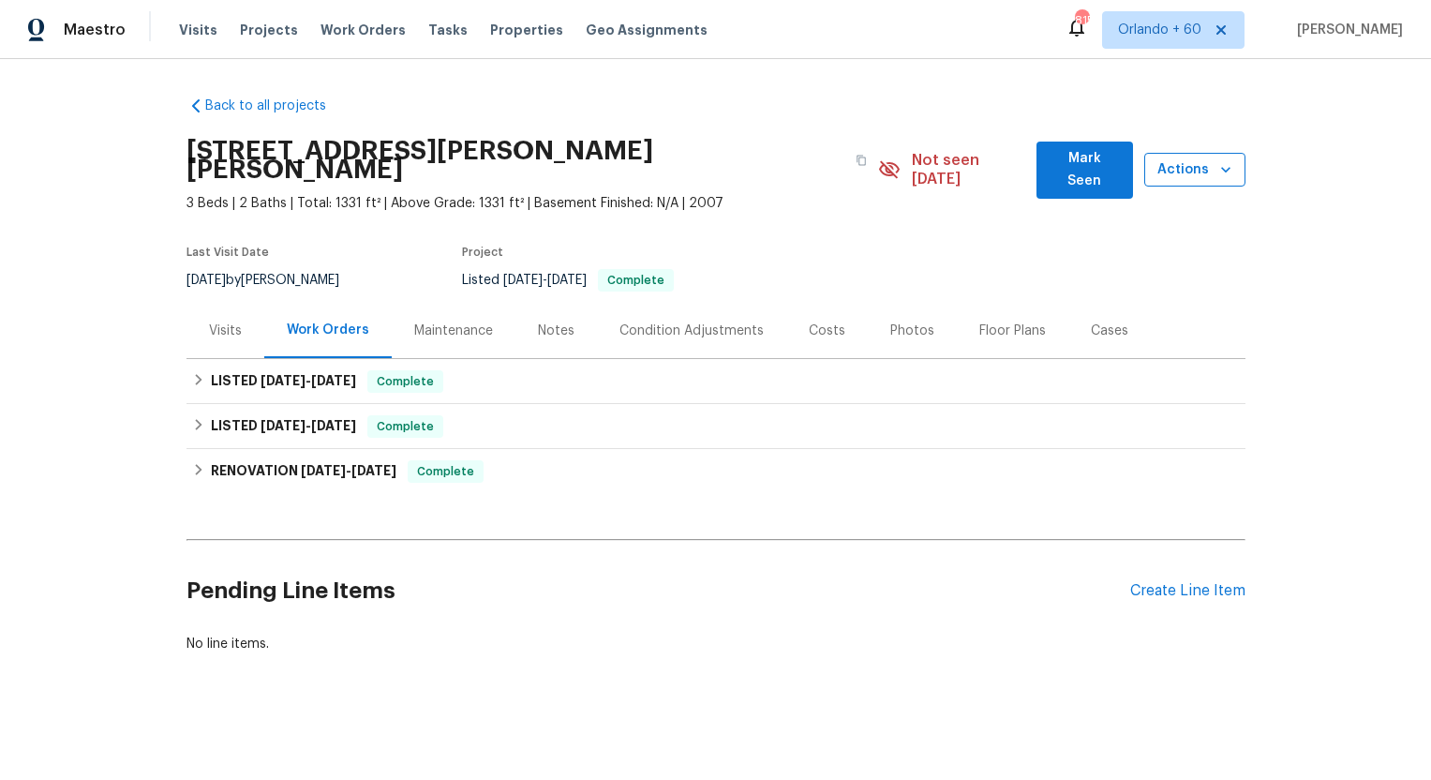
click at [1222, 166] on icon "button" at bounding box center [1225, 169] width 19 height 19
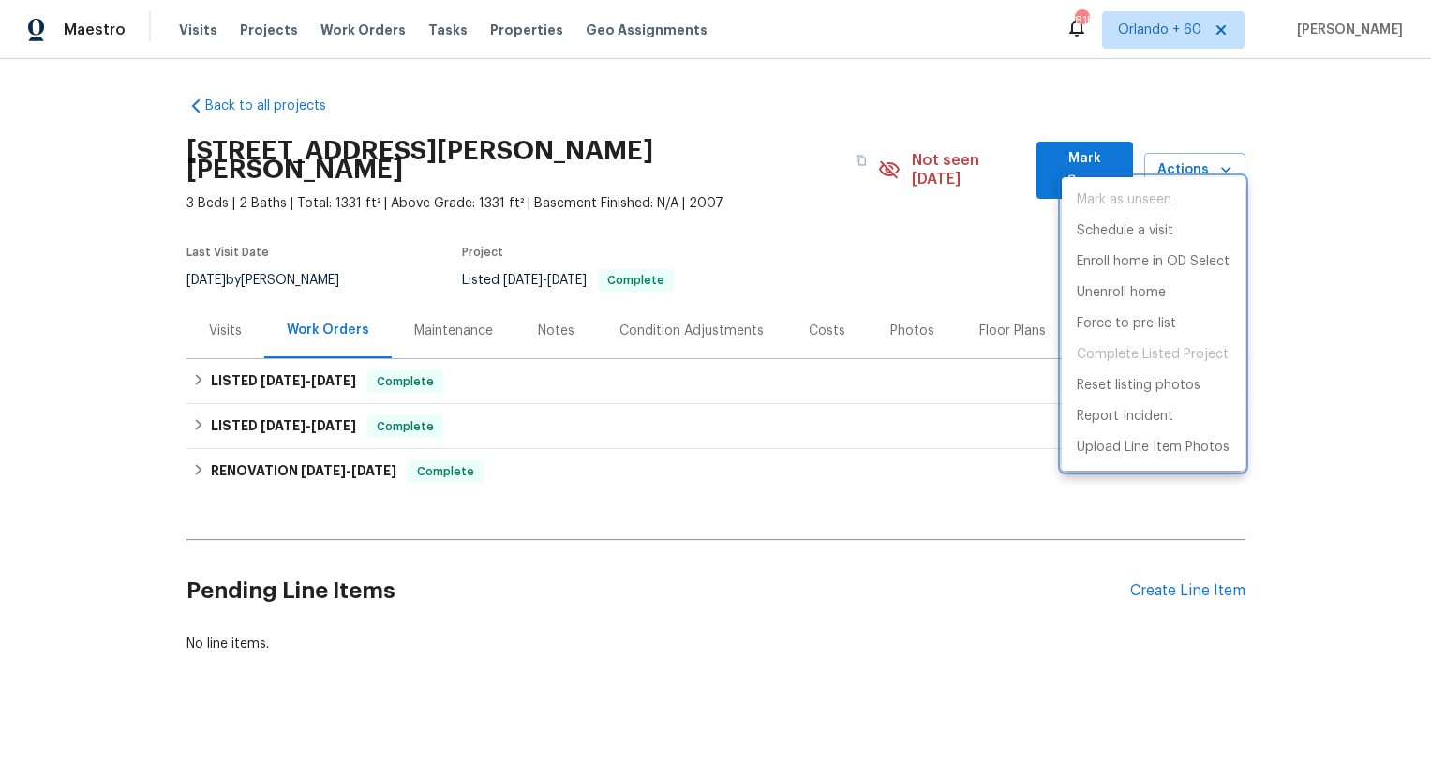
click at [1308, 167] on div at bounding box center [715, 390] width 1431 height 780
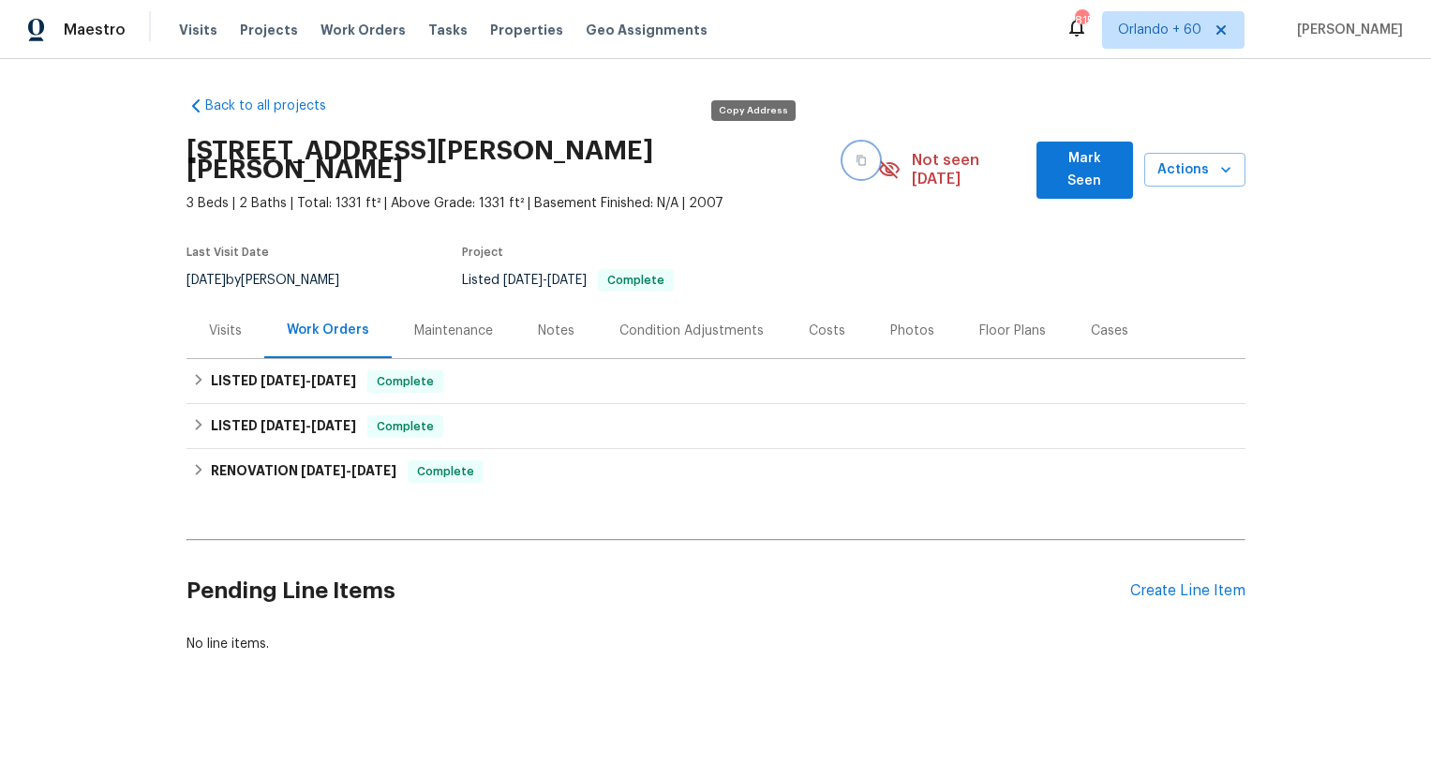
click at [856, 156] on icon "button" at bounding box center [861, 160] width 11 height 11
click at [810, 246] on div "Project" at bounding box center [642, 257] width 360 height 22
click at [232, 321] on div "Visits" at bounding box center [225, 330] width 33 height 19
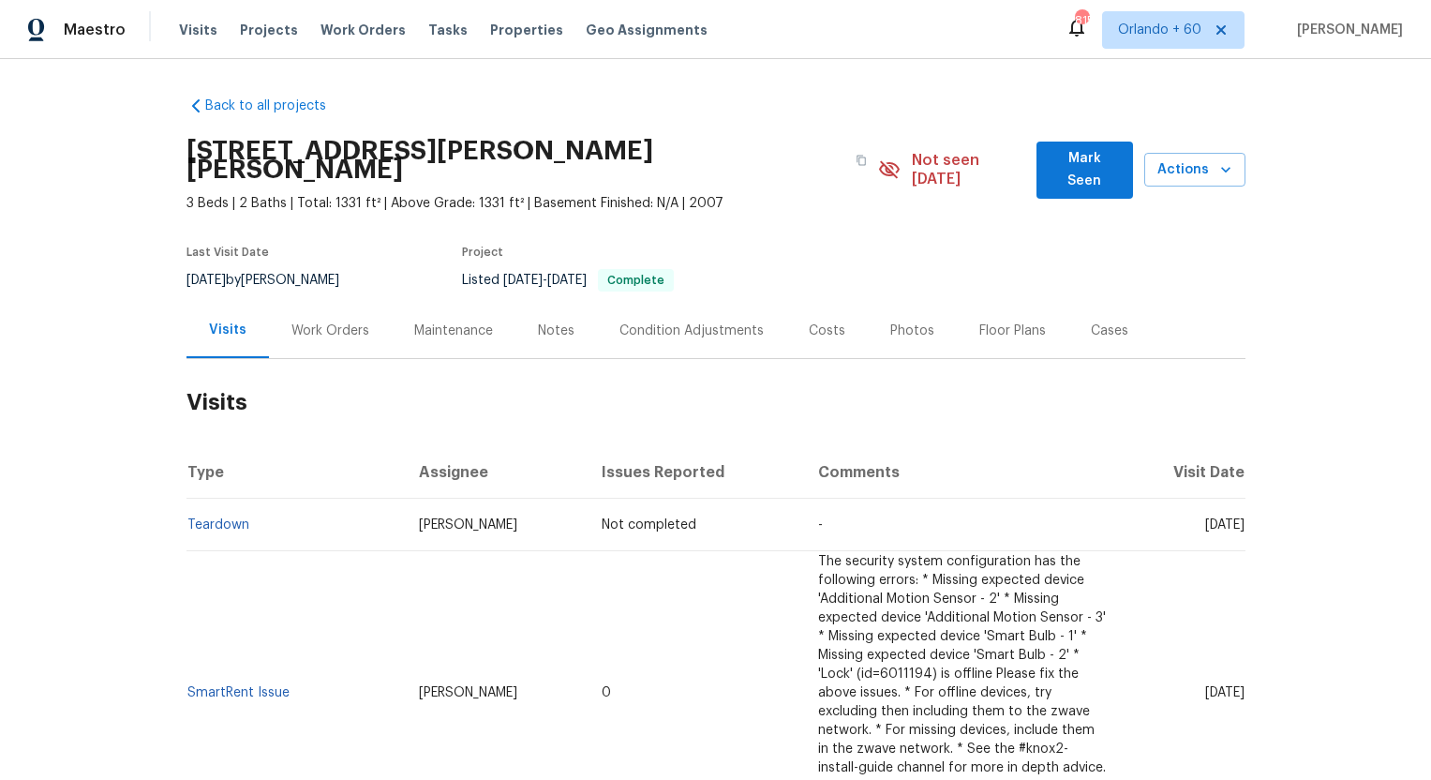
click at [323, 321] on div "Work Orders" at bounding box center [330, 330] width 78 height 19
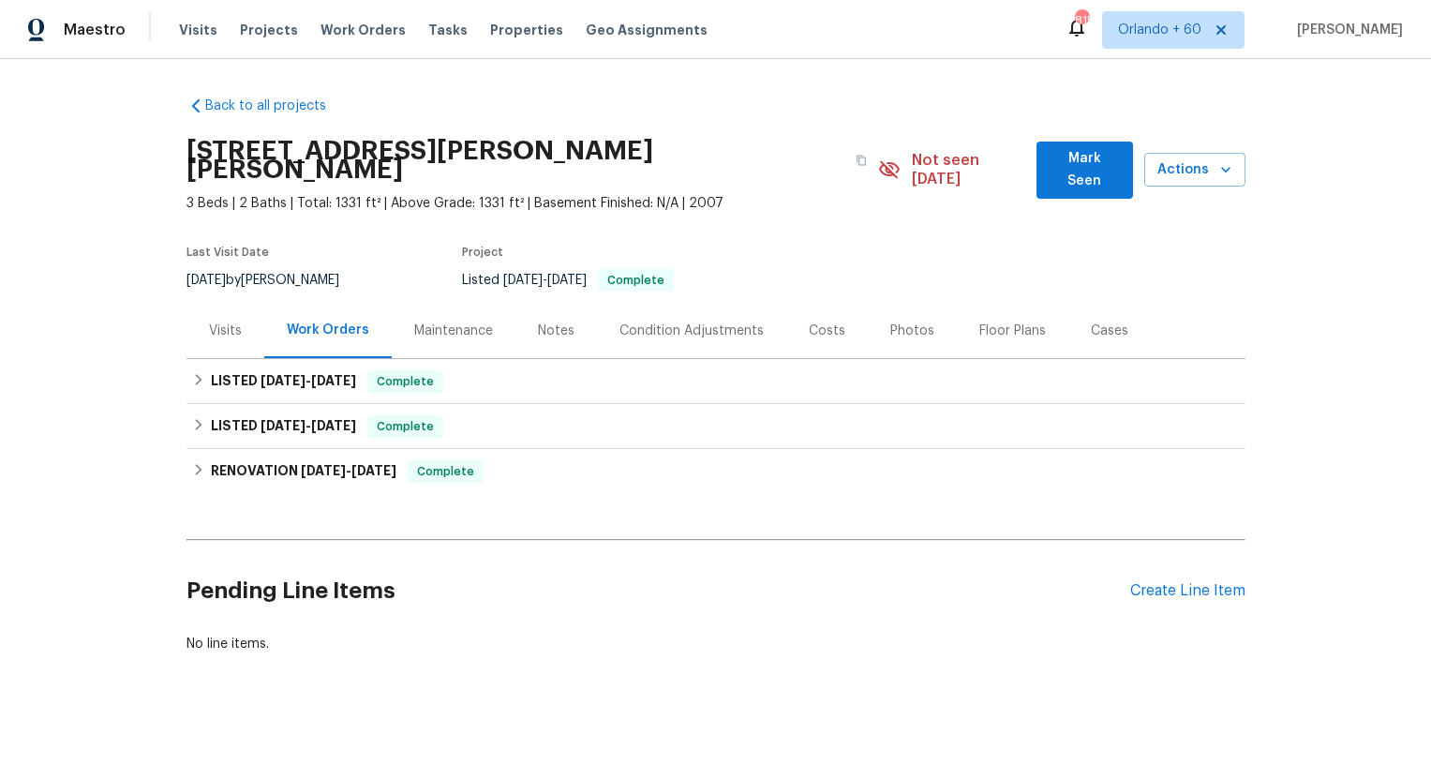
click at [486, 321] on div "Maintenance" at bounding box center [453, 330] width 79 height 19
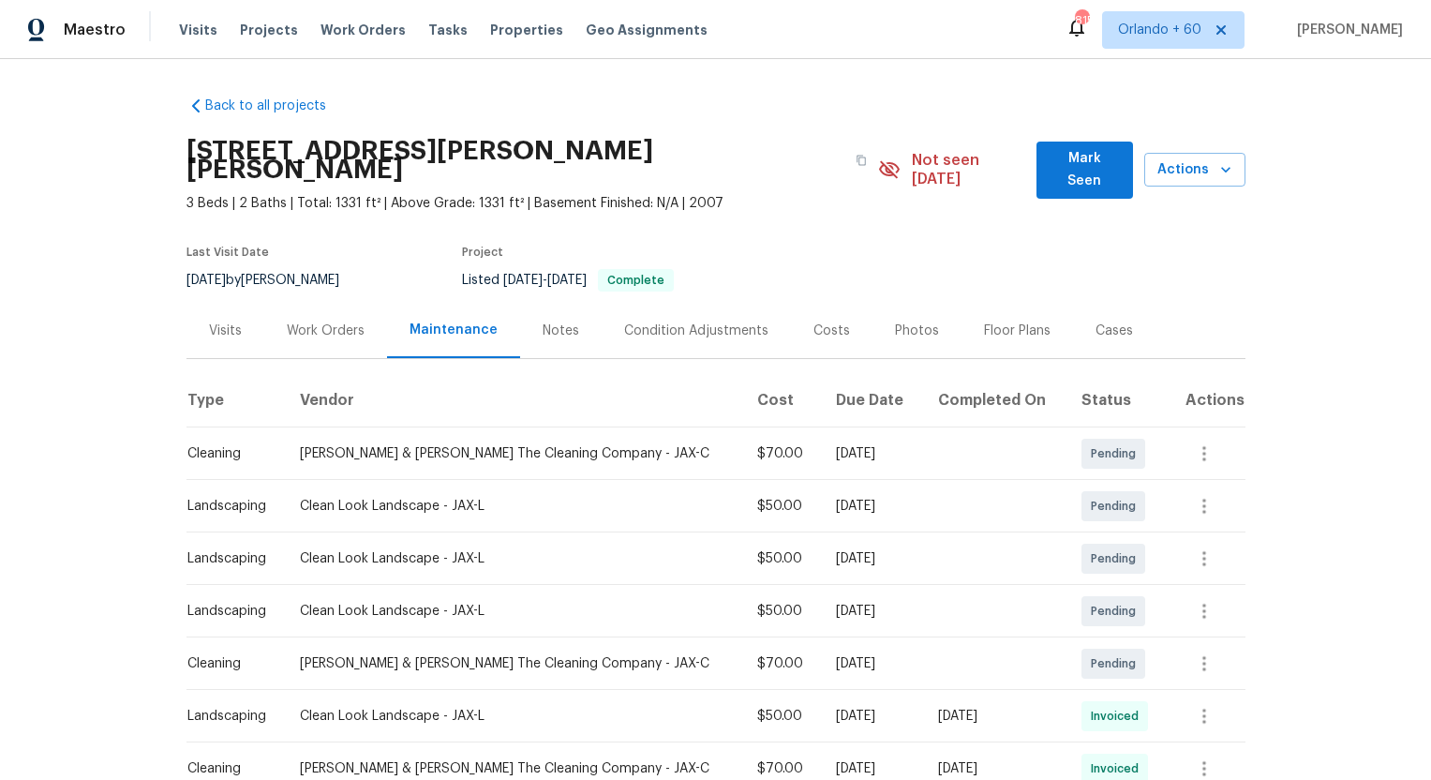
click at [546, 321] on div "Notes" at bounding box center [561, 330] width 37 height 19
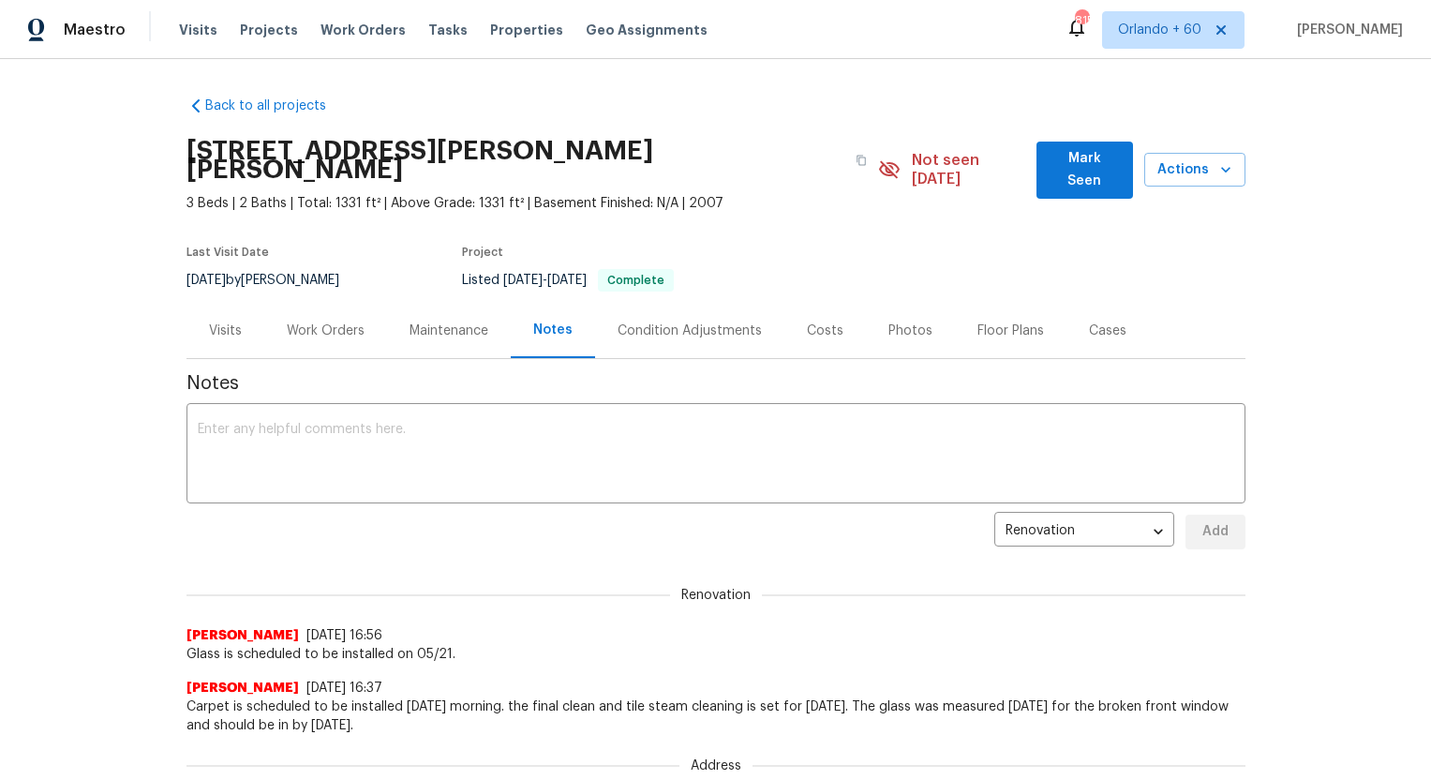
click at [444, 321] on div "Maintenance" at bounding box center [449, 330] width 79 height 19
